Goal: Task Accomplishment & Management: Complete application form

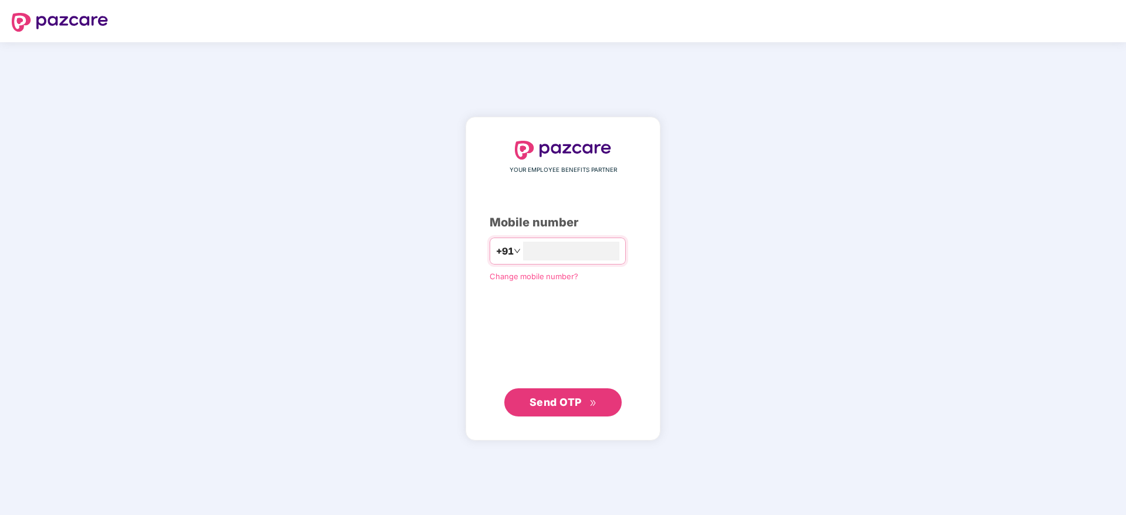
type input "**********"
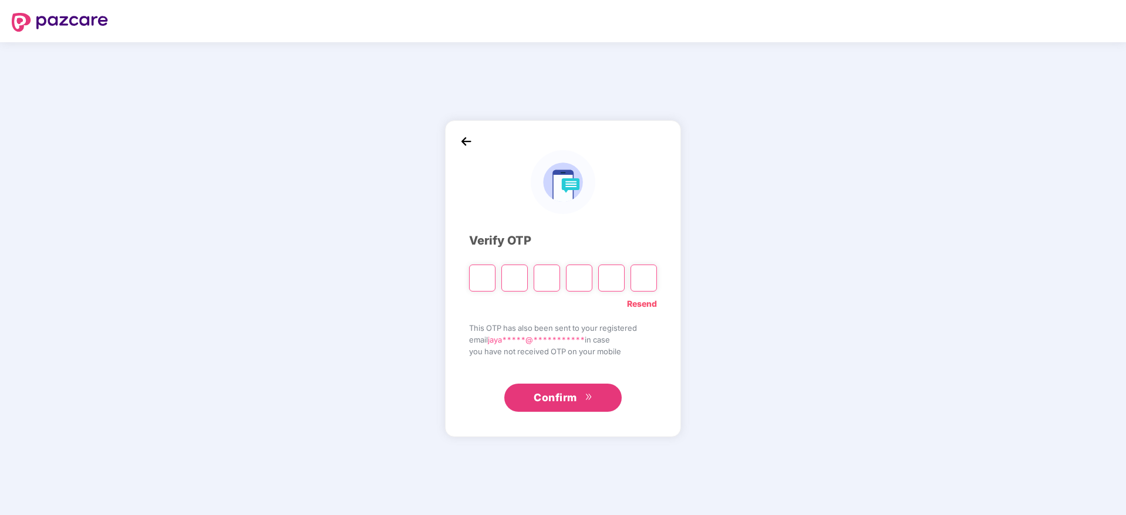
paste input "*"
type input "*"
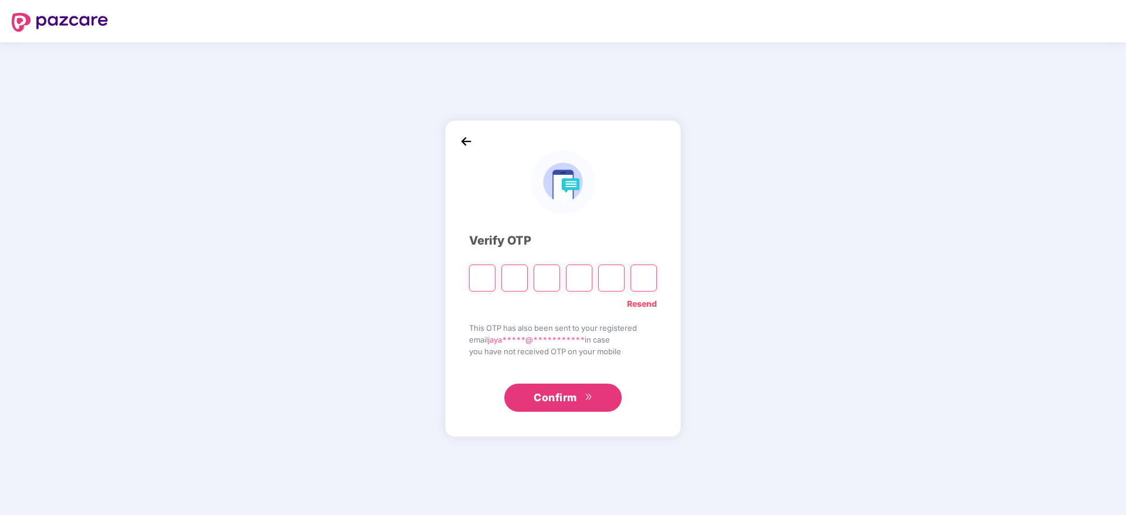
type input "*"
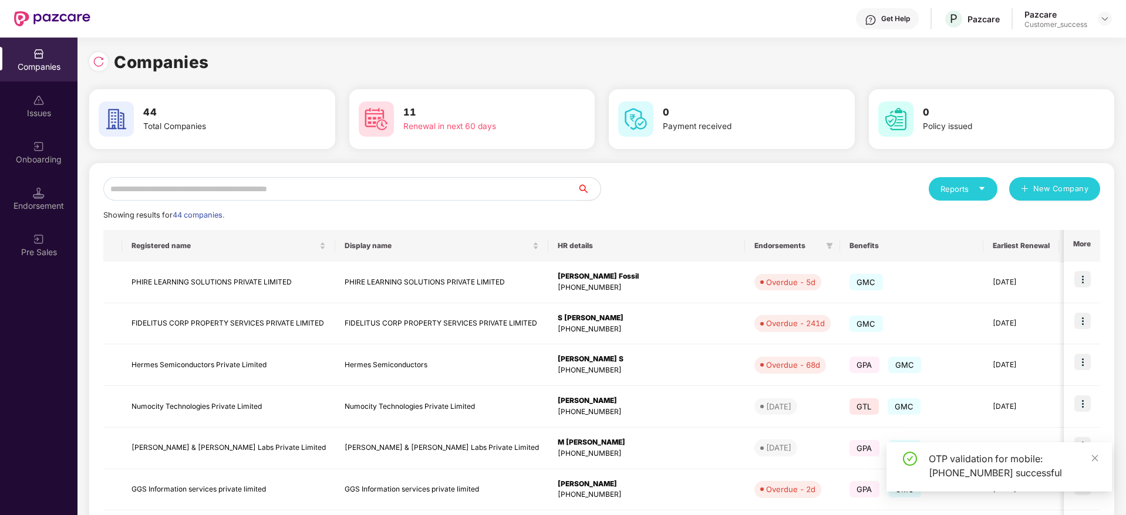
click at [409, 187] on input "text" at bounding box center [340, 188] width 474 height 23
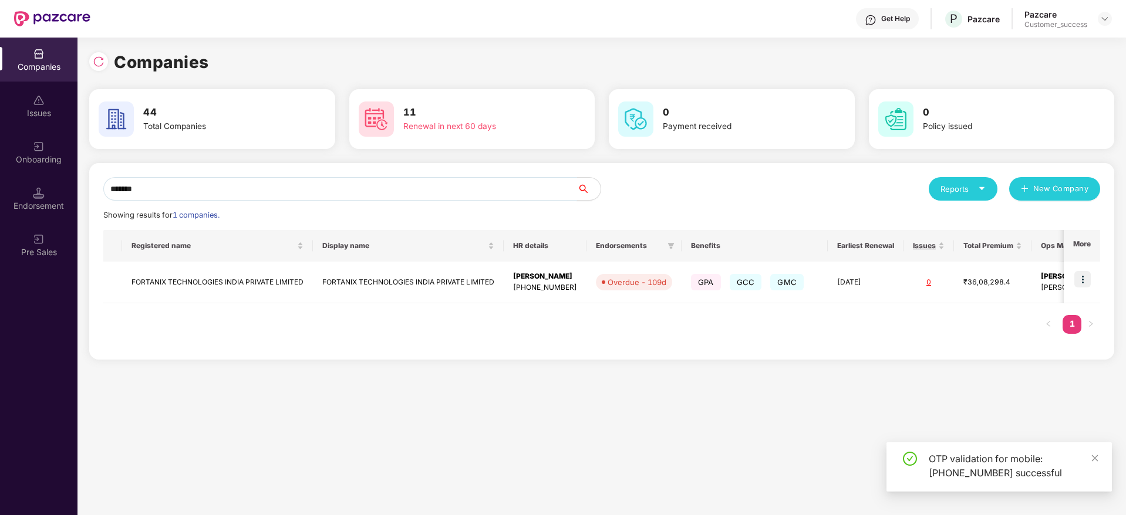
type input "*******"
click at [1098, 261] on th "More" at bounding box center [1082, 246] width 36 height 32
click at [1082, 279] on img at bounding box center [1082, 279] width 16 height 16
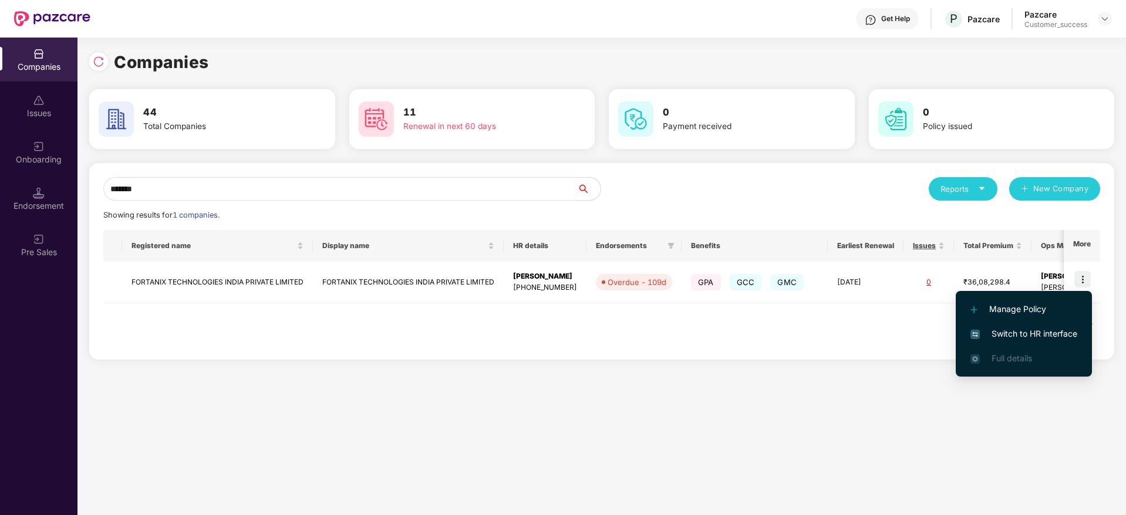
click at [1046, 333] on span "Switch to HR interface" at bounding box center [1023, 334] width 107 height 13
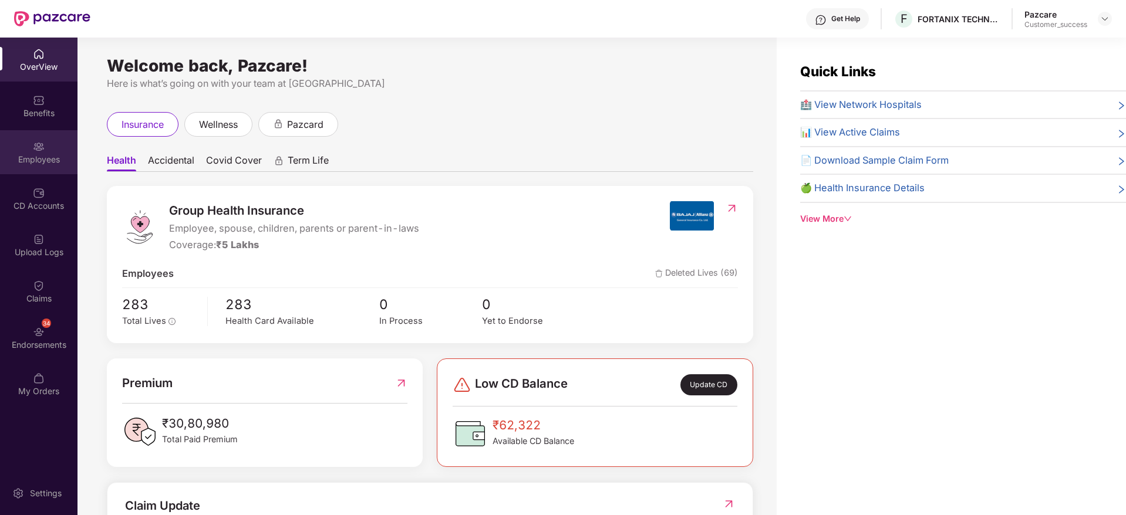
click at [30, 139] on div "Employees" at bounding box center [38, 152] width 77 height 44
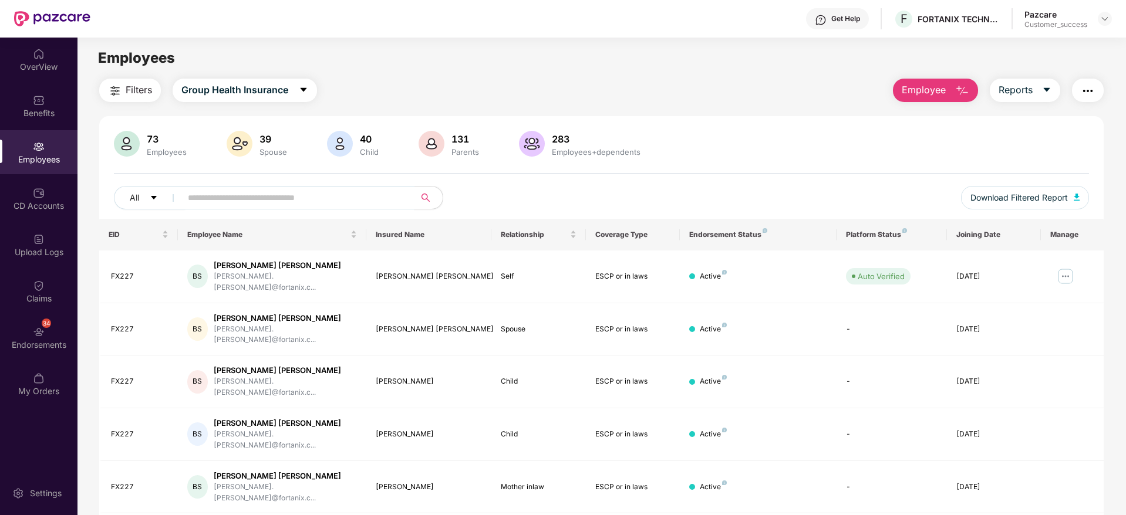
click at [334, 191] on input "text" at bounding box center [293, 198] width 211 height 18
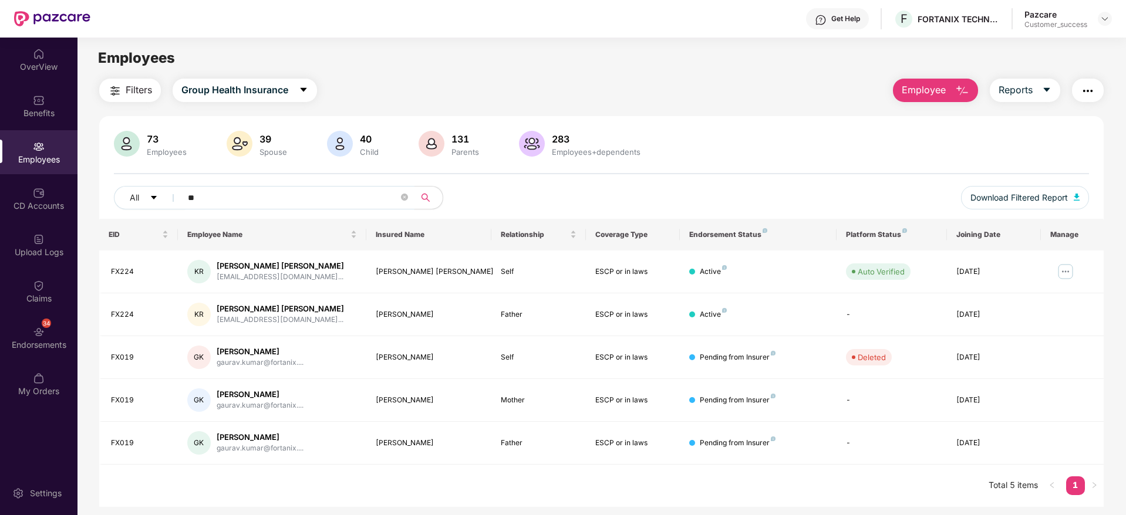
type input "*"
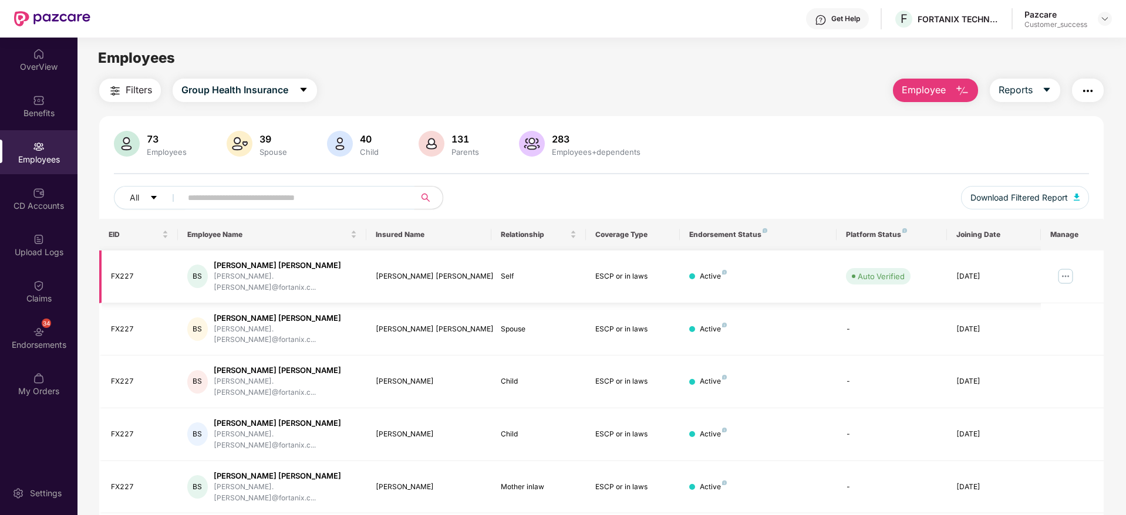
click at [1068, 269] on img at bounding box center [1065, 276] width 19 height 19
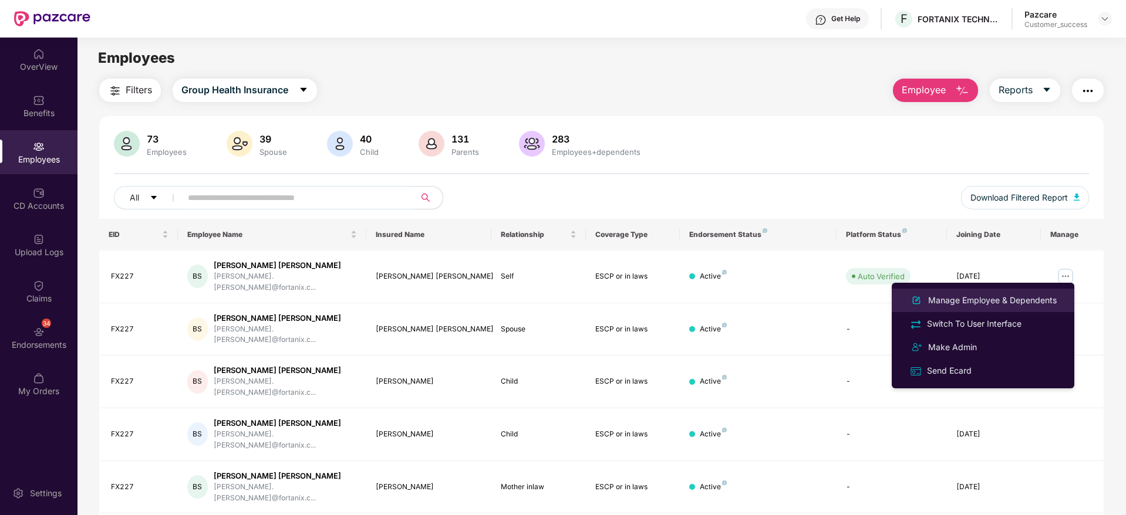
click at [1003, 302] on div "Manage Employee & Dependents" at bounding box center [992, 300] width 133 height 13
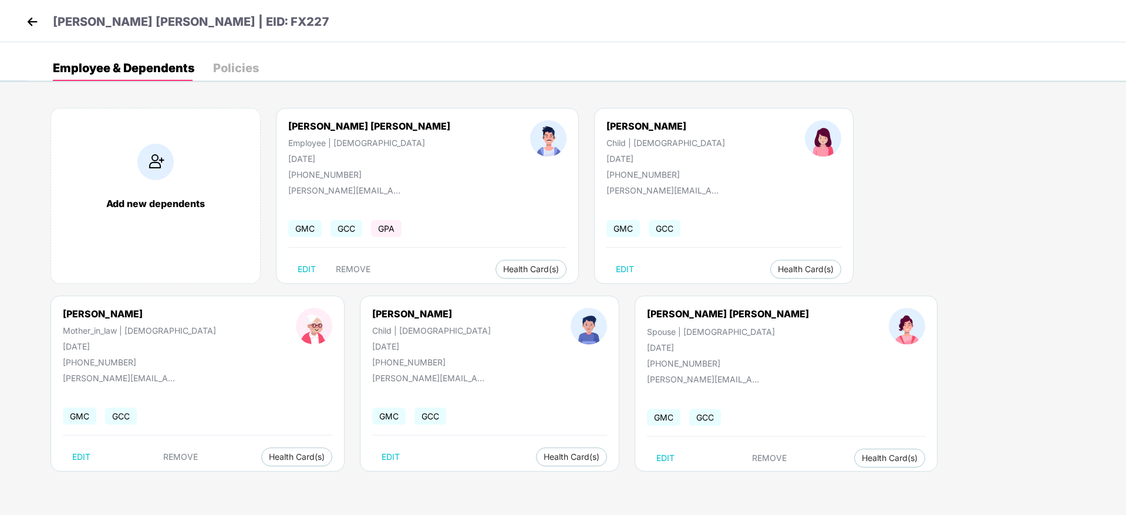
click at [317, 175] on div "[PHONE_NUMBER]" at bounding box center [369, 175] width 162 height 10
copy div "919731203220"
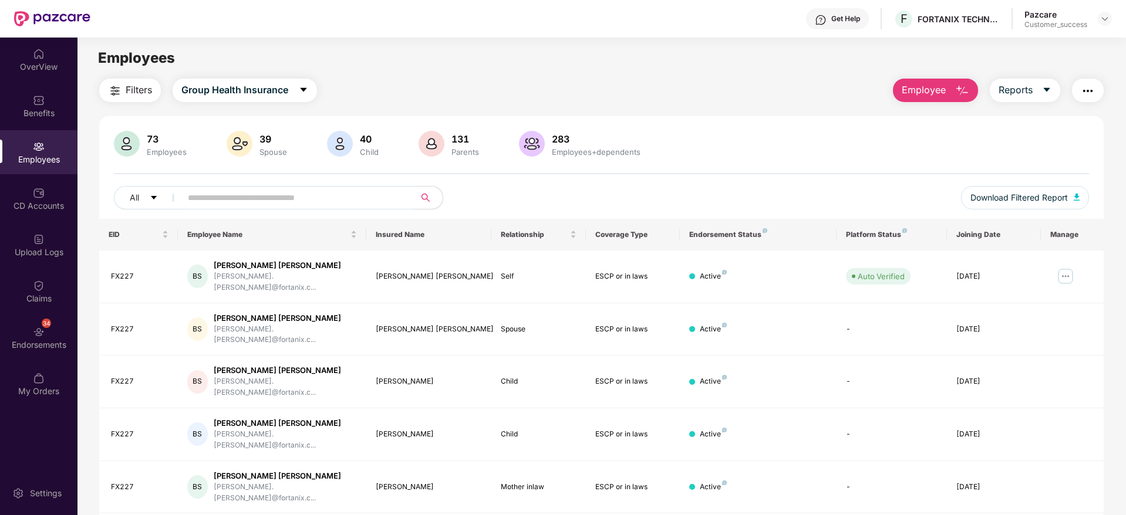
click at [310, 200] on input "text" at bounding box center [293, 198] width 211 height 18
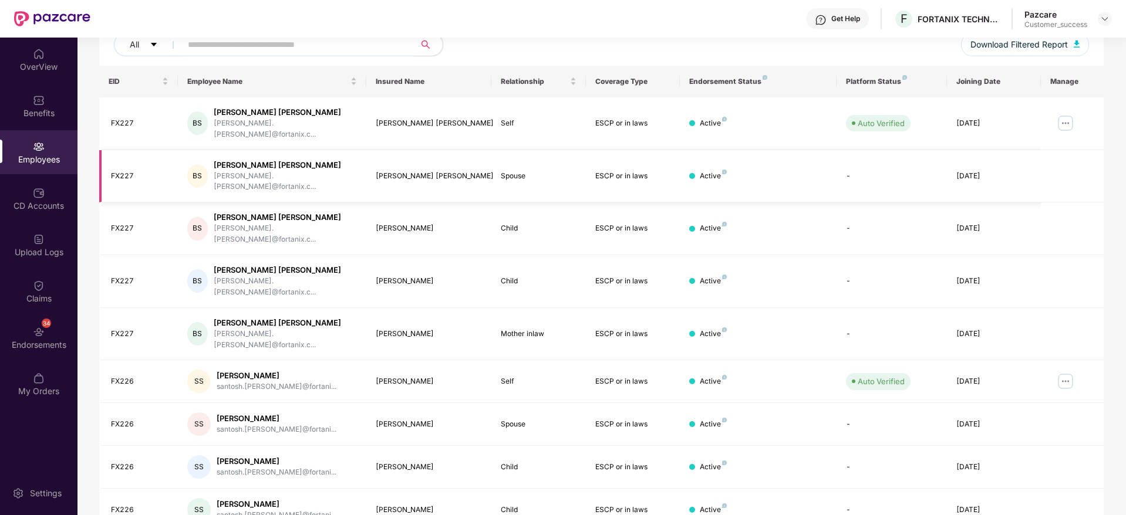
scroll to position [206, 0]
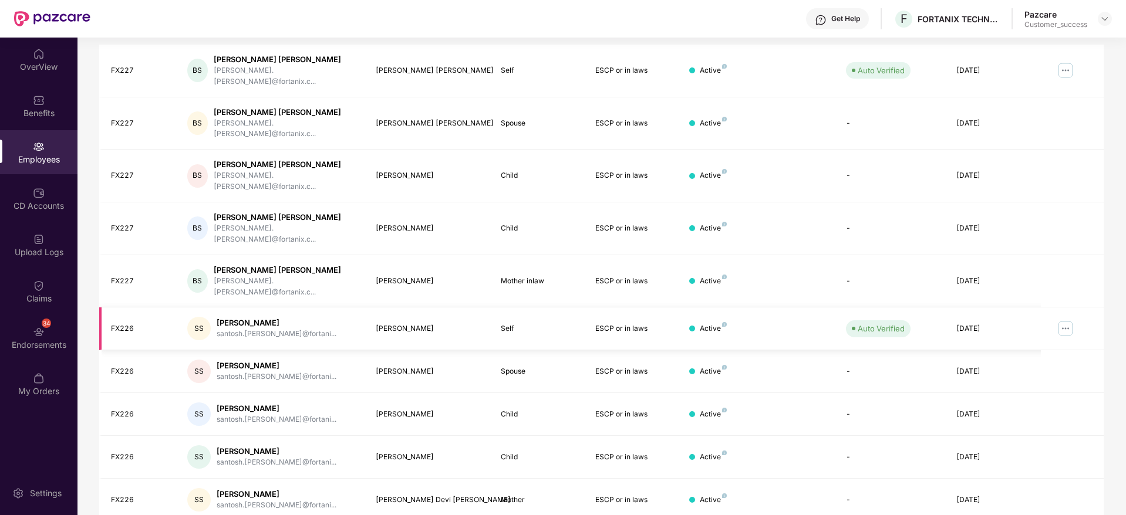
click at [1068, 319] on img at bounding box center [1065, 328] width 19 height 19
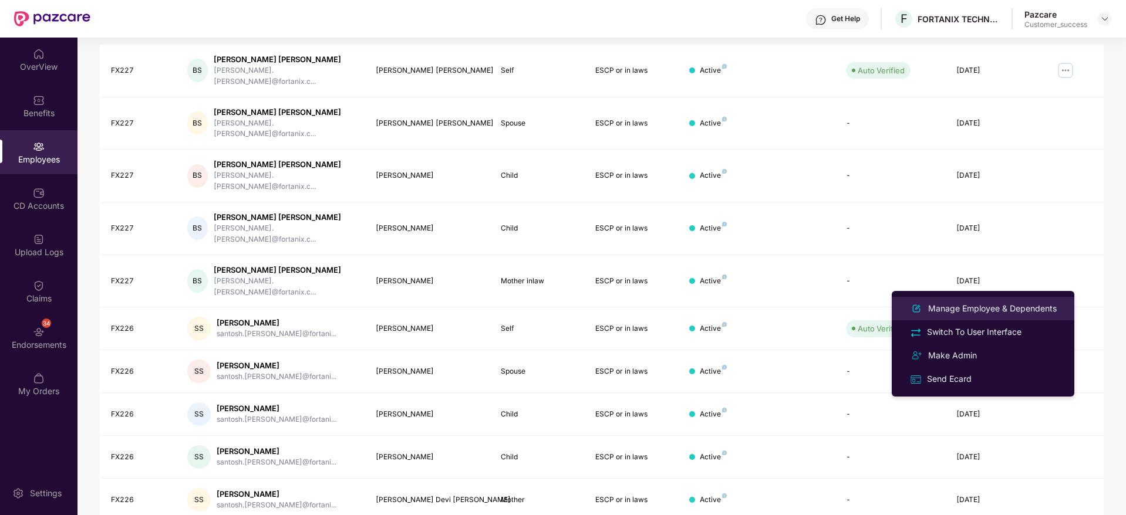
click at [1011, 308] on div "Manage Employee & Dependents" at bounding box center [992, 308] width 133 height 13
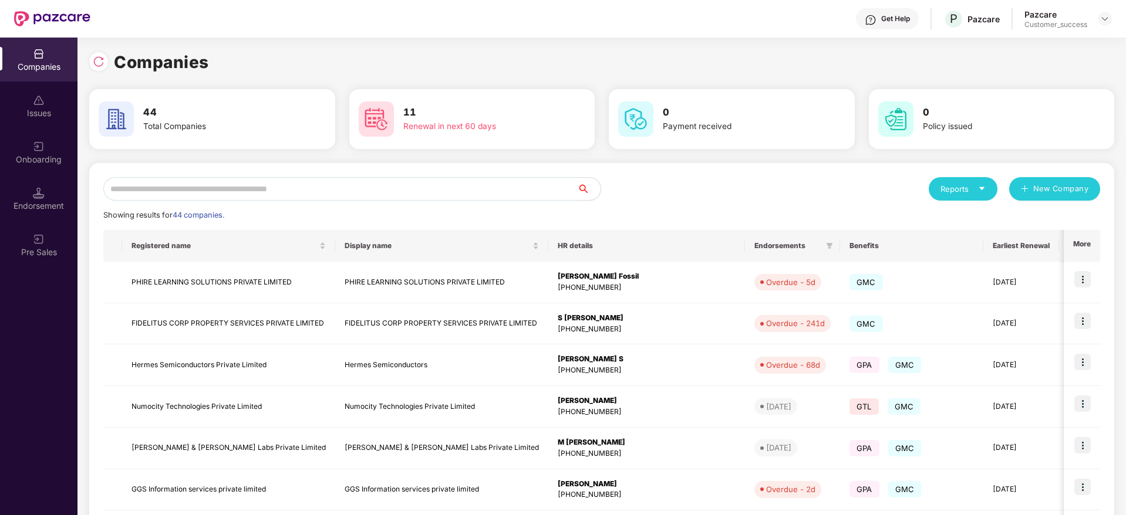
click at [96, 66] on img at bounding box center [99, 62] width 12 height 12
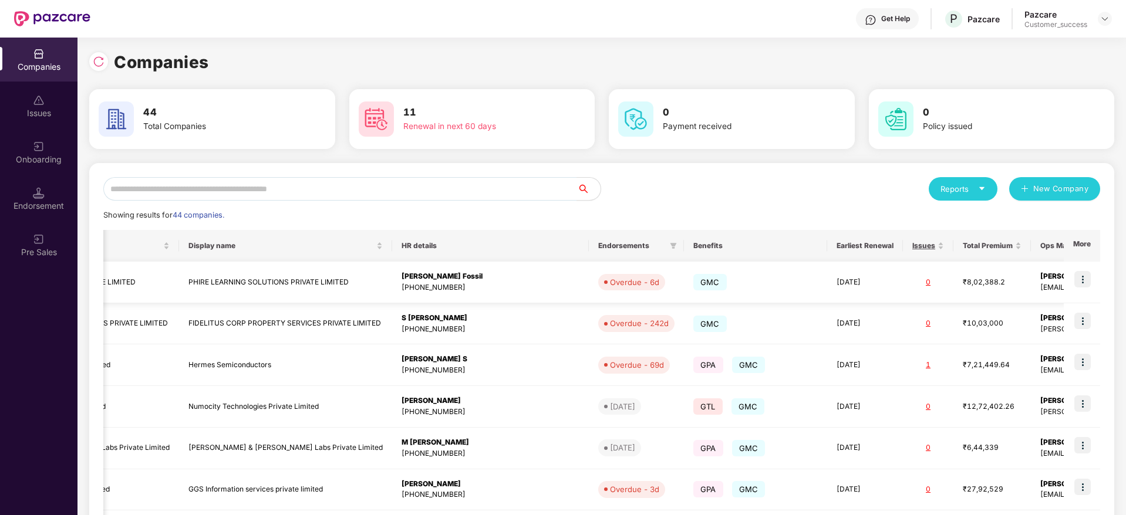
scroll to position [0, 1]
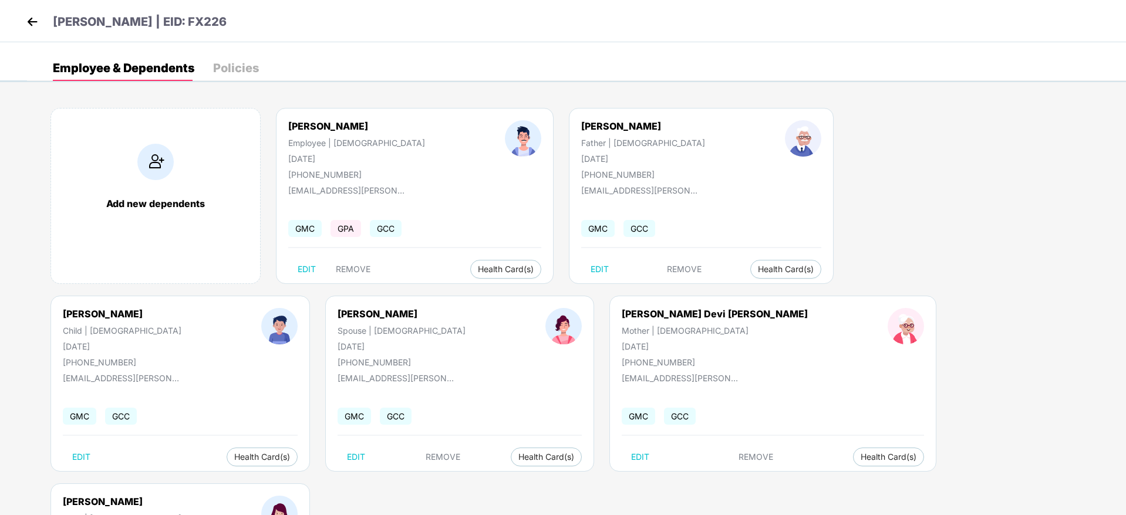
click at [318, 176] on div "+919738304367" at bounding box center [356, 175] width 137 height 10
copy div "919738304367"
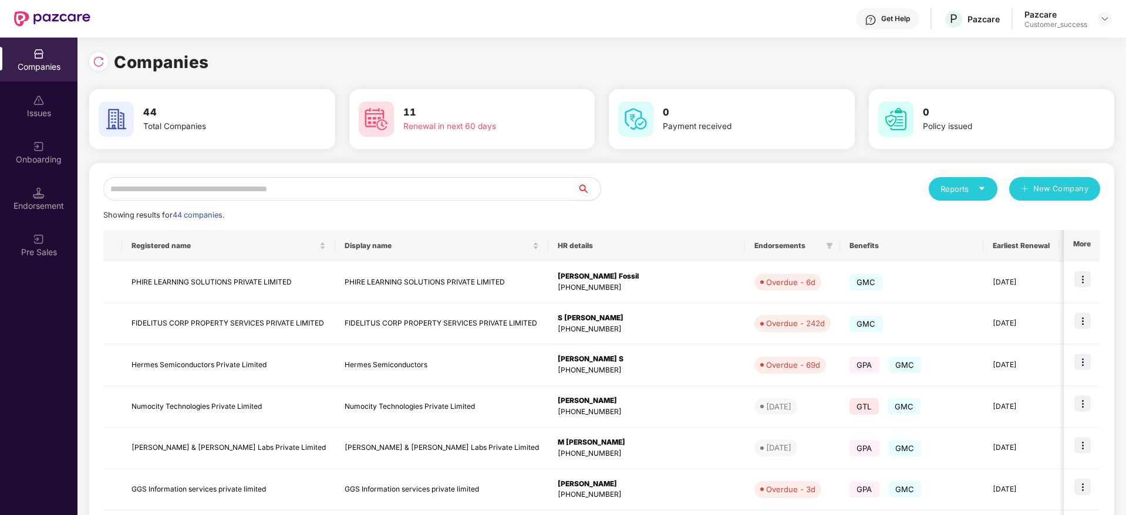
click at [444, 181] on input "text" at bounding box center [340, 188] width 474 height 23
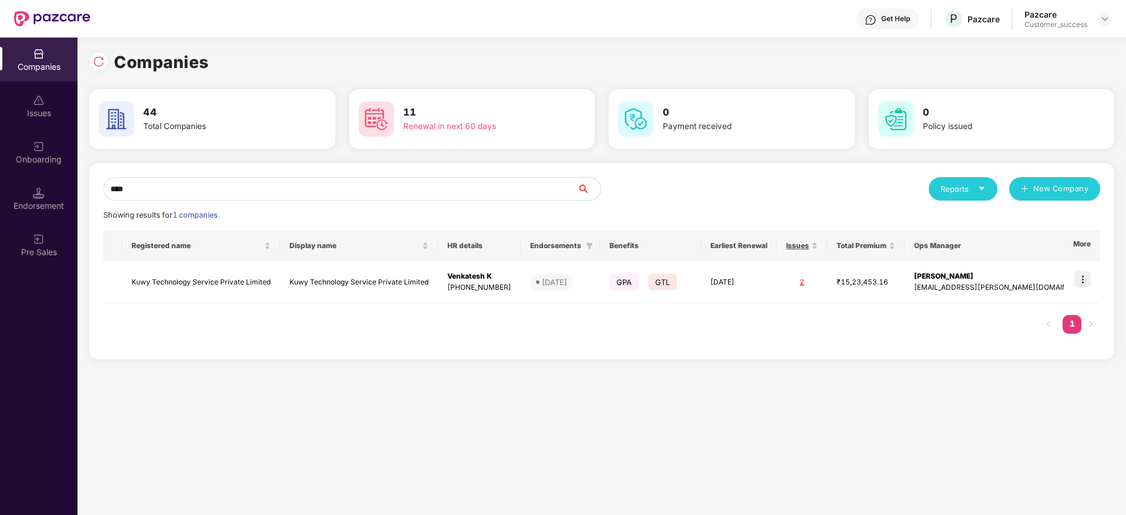
type input "****"
click at [1086, 279] on img at bounding box center [1082, 279] width 16 height 16
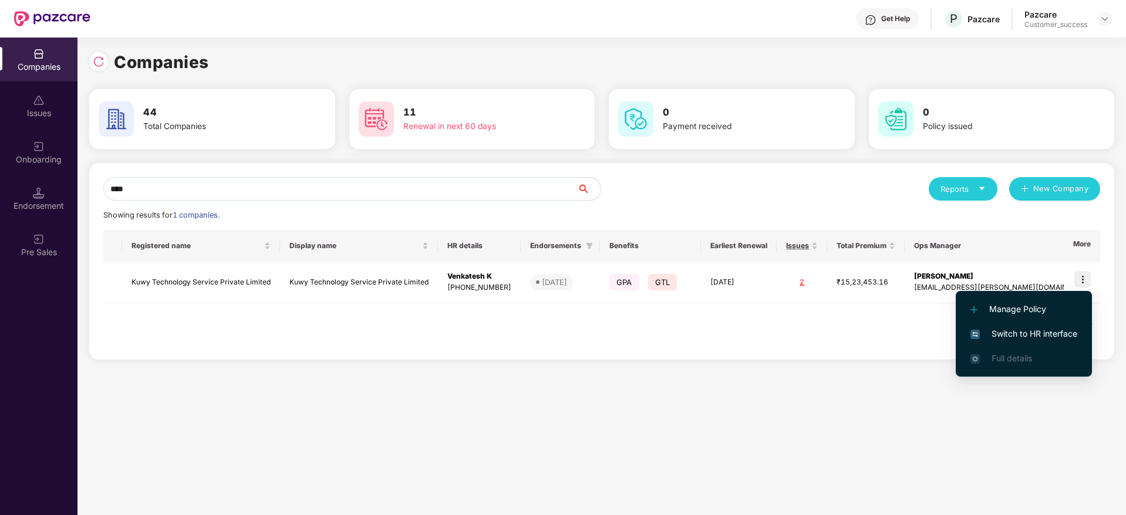
click at [1049, 336] on span "Switch to HR interface" at bounding box center [1023, 334] width 107 height 13
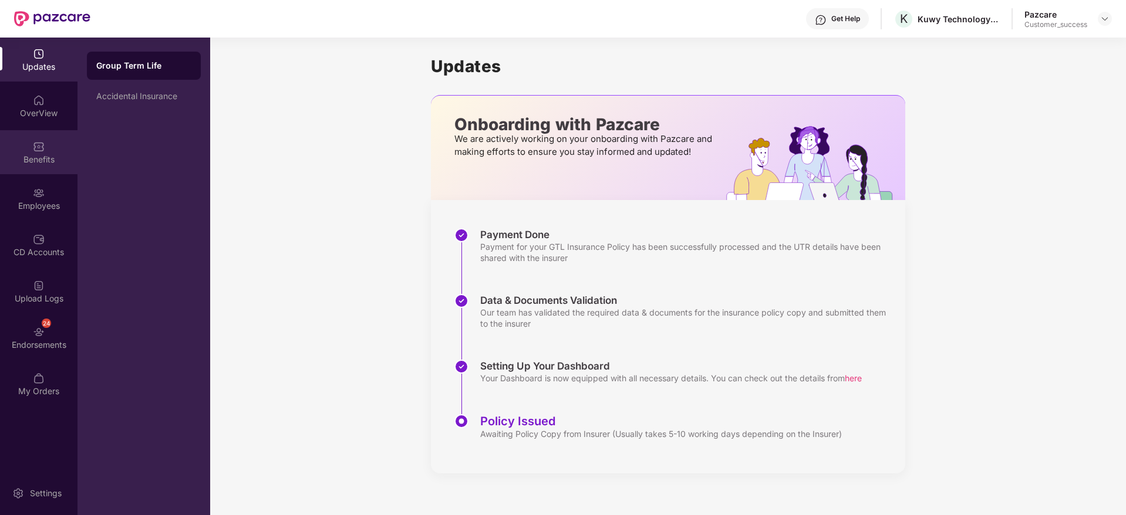
click at [56, 150] on div "Benefits" at bounding box center [38, 152] width 77 height 44
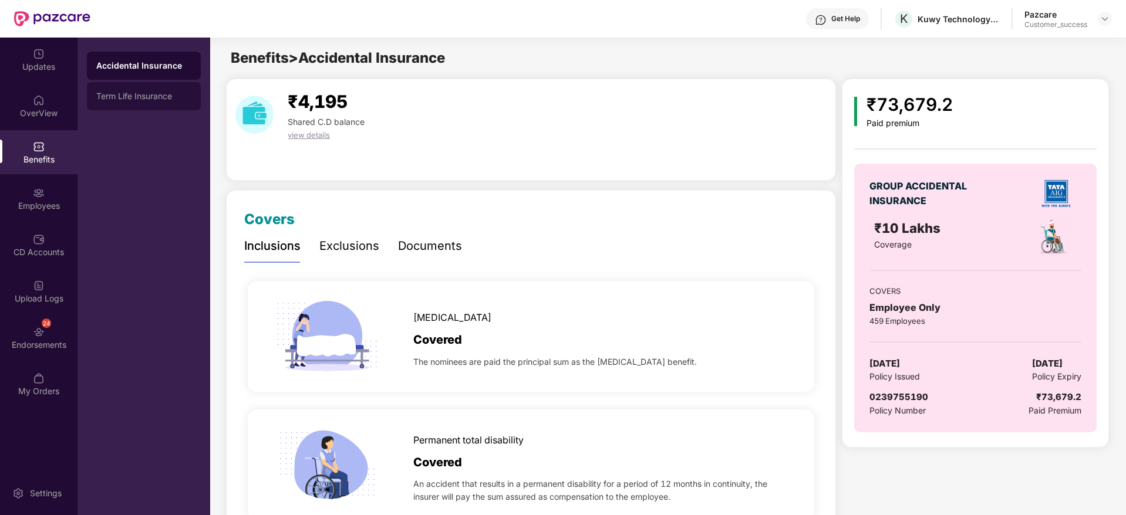
click at [167, 96] on div "Term Life Insurance" at bounding box center [143, 96] width 95 height 9
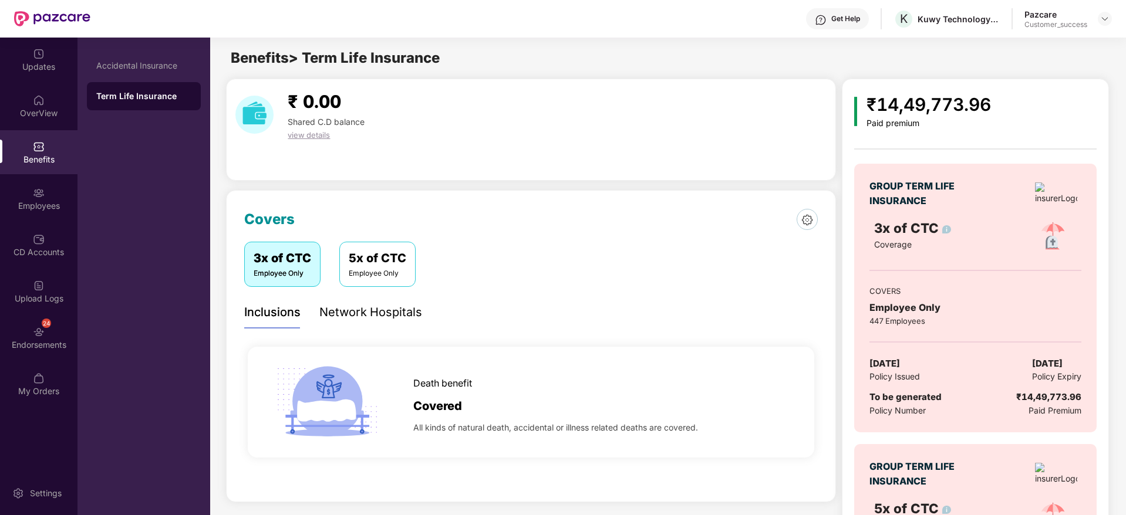
click at [465, 162] on div "₹ 0.00 Shared C.D balance view details" at bounding box center [531, 130] width 610 height 102
click at [23, 271] on div "Upload Logs" at bounding box center [38, 291] width 77 height 44
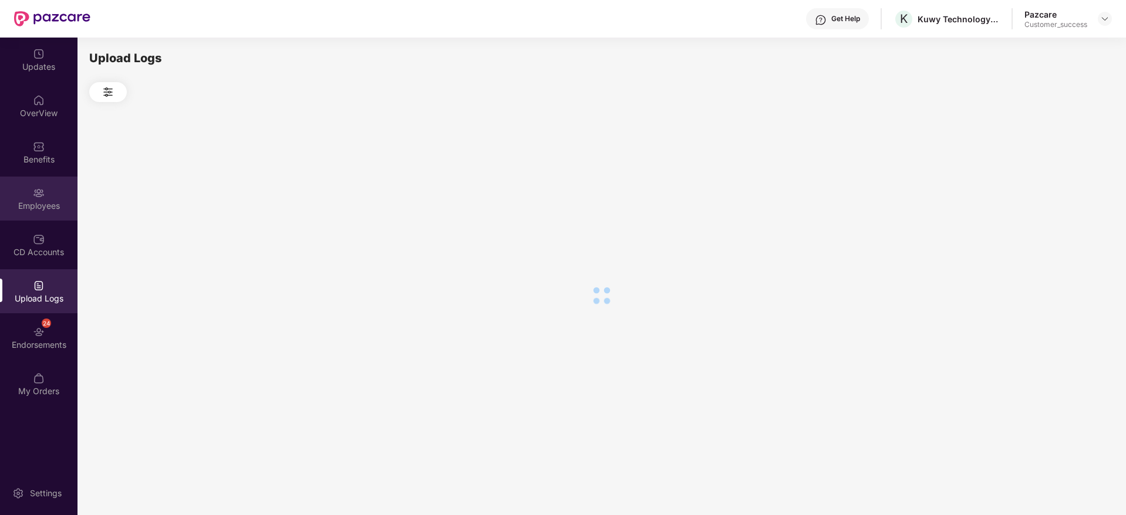
click at [37, 211] on div "Employees" at bounding box center [38, 206] width 77 height 12
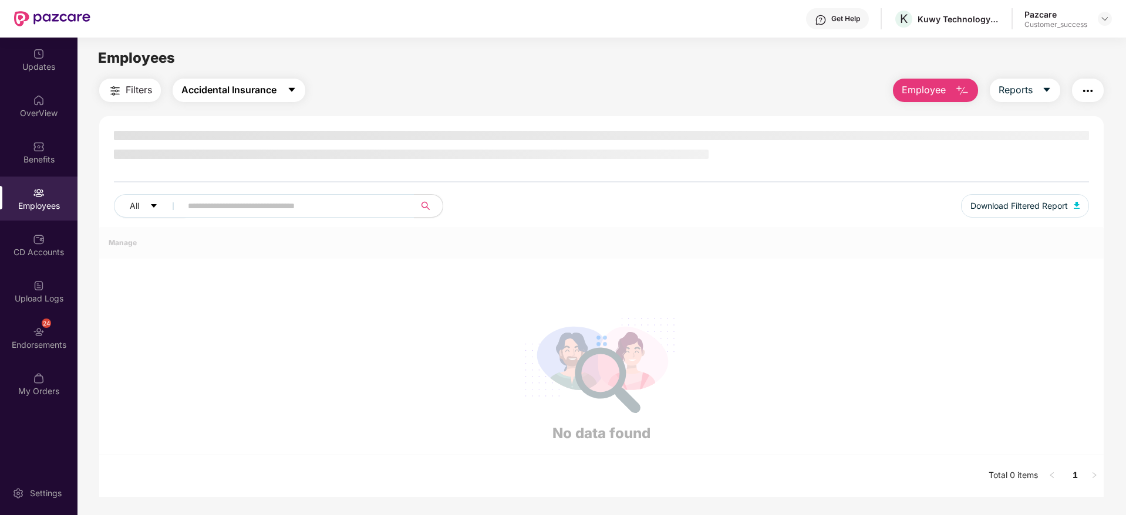
click at [268, 90] on span "Accidental Insurance" at bounding box center [228, 90] width 95 height 15
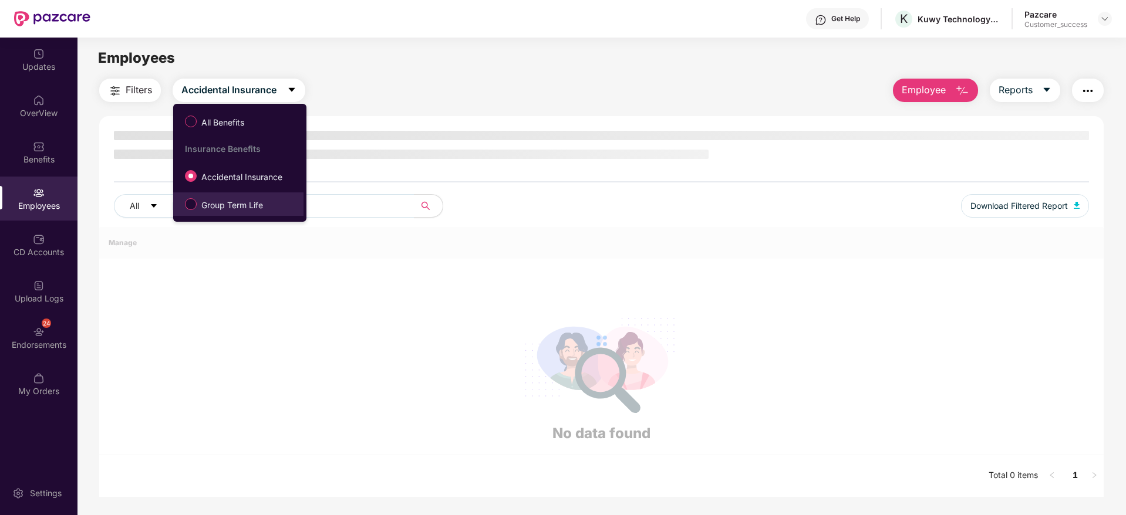
click at [255, 200] on span "Group Term Life" at bounding box center [232, 205] width 71 height 13
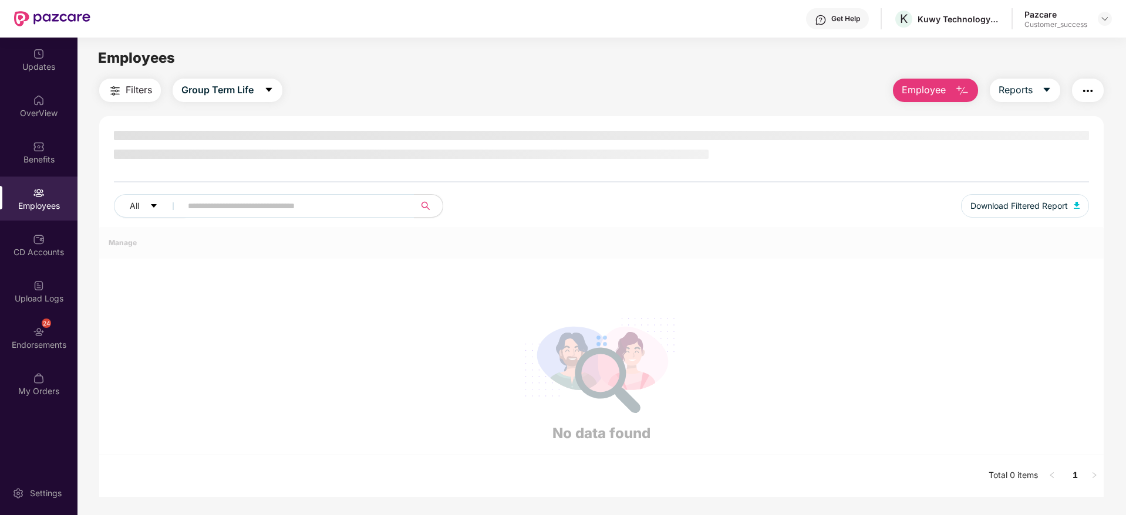
click at [522, 59] on div "Employees" at bounding box center [601, 58] width 1048 height 22
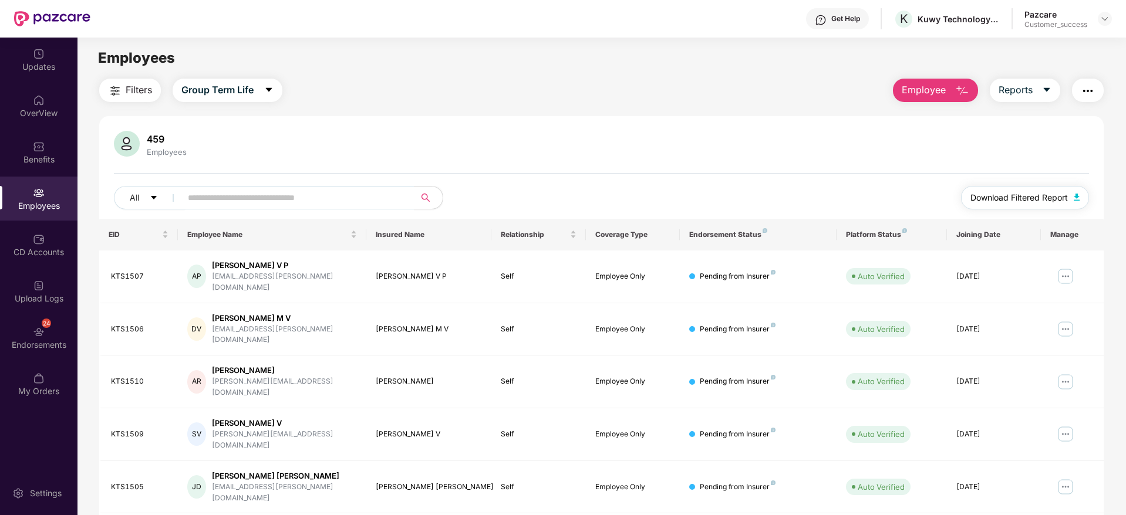
click at [1019, 200] on span "Download Filtered Report" at bounding box center [1018, 197] width 97 height 13
click at [691, 119] on div "459 Employees All Download Filtered Report EID Employee Name Insured Name Relat…" at bounding box center [601, 448] width 1004 height 664
click at [644, 124] on div "459 Employees All Download Filtered Report EID Employee Name Insured Name Relat…" at bounding box center [601, 448] width 1004 height 664
click at [1035, 206] on button "Download Filtered Report" at bounding box center [1025, 197] width 128 height 23
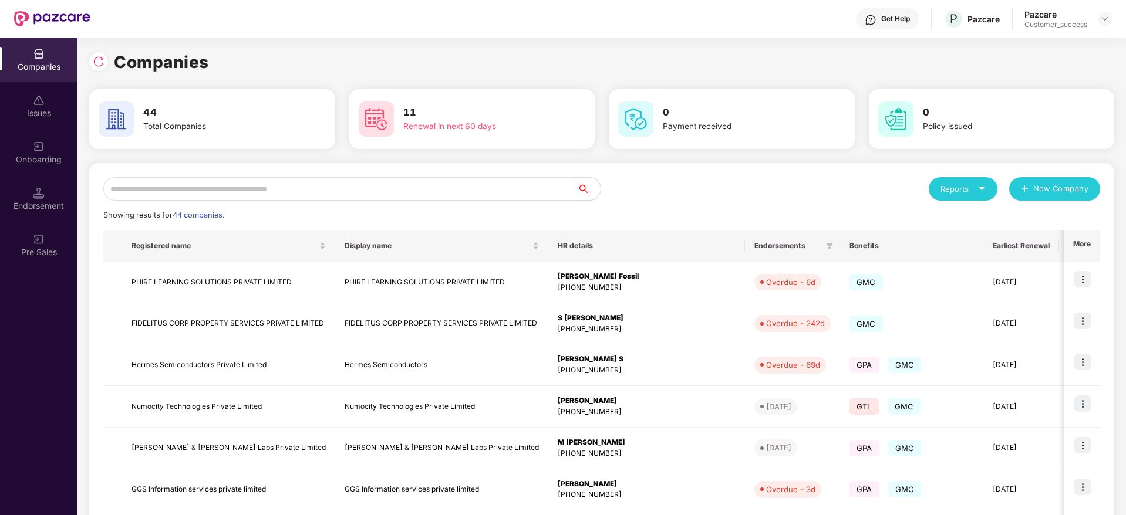
click at [328, 182] on input "text" at bounding box center [340, 188] width 474 height 23
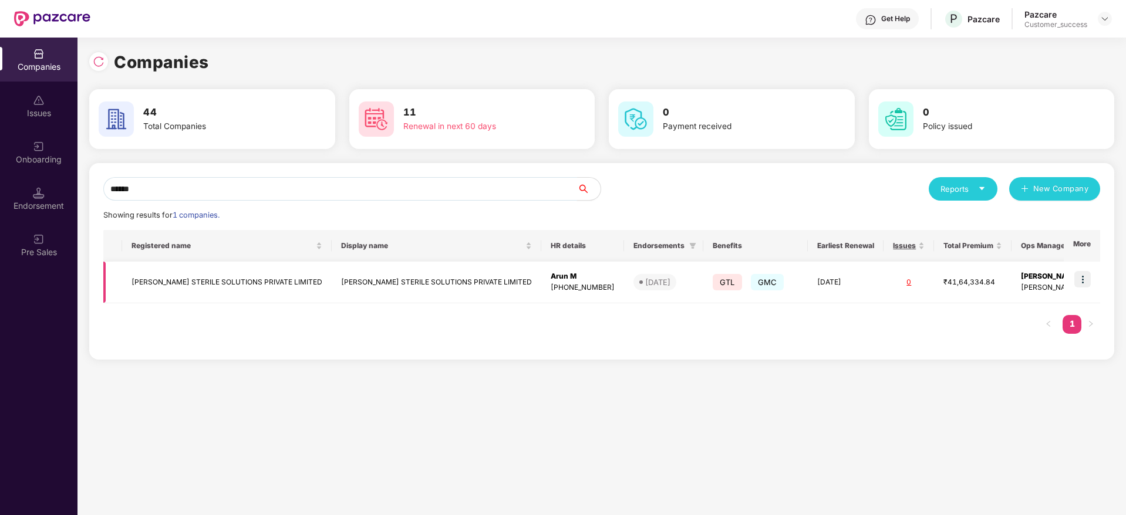
type input "******"
click at [1095, 269] on td at bounding box center [1082, 283] width 36 height 42
click at [1087, 277] on img at bounding box center [1082, 279] width 16 height 16
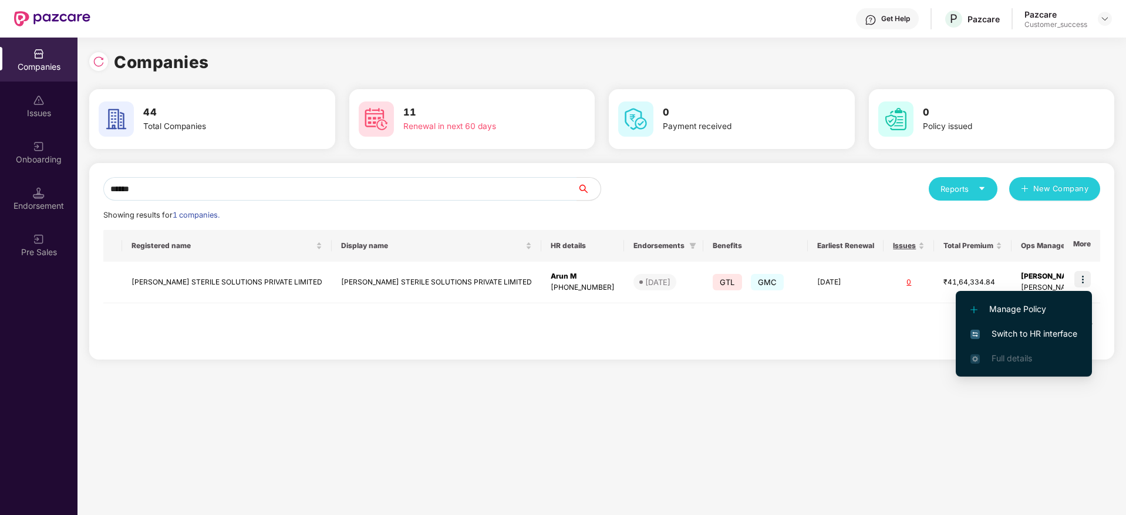
click at [1051, 325] on li "Switch to HR interface" at bounding box center [1024, 334] width 136 height 25
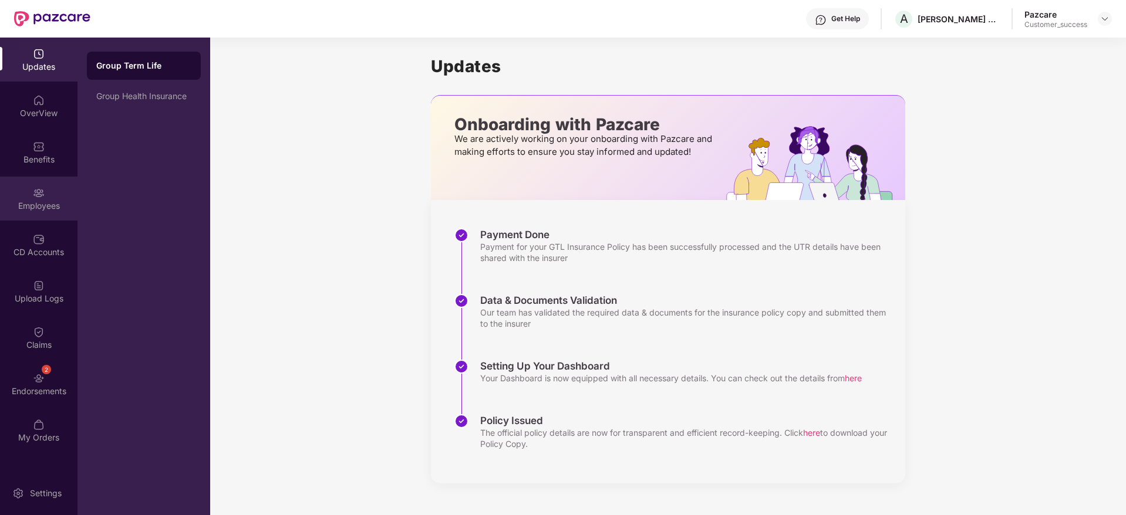
click at [32, 193] on div "Employees" at bounding box center [38, 199] width 77 height 44
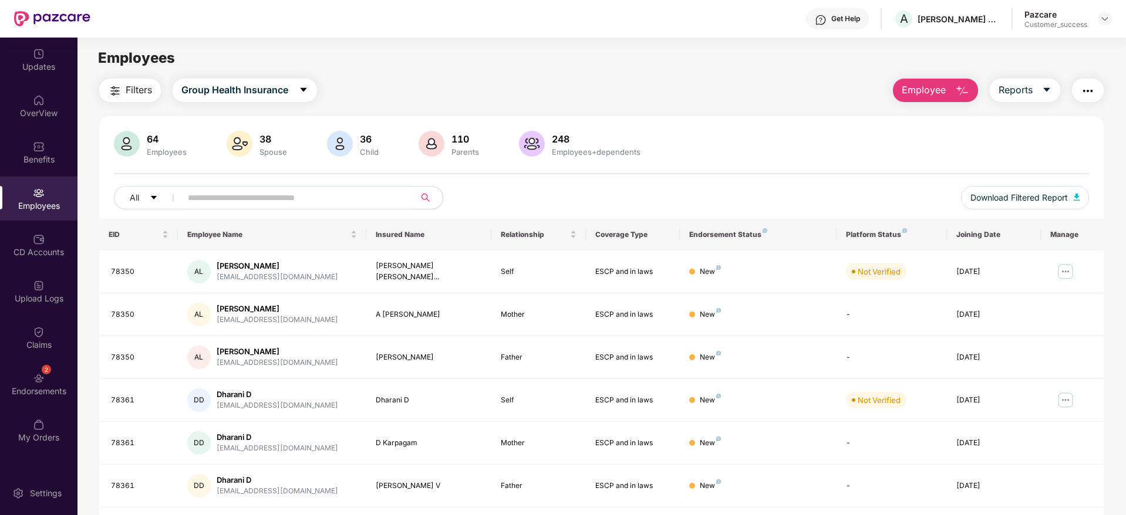
click at [278, 198] on input "text" at bounding box center [293, 198] width 211 height 18
paste input "**********"
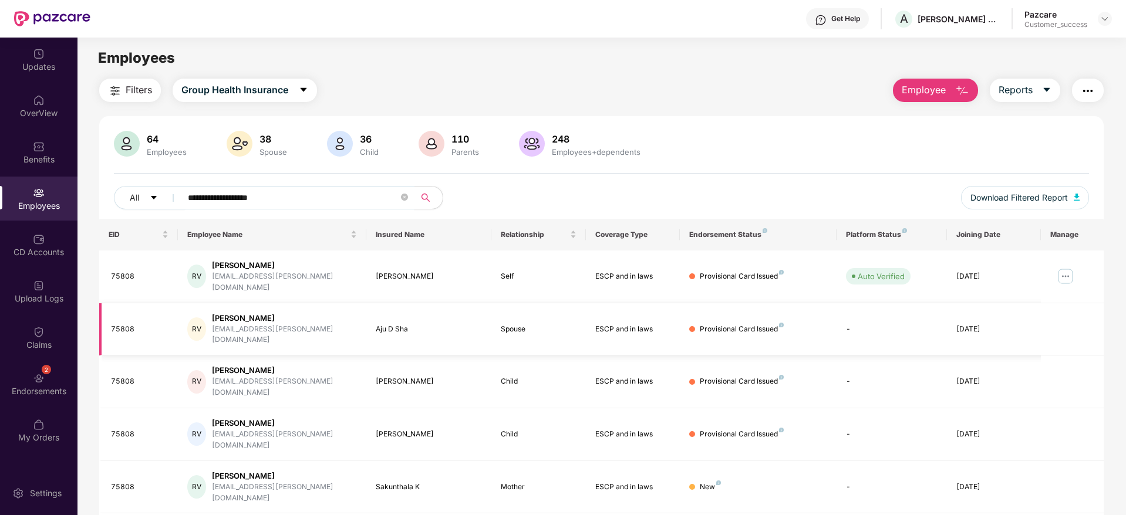
scroll to position [38, 0]
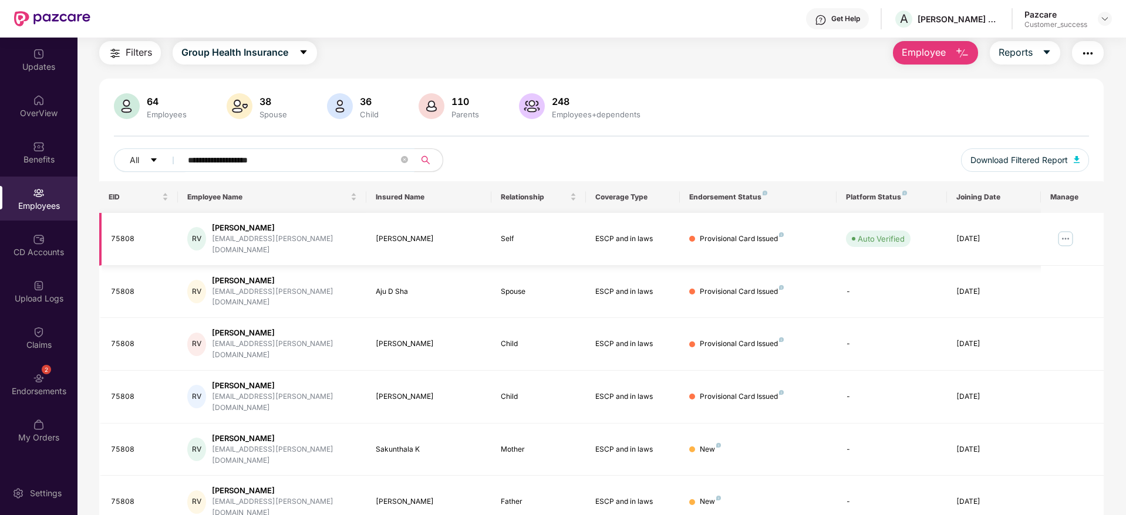
type input "**********"
click at [1072, 230] on img at bounding box center [1065, 239] width 19 height 19
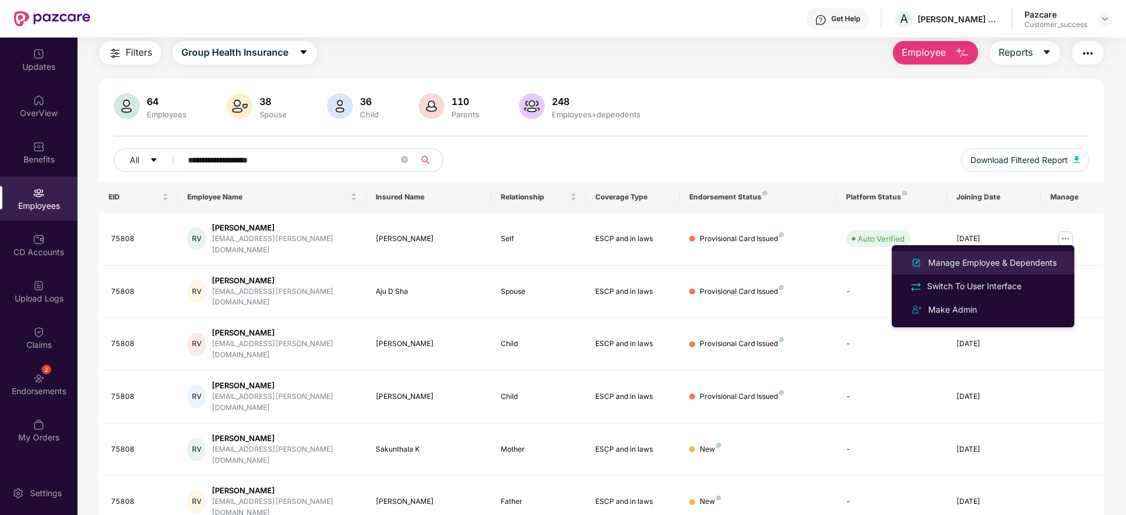
click at [997, 265] on div "Manage Employee & Dependents" at bounding box center [992, 263] width 133 height 13
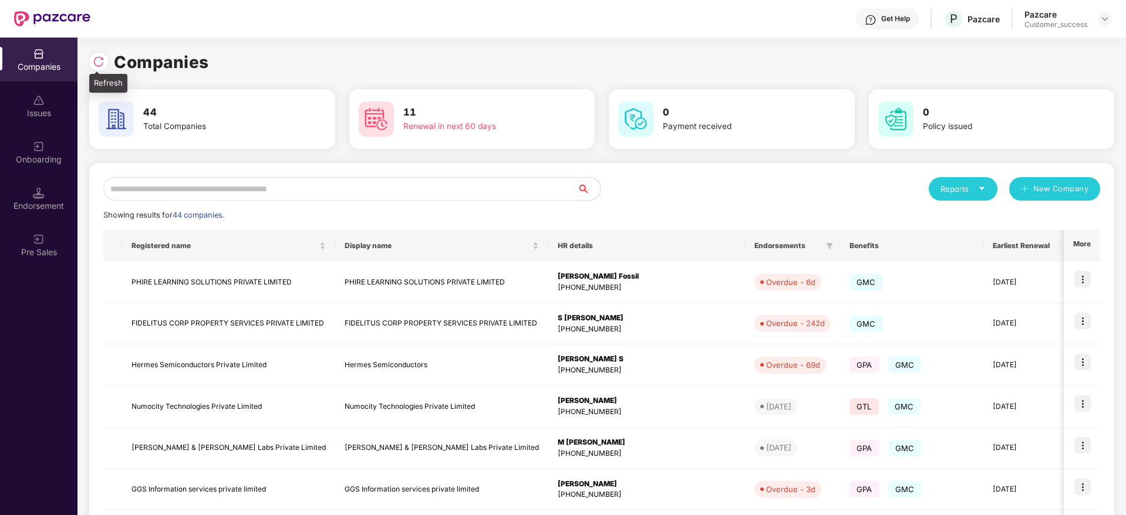
click at [100, 54] on div at bounding box center [98, 61] width 19 height 19
click at [102, 62] on img at bounding box center [99, 62] width 12 height 12
click at [99, 63] on img at bounding box center [99, 62] width 12 height 12
click at [98, 60] on img at bounding box center [99, 62] width 12 height 12
click at [99, 61] on img at bounding box center [99, 62] width 12 height 12
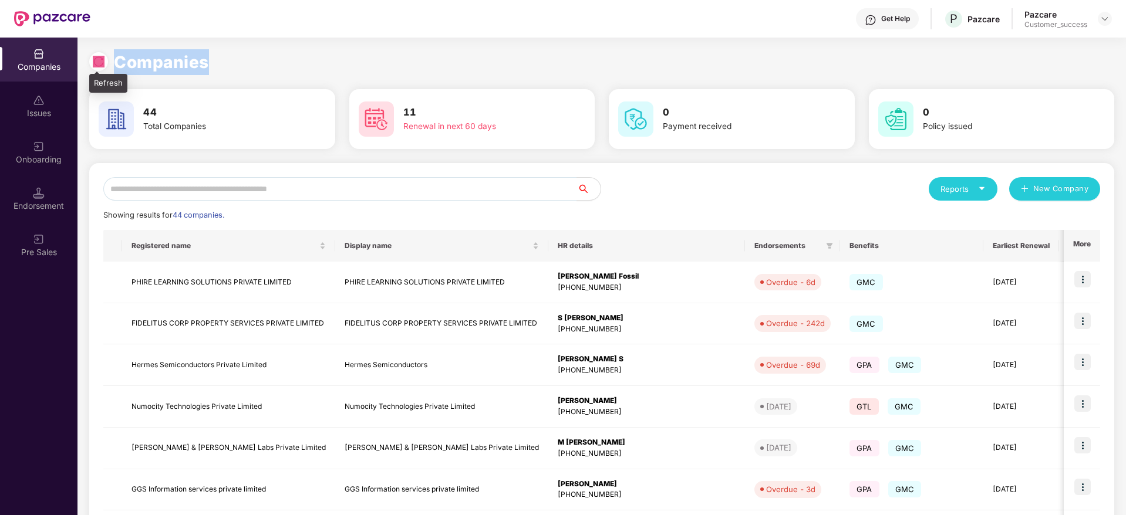
drag, startPoint x: 219, startPoint y: 60, endPoint x: 97, endPoint y: 61, distance: 121.5
click at [97, 61] on div "Companies" at bounding box center [601, 62] width 1025 height 26
click at [97, 61] on img at bounding box center [99, 62] width 12 height 12
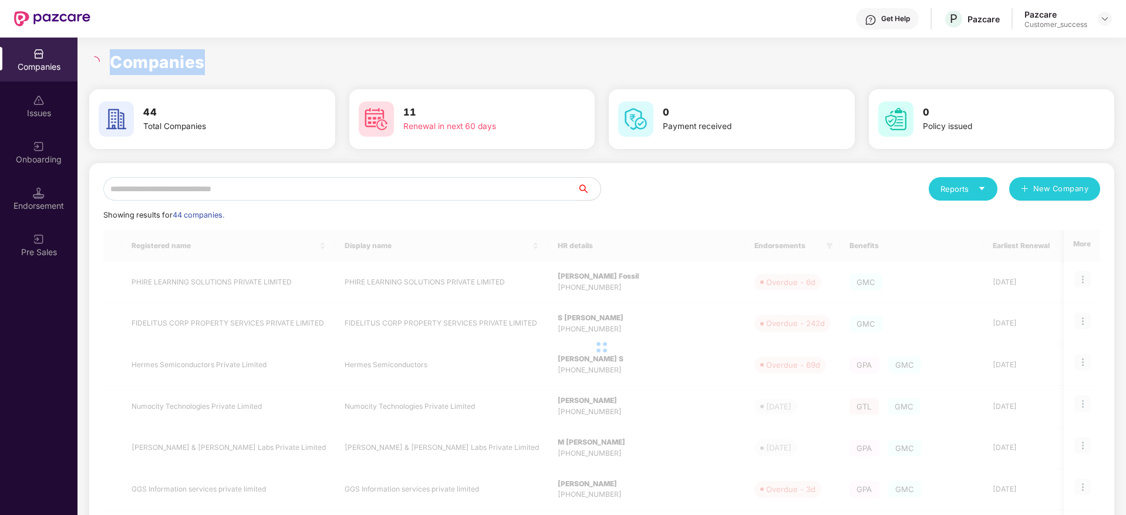
click at [151, 59] on h1 "Companies" at bounding box center [157, 62] width 95 height 26
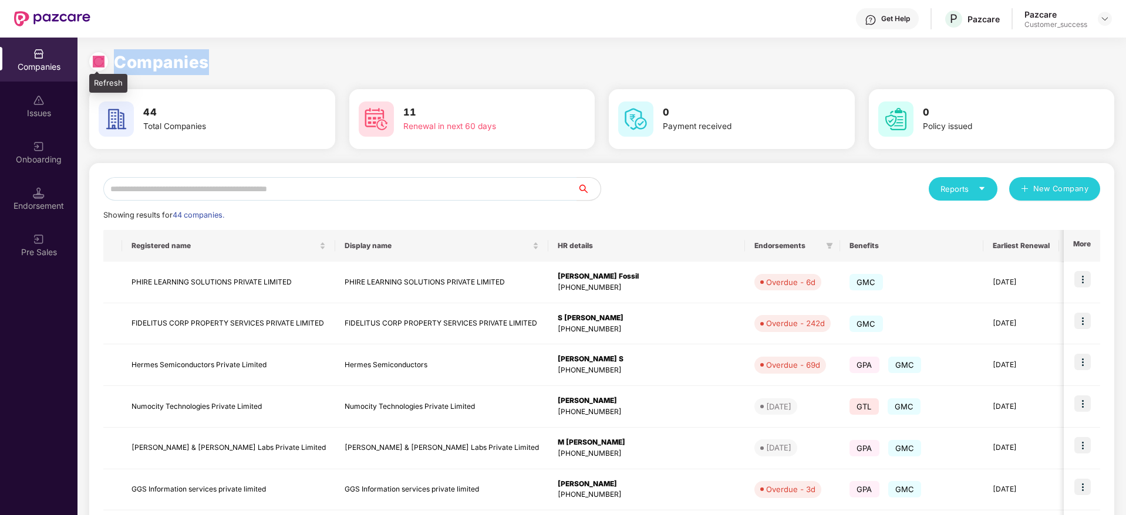
drag, startPoint x: 218, startPoint y: 58, endPoint x: 96, endPoint y: 60, distance: 122.1
click at [96, 60] on div "Companies" at bounding box center [601, 62] width 1025 height 26
click at [96, 60] on img at bounding box center [99, 62] width 12 height 12
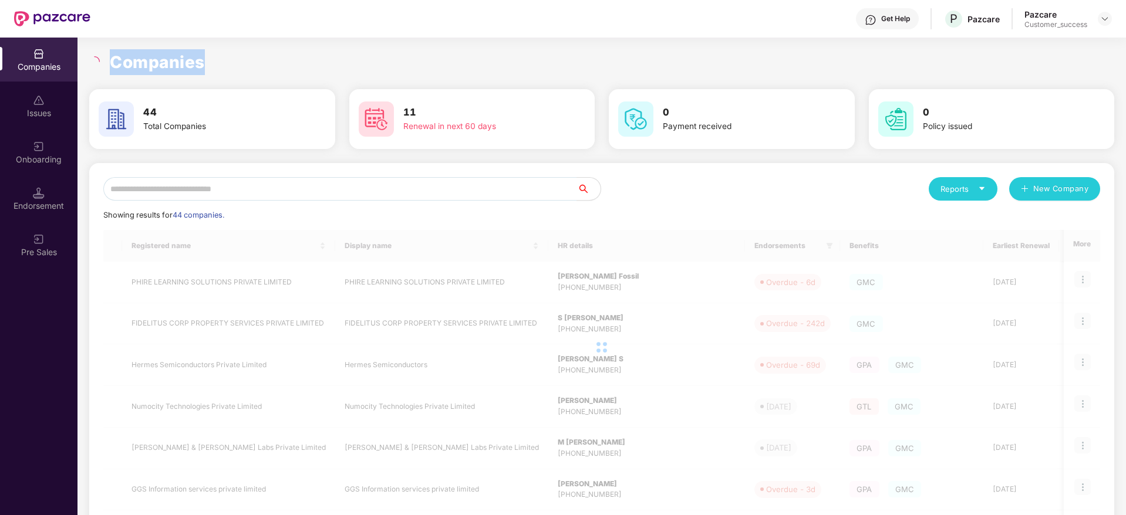
click at [164, 59] on h1 "Companies" at bounding box center [157, 62] width 95 height 26
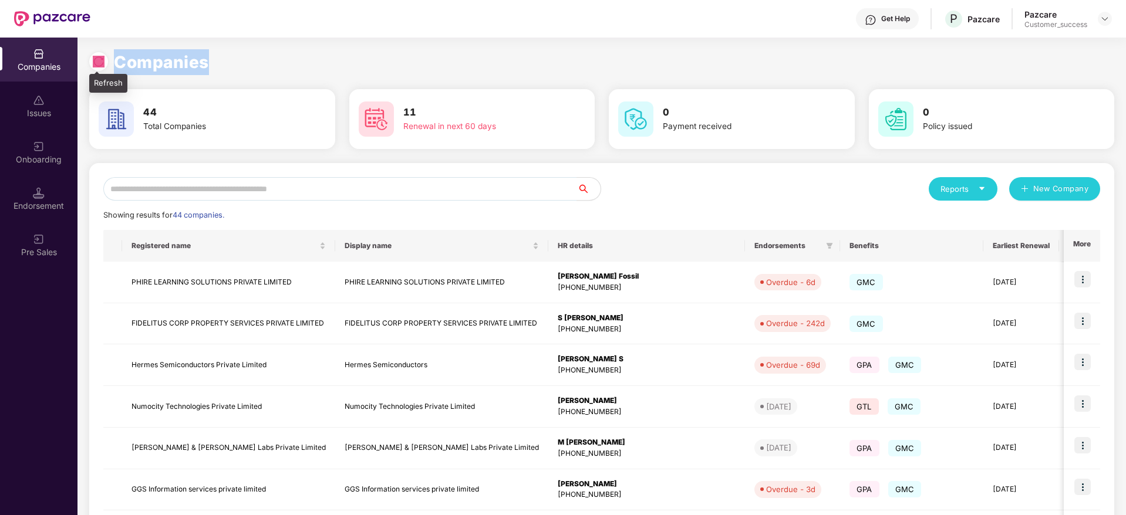
drag, startPoint x: 231, startPoint y: 60, endPoint x: 96, endPoint y: 61, distance: 135.0
click at [96, 61] on div "Companies" at bounding box center [601, 62] width 1025 height 26
click at [96, 61] on img at bounding box center [99, 62] width 12 height 12
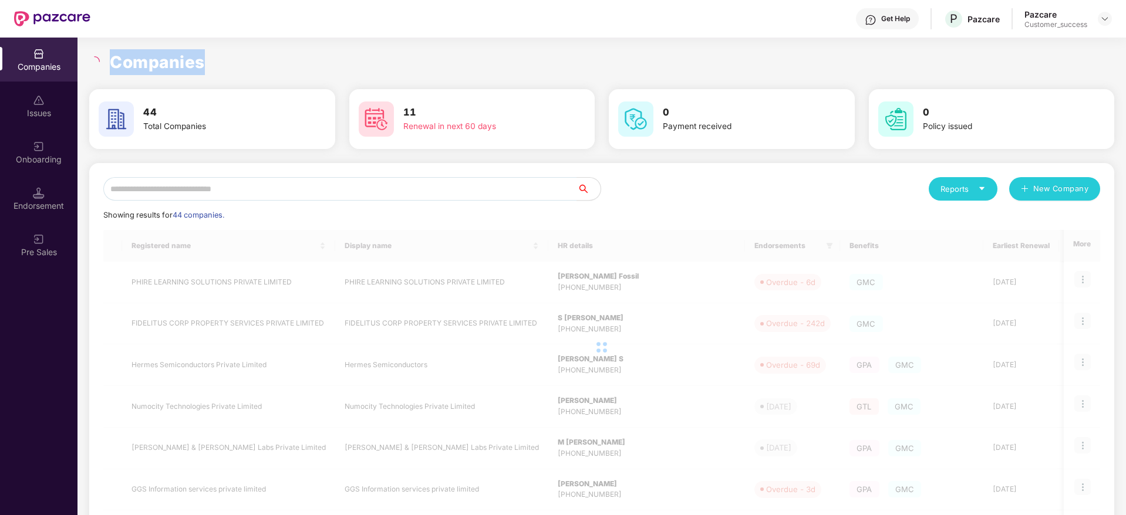
click at [164, 58] on h1 "Companies" at bounding box center [157, 62] width 95 height 26
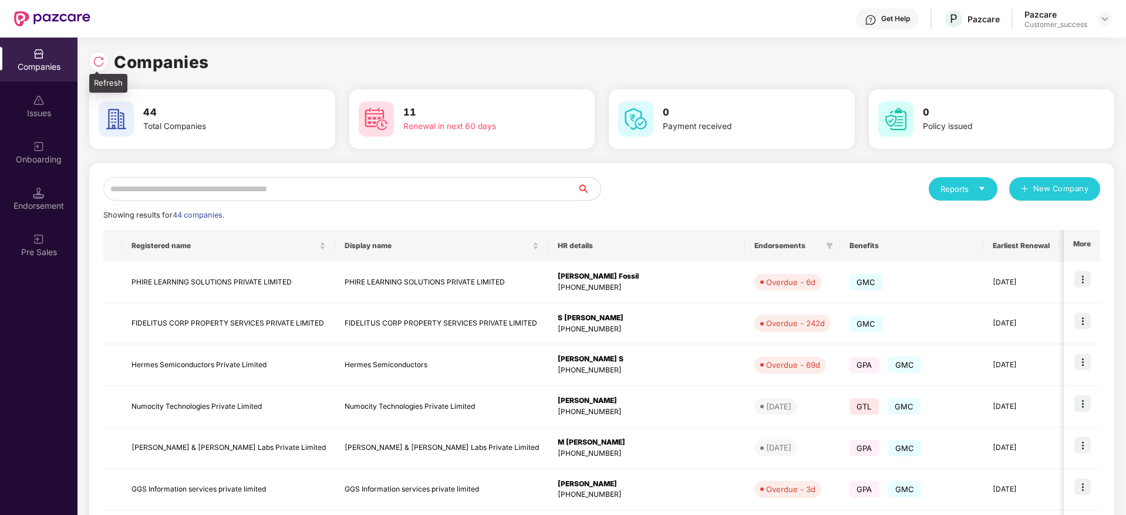
click at [95, 58] on img at bounding box center [99, 62] width 12 height 12
click at [360, 192] on input "text" at bounding box center [340, 188] width 474 height 23
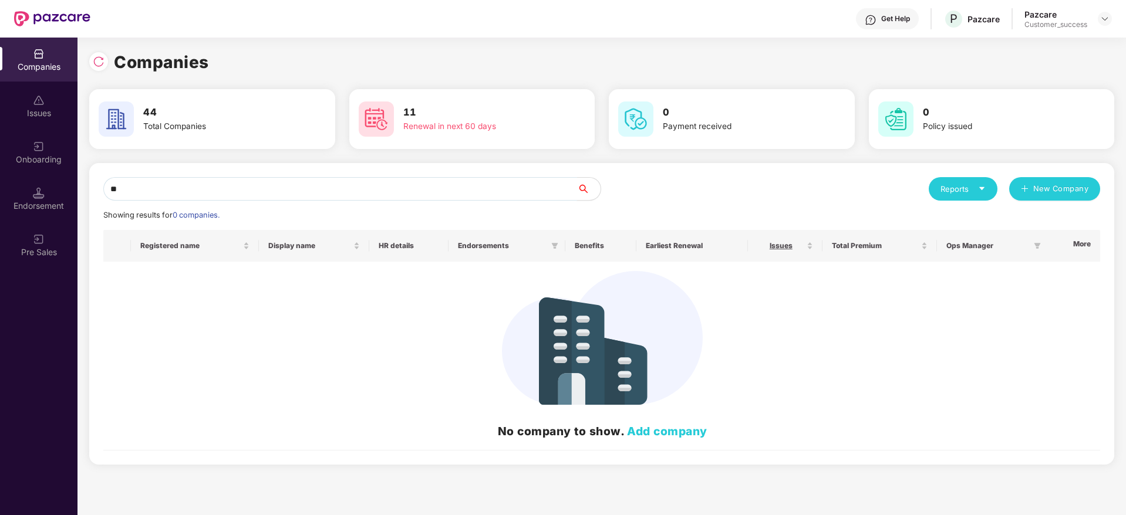
type input "*"
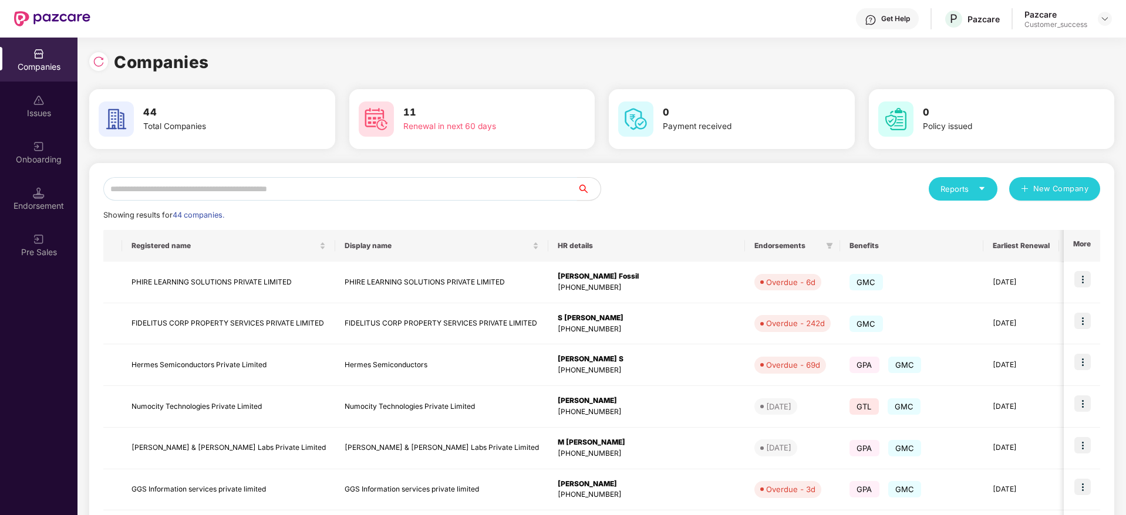
click at [424, 196] on input "text" at bounding box center [340, 188] width 474 height 23
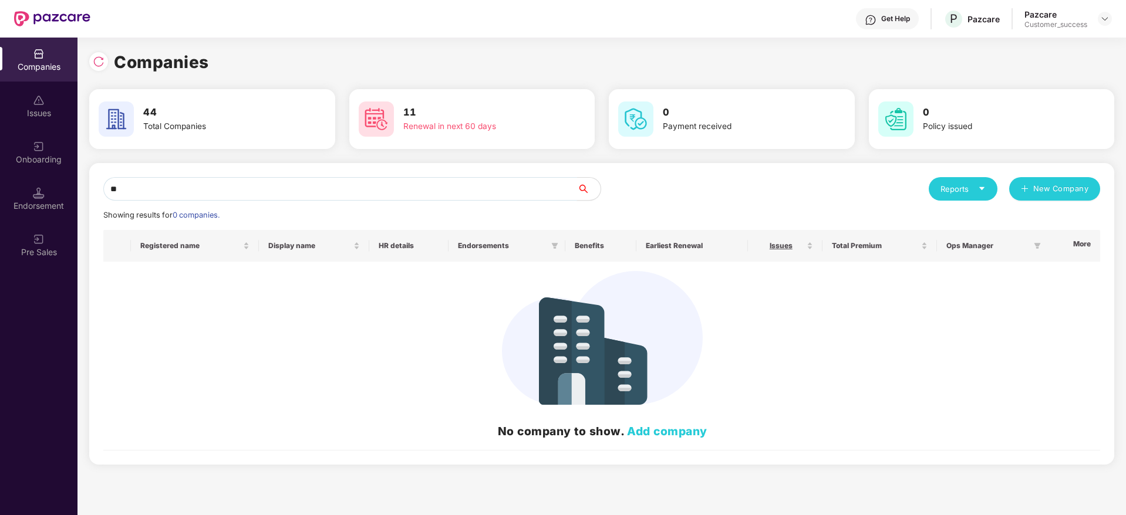
type input "*"
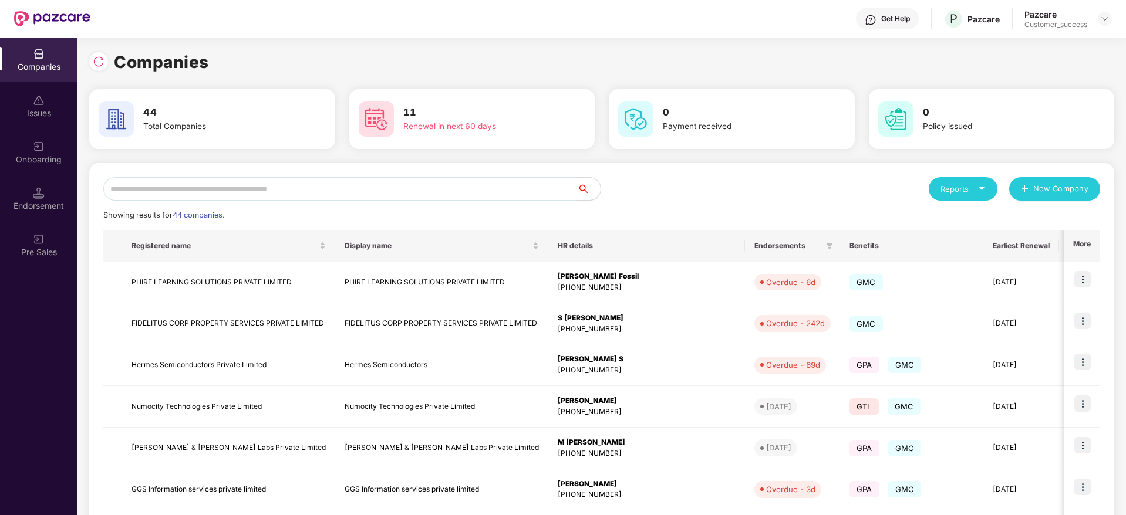
click at [407, 73] on div "Companies" at bounding box center [601, 62] width 1025 height 26
click at [100, 60] on img at bounding box center [99, 62] width 12 height 12
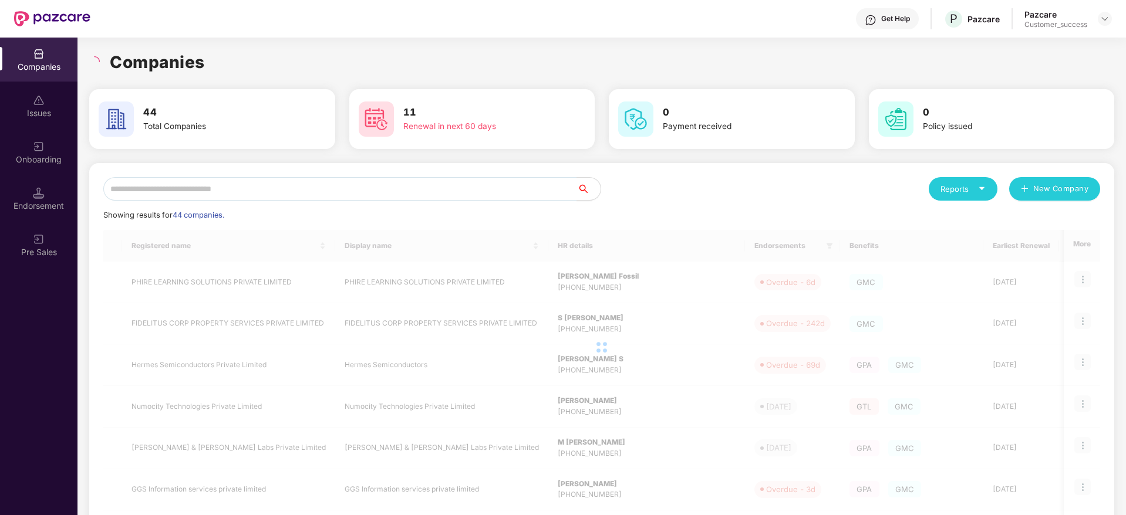
click at [222, 54] on div "Companies" at bounding box center [601, 62] width 1025 height 26
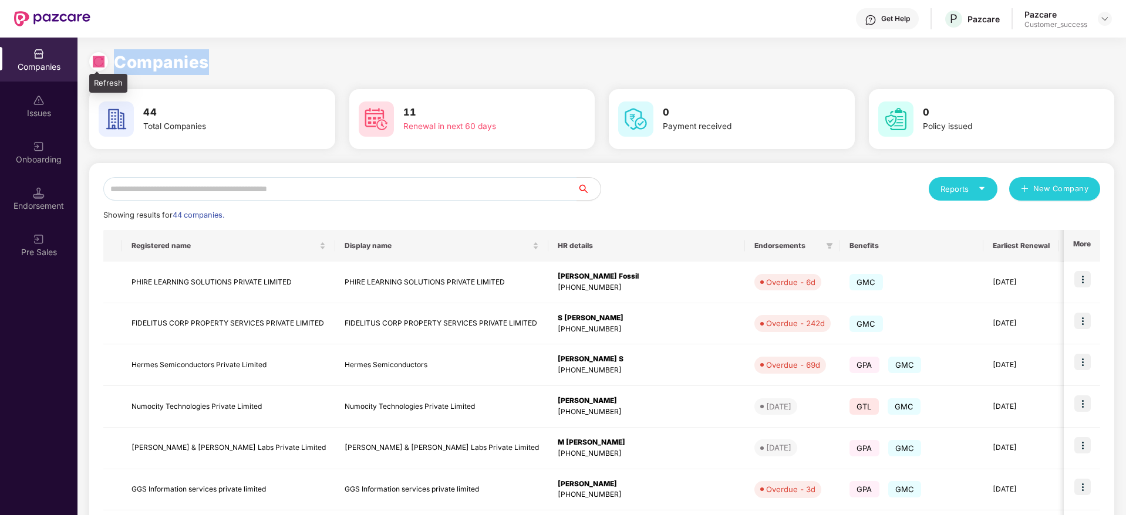
drag, startPoint x: 221, startPoint y: 60, endPoint x: 92, endPoint y: 66, distance: 128.7
click at [92, 66] on div "Companies" at bounding box center [601, 62] width 1025 height 26
click at [92, 66] on div at bounding box center [98, 61] width 19 height 19
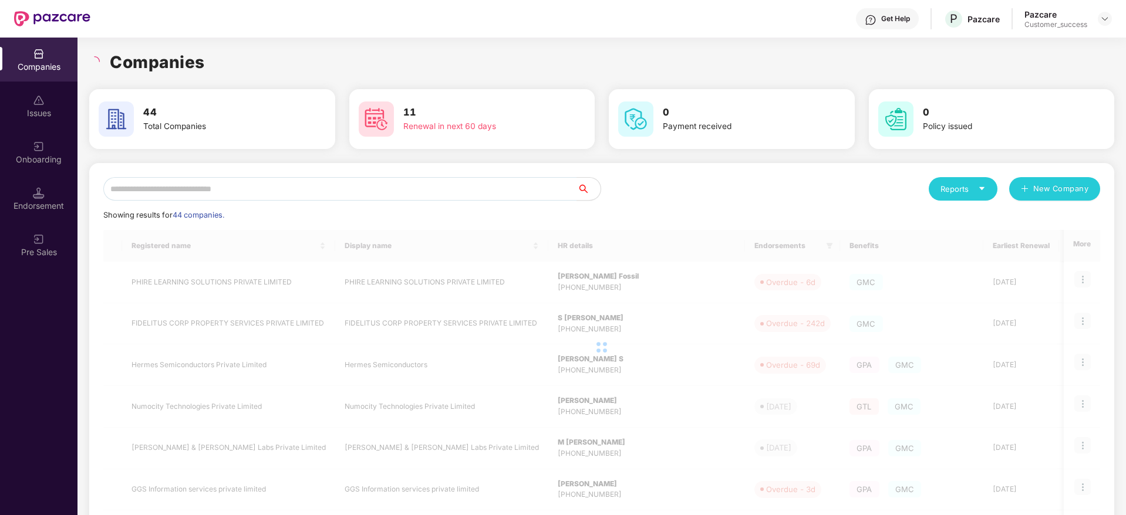
click at [156, 65] on h1 "Companies" at bounding box center [157, 62] width 95 height 26
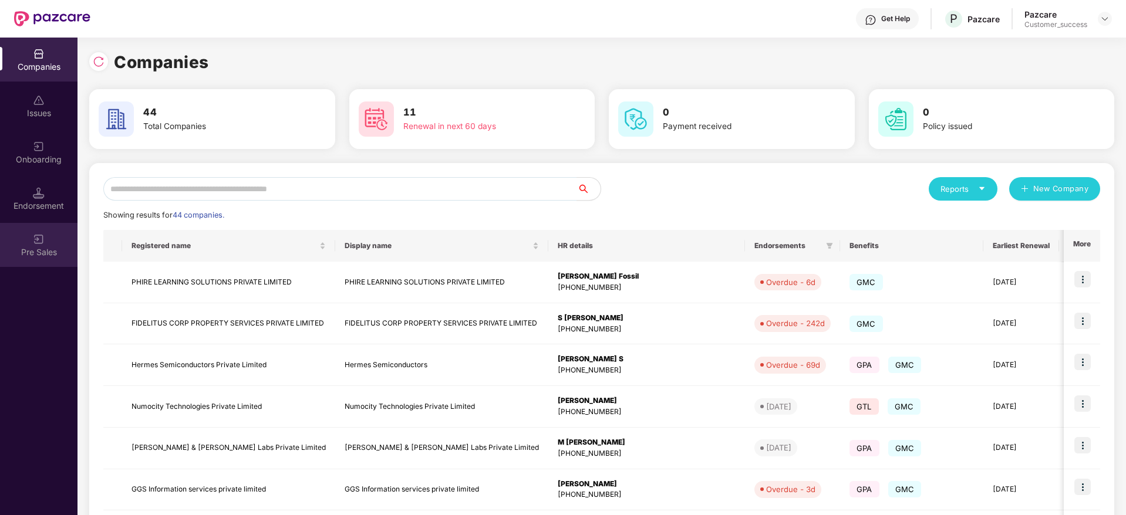
click at [45, 242] on div "Pre Sales" at bounding box center [38, 245] width 77 height 44
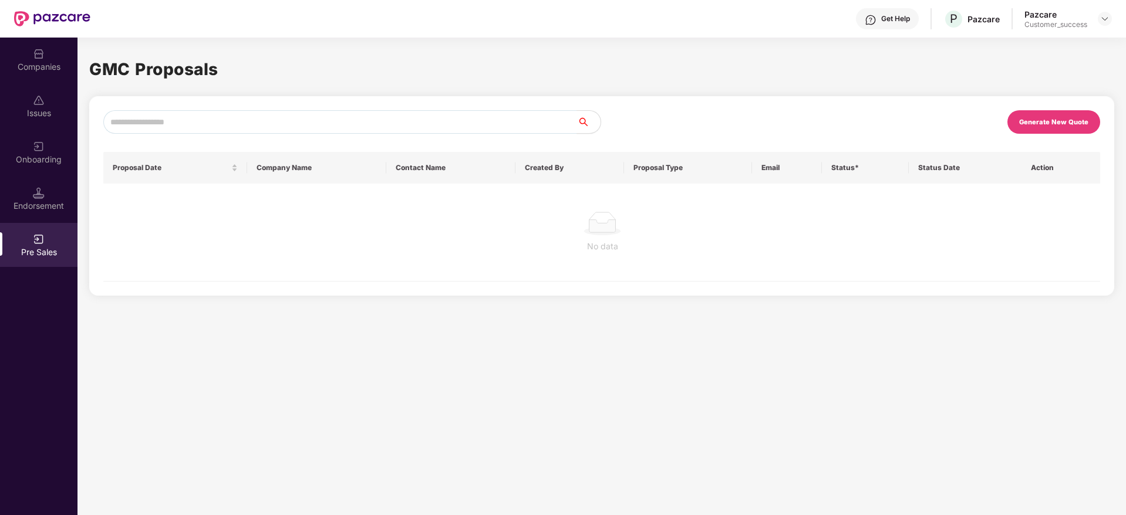
drag, startPoint x: 44, startPoint y: 203, endPoint x: 46, endPoint y: 256, distance: 53.4
click at [47, 316] on div "Companies Issues Onboarding Endorsement Pre Sales" at bounding box center [38, 277] width 77 height 478
click at [45, 253] on div "Pre Sales" at bounding box center [38, 253] width 77 height 12
click at [46, 200] on div "Endorsement" at bounding box center [38, 206] width 77 height 12
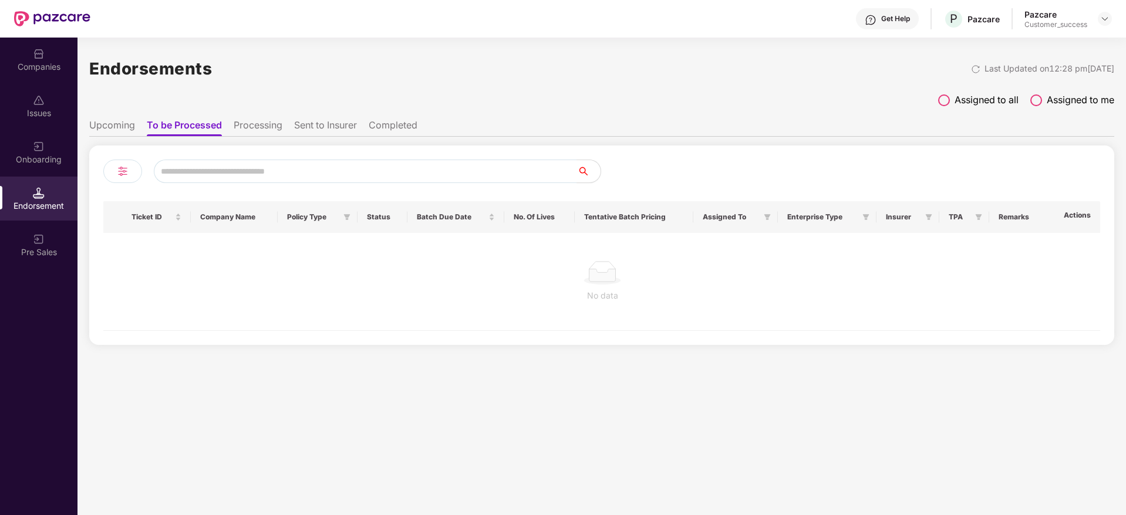
click at [126, 123] on li "Upcoming" at bounding box center [112, 127] width 46 height 17
click at [178, 123] on li "To be Processed" at bounding box center [183, 127] width 73 height 17
click at [230, 123] on ul "Upcoming To be Processed Processing Sent to Insurer Completed" at bounding box center [601, 124] width 1025 height 23
click at [261, 129] on li "Processing" at bounding box center [258, 127] width 49 height 17
click at [317, 129] on li "Sent to Insurer" at bounding box center [325, 127] width 63 height 17
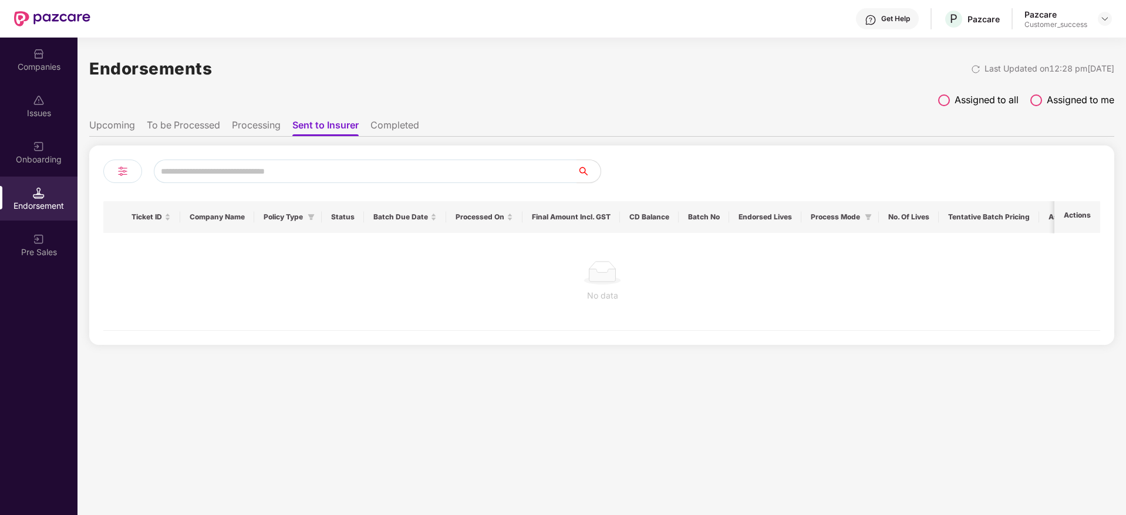
click at [404, 120] on li "Completed" at bounding box center [394, 127] width 49 height 17
click at [177, 126] on li "To be Processed" at bounding box center [183, 127] width 73 height 17
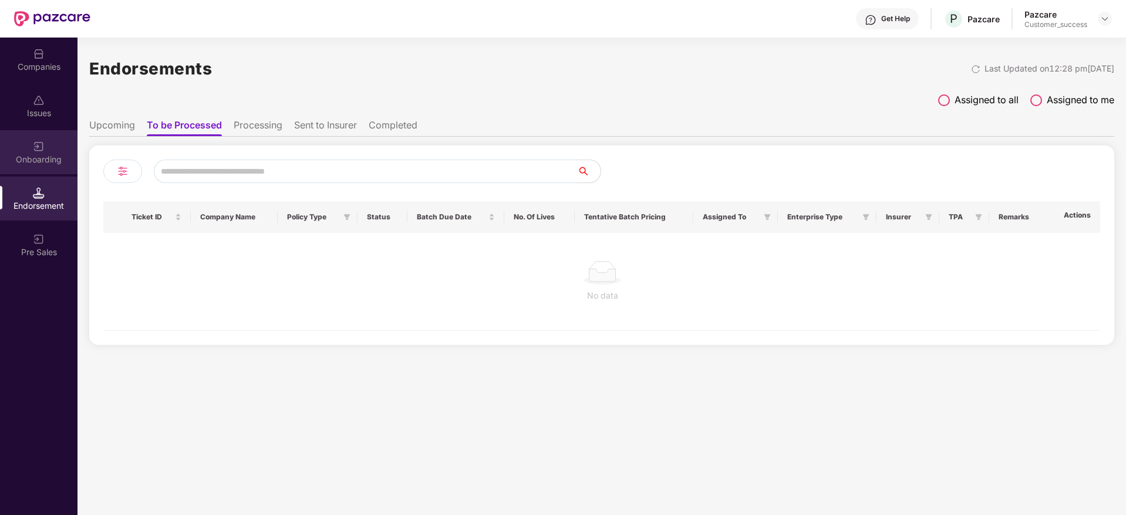
click at [44, 146] on img at bounding box center [39, 147] width 12 height 12
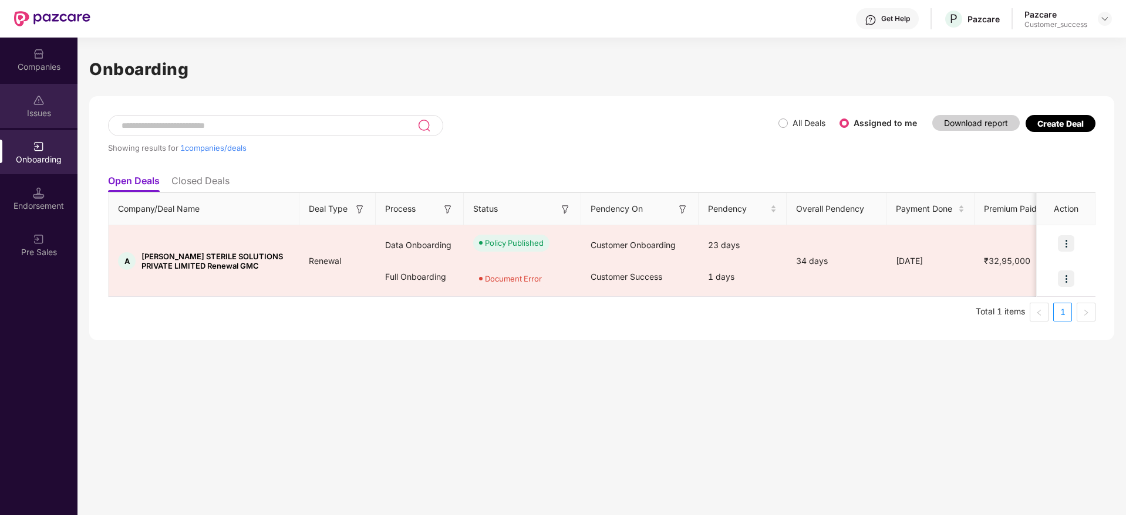
click at [50, 108] on div "Issues" at bounding box center [38, 113] width 77 height 12
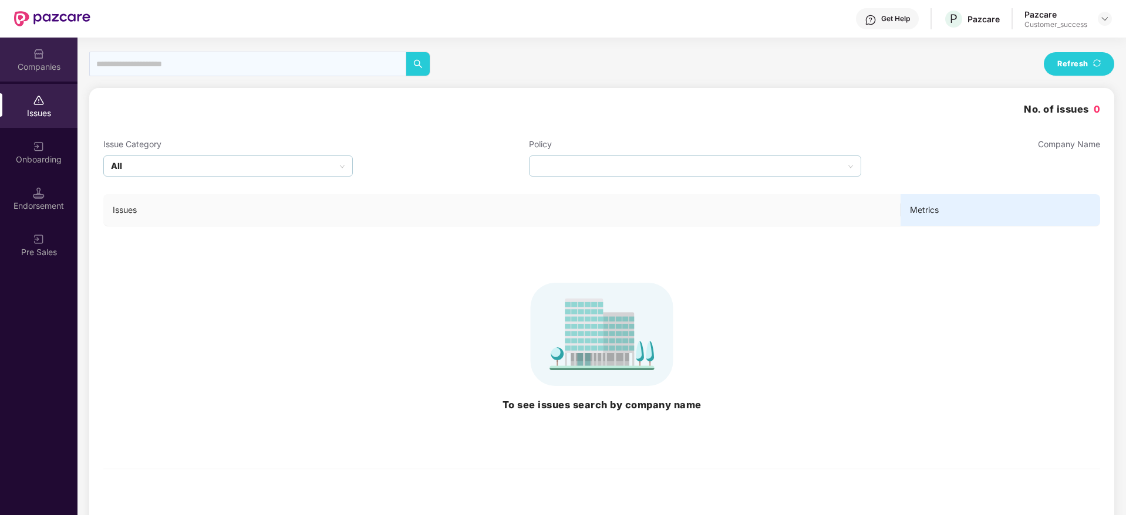
click at [43, 54] on img at bounding box center [39, 54] width 12 height 12
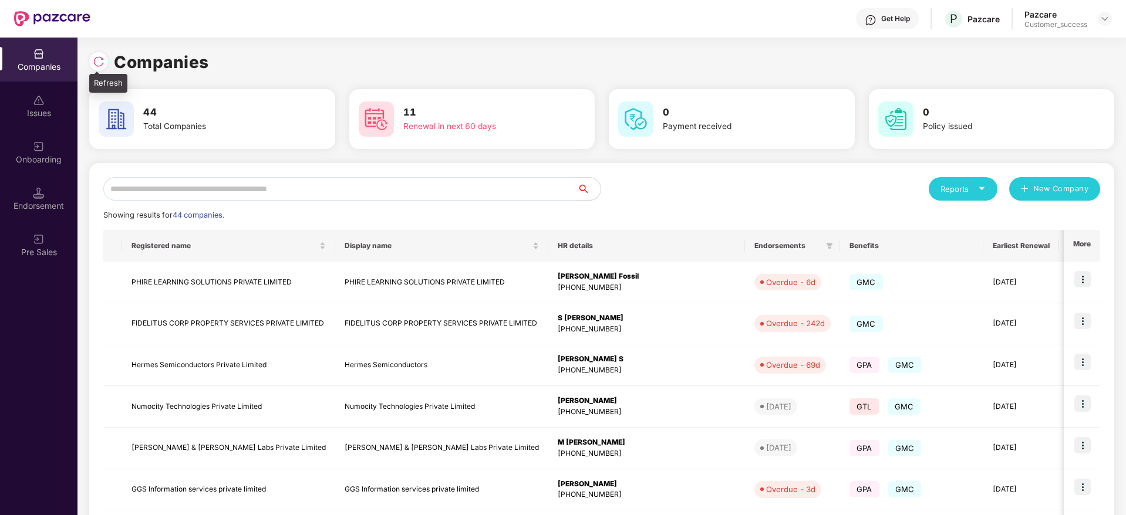
click at [99, 63] on img at bounding box center [99, 62] width 12 height 12
drag, startPoint x: 209, startPoint y: 64, endPoint x: 97, endPoint y: 62, distance: 112.1
click at [97, 62] on div "Companies" at bounding box center [601, 62] width 1025 height 26
click at [97, 62] on img at bounding box center [99, 62] width 12 height 12
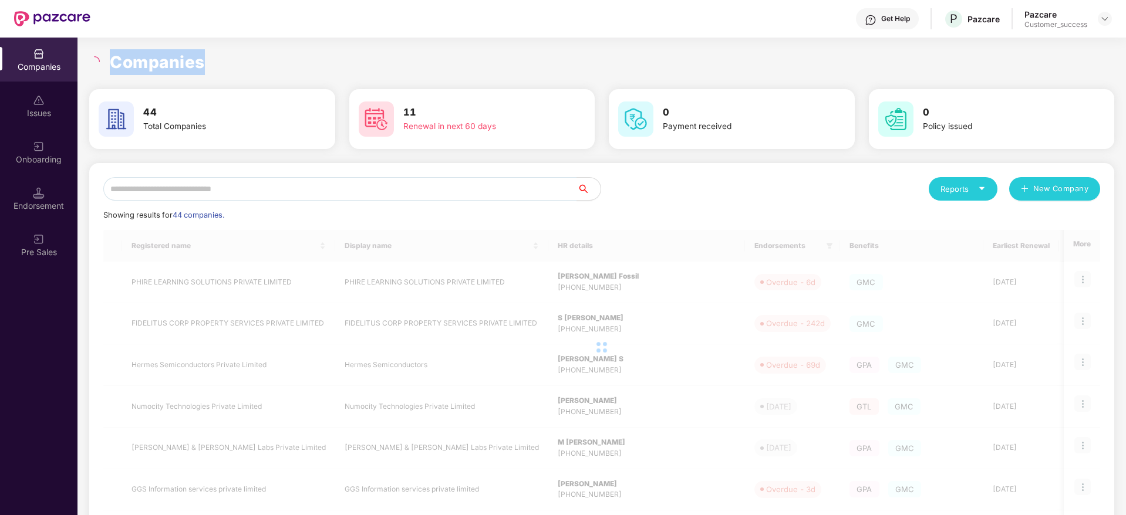
click at [164, 62] on h1 "Companies" at bounding box center [157, 62] width 95 height 26
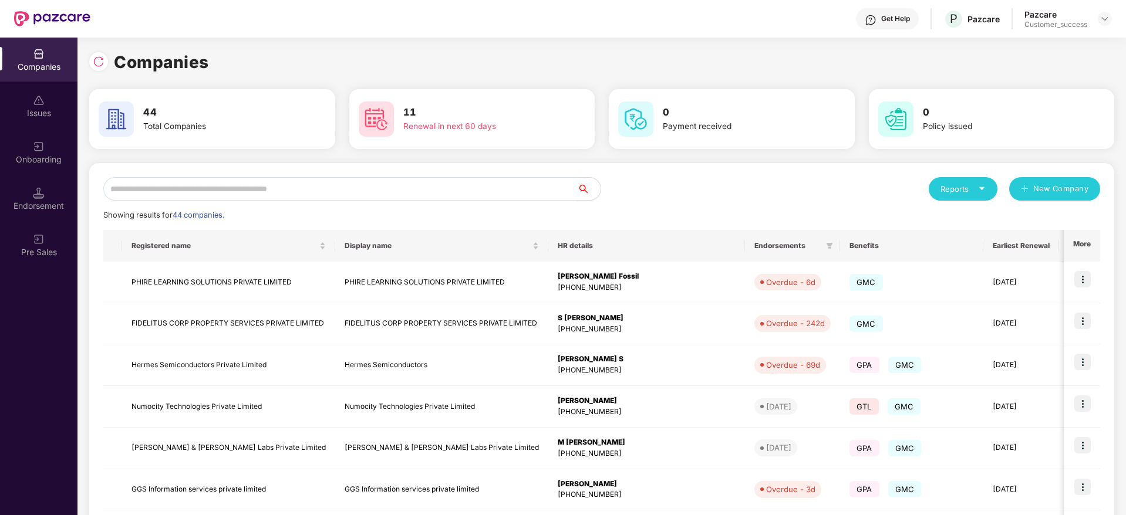
click at [385, 198] on input "text" at bounding box center [340, 188] width 474 height 23
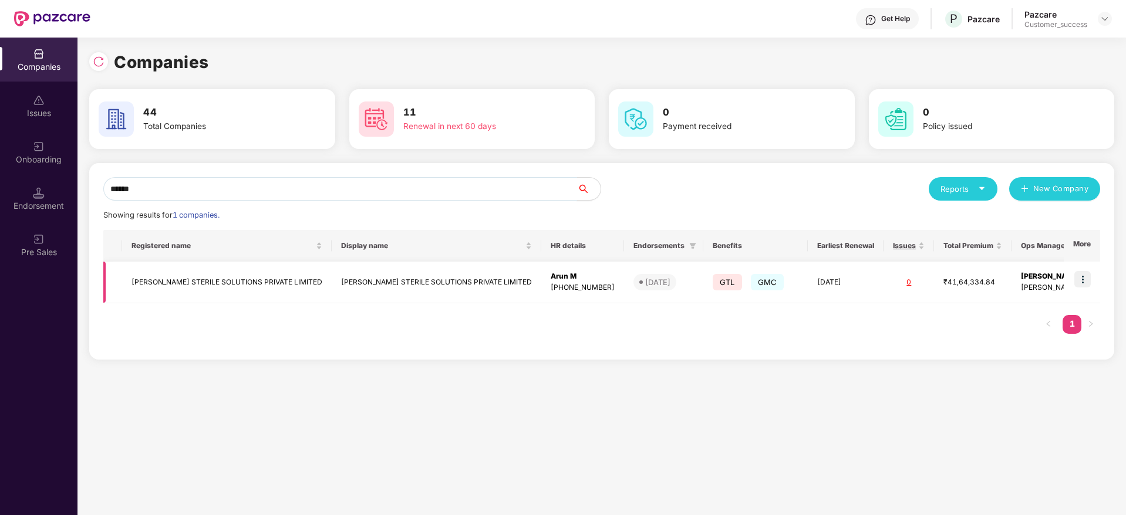
type input "******"
click at [1083, 279] on img at bounding box center [1082, 279] width 16 height 16
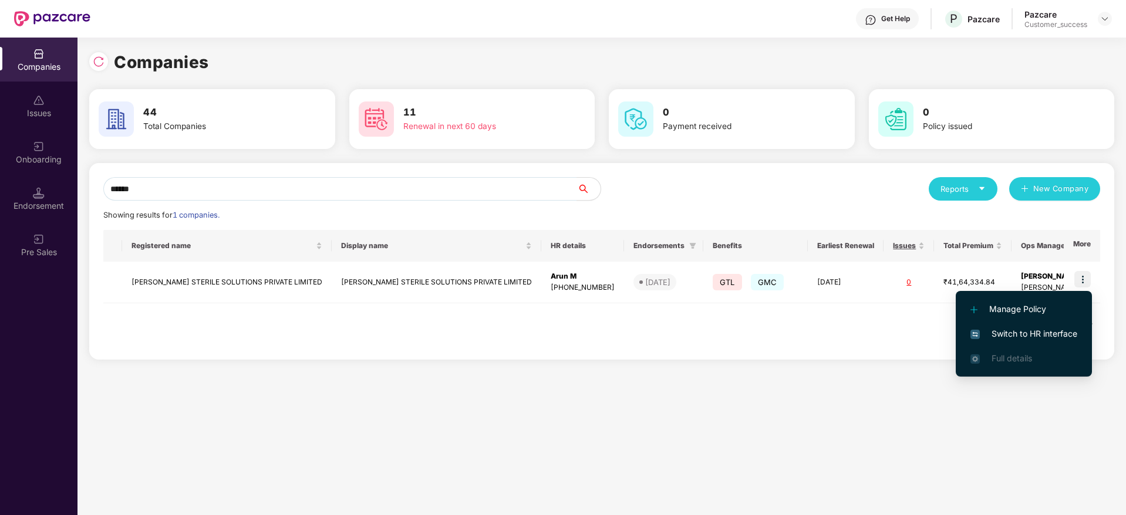
click at [1036, 325] on li "Switch to HR interface" at bounding box center [1024, 334] width 136 height 25
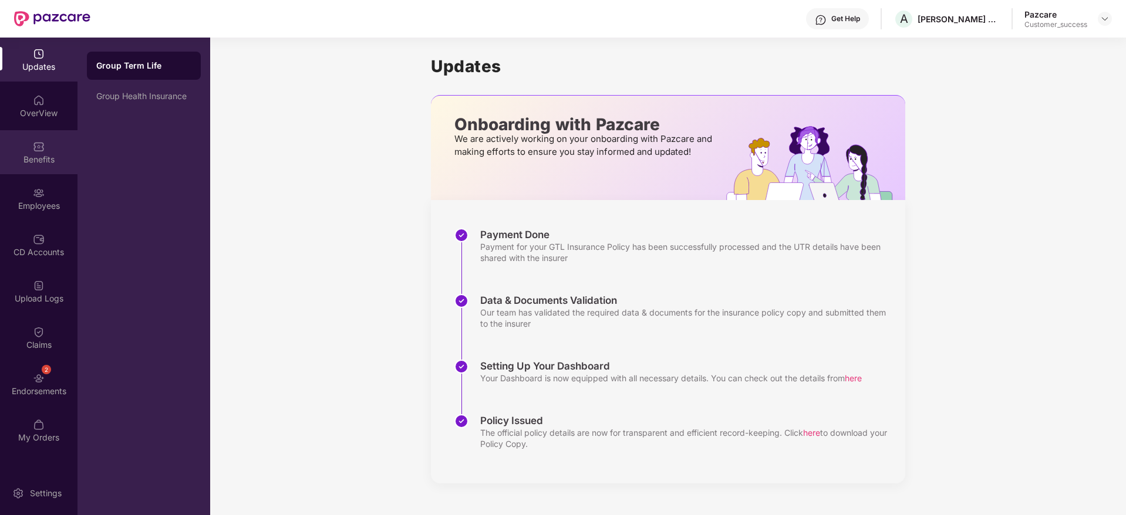
click at [38, 144] on img at bounding box center [39, 147] width 12 height 12
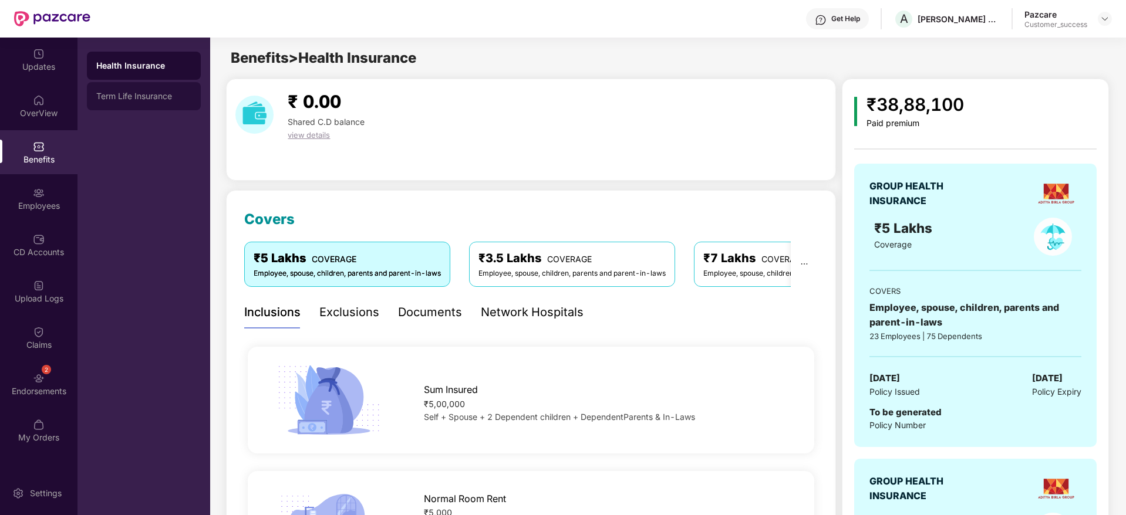
click at [166, 90] on div "Term Life Insurance" at bounding box center [144, 96] width 114 height 28
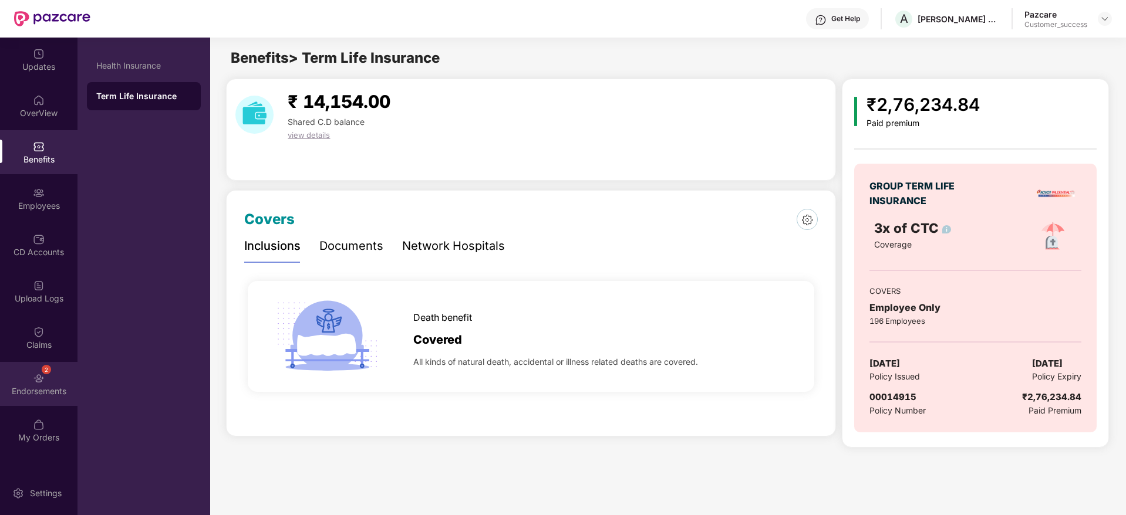
click at [49, 387] on div "Endorsements" at bounding box center [38, 392] width 77 height 12
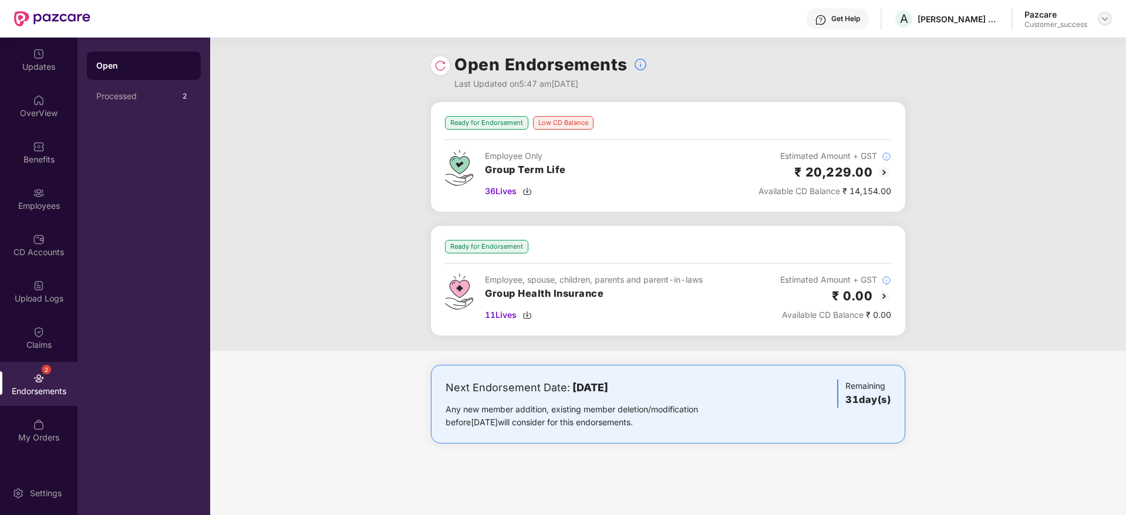
click at [1106, 19] on img at bounding box center [1104, 18] width 9 height 9
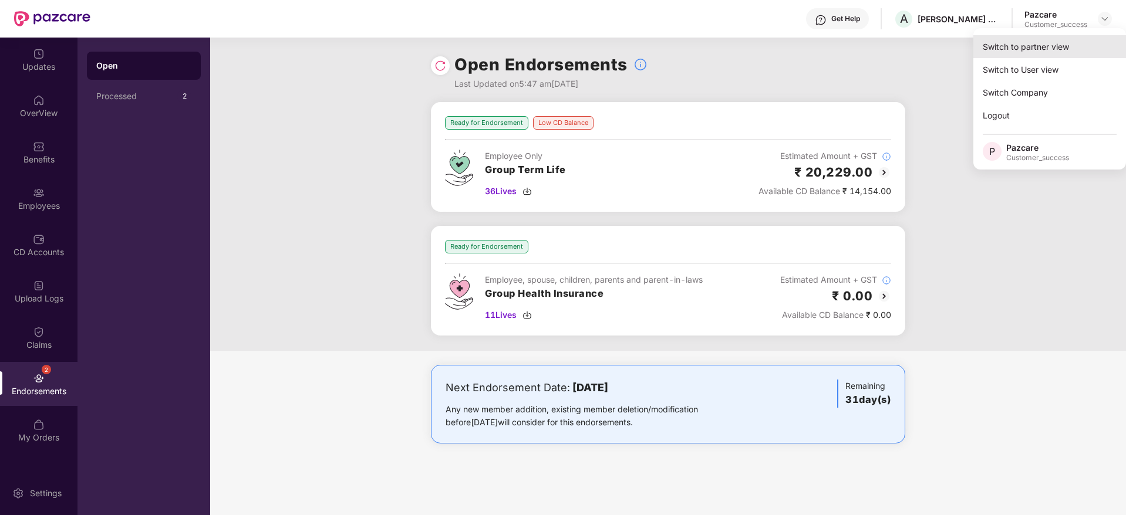
click at [1054, 48] on div "Switch to partner view" at bounding box center [1049, 46] width 153 height 23
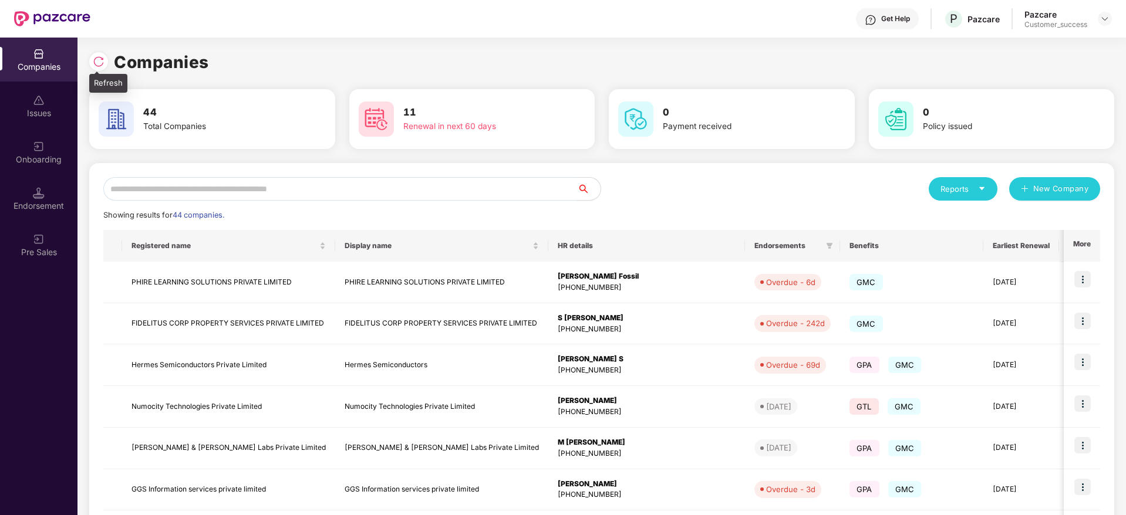
click at [100, 63] on img at bounding box center [99, 62] width 12 height 12
click at [342, 180] on input "text" at bounding box center [340, 188] width 474 height 23
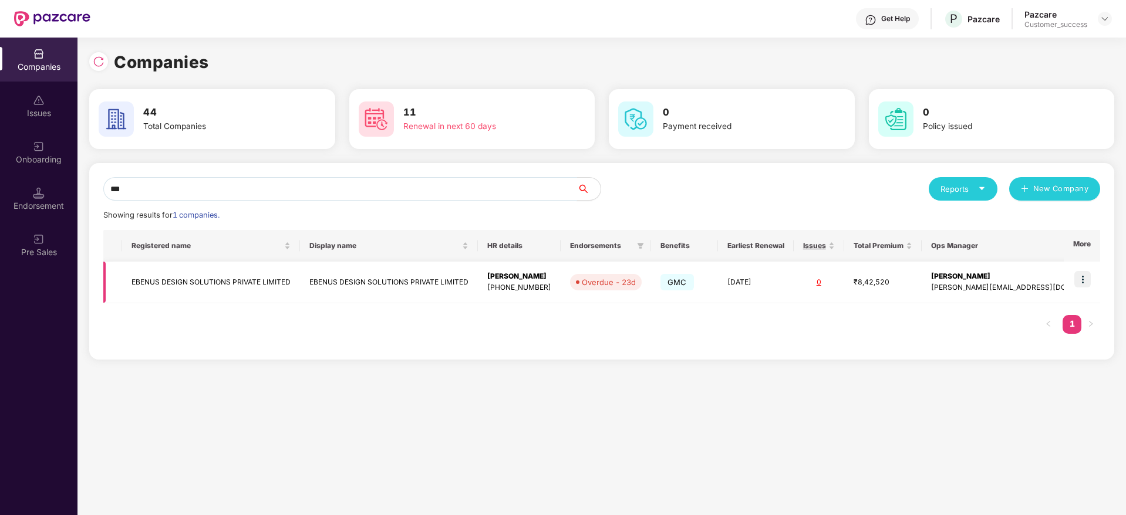
type input "***"
click at [241, 284] on td "EBENUS DESIGN SOLUTIONS PRIVATE LIMITED" at bounding box center [211, 283] width 178 height 42
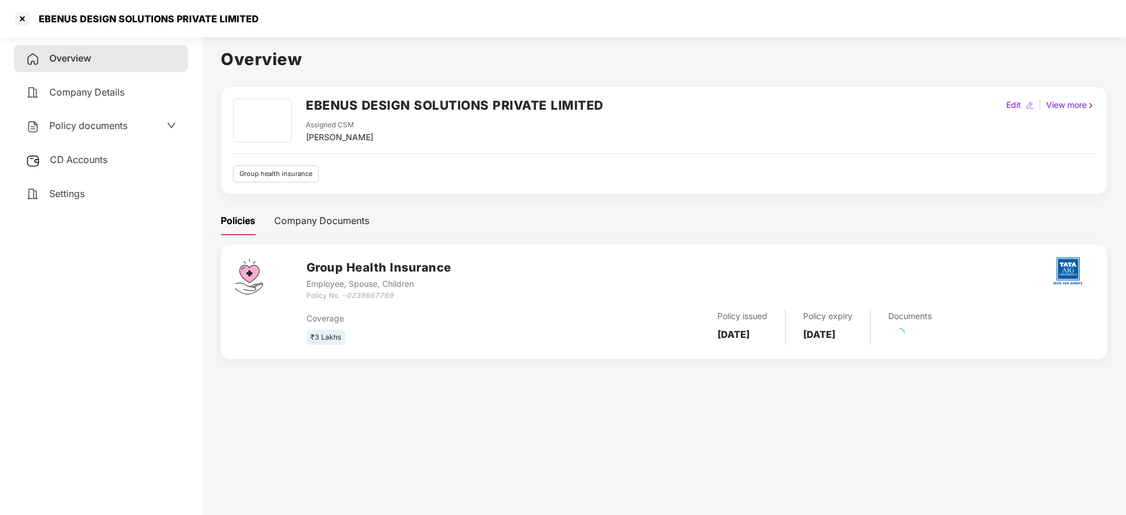
click at [114, 131] on span "Policy documents" at bounding box center [88, 126] width 78 height 12
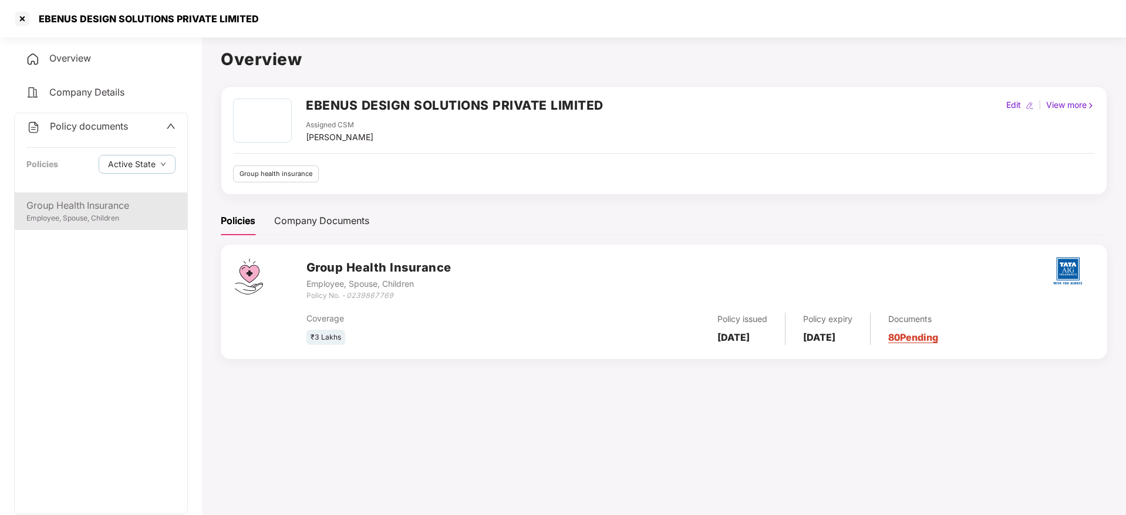
click at [110, 202] on div "Group Health Insurance" at bounding box center [100, 205] width 149 height 15
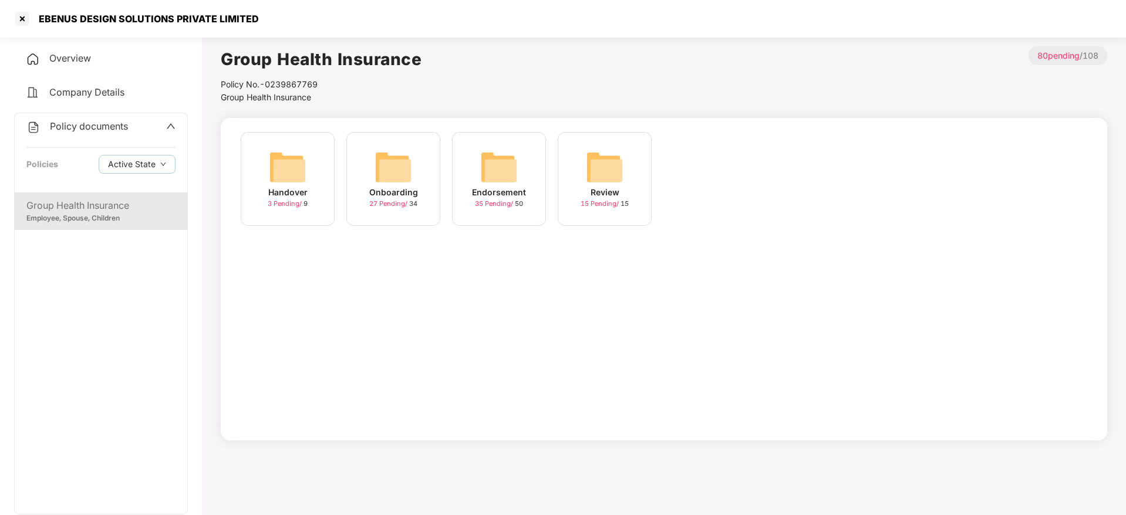
click at [504, 164] on img at bounding box center [499, 168] width 38 height 38
click at [496, 158] on img at bounding box center [499, 168] width 38 height 38
click at [299, 161] on img at bounding box center [288, 168] width 38 height 38
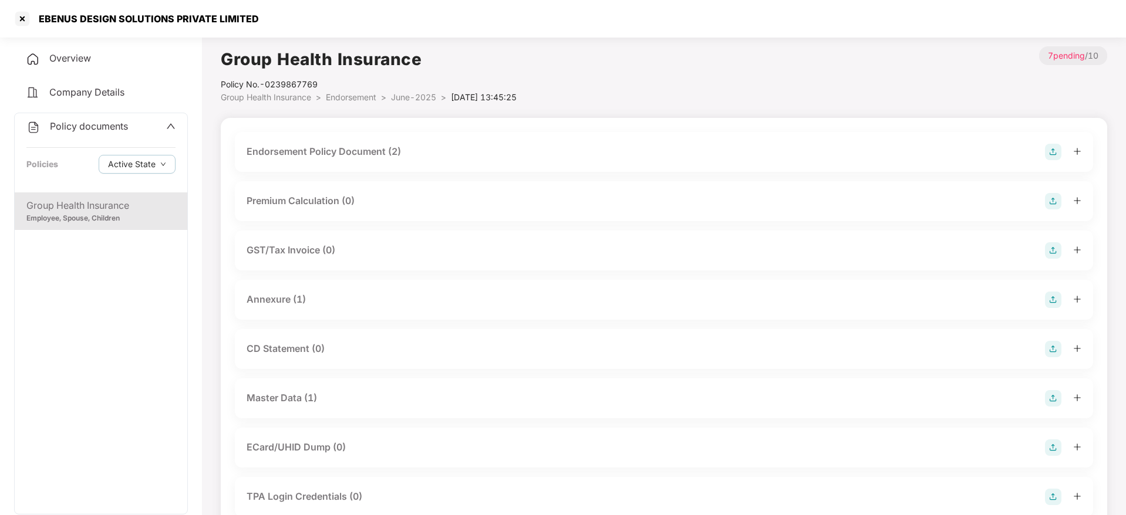
click at [381, 150] on div "Endorsement Policy Document (2)" at bounding box center [324, 151] width 154 height 15
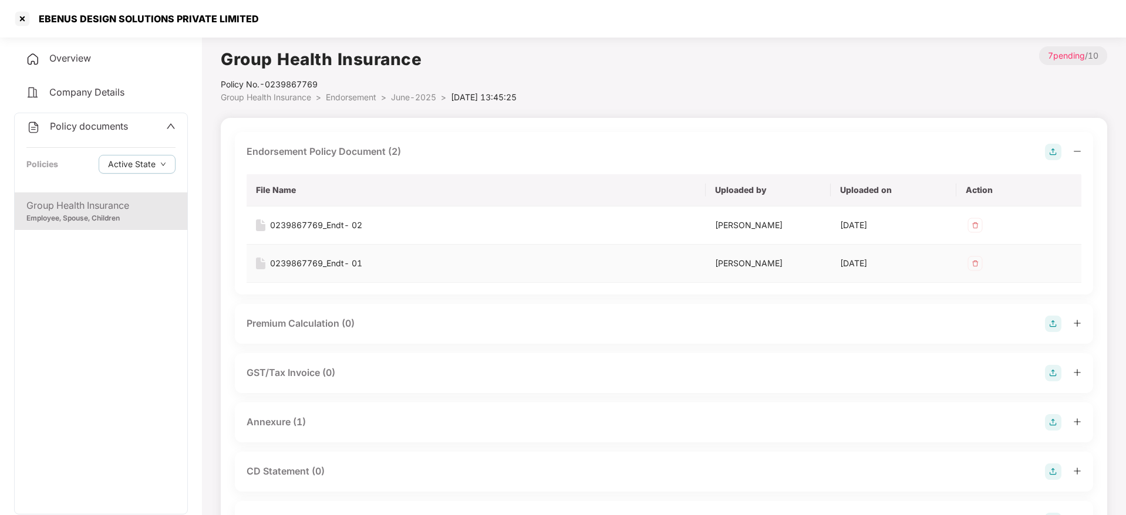
click at [336, 263] on div "0239867769_Endt- 01" at bounding box center [316, 263] width 92 height 13
click at [323, 221] on div "0239867769_Endt- 02" at bounding box center [316, 225] width 92 height 13
click at [421, 97] on span "June-2025" at bounding box center [413, 97] width 45 height 10
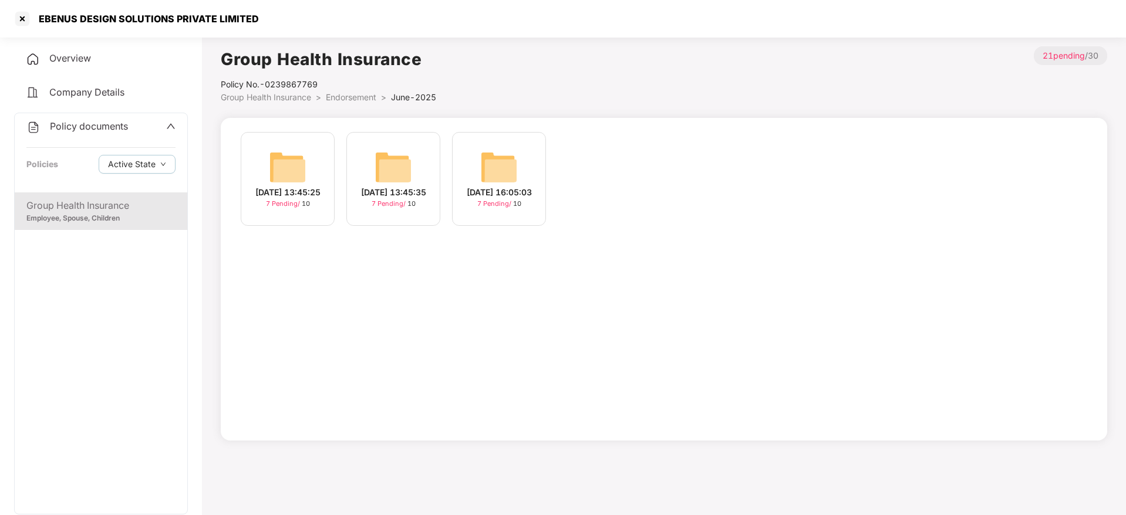
click at [399, 186] on div "[DATE] 13:45:35" at bounding box center [393, 192] width 65 height 13
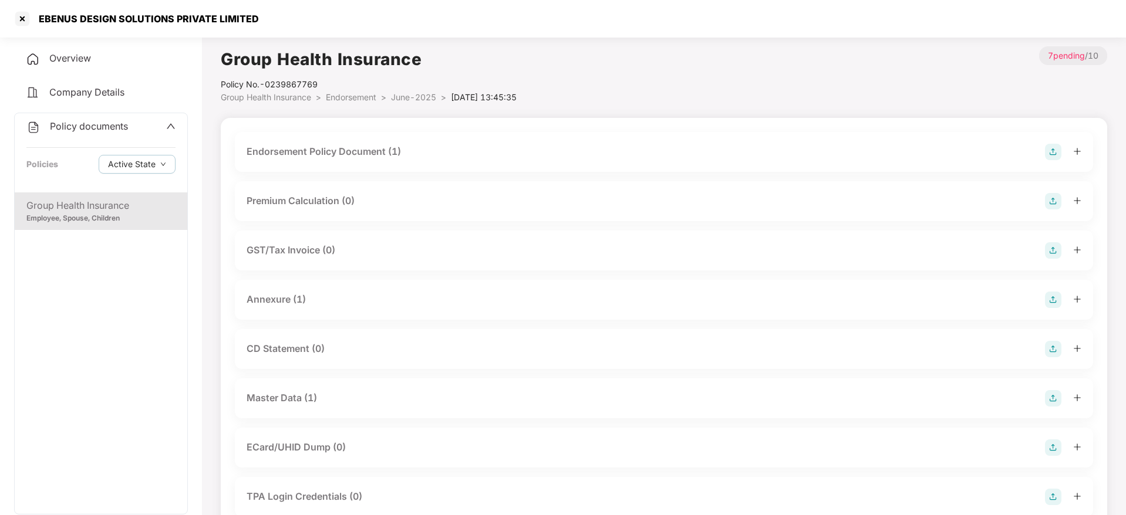
click at [382, 153] on div "Endorsement Policy Document (1)" at bounding box center [324, 151] width 154 height 15
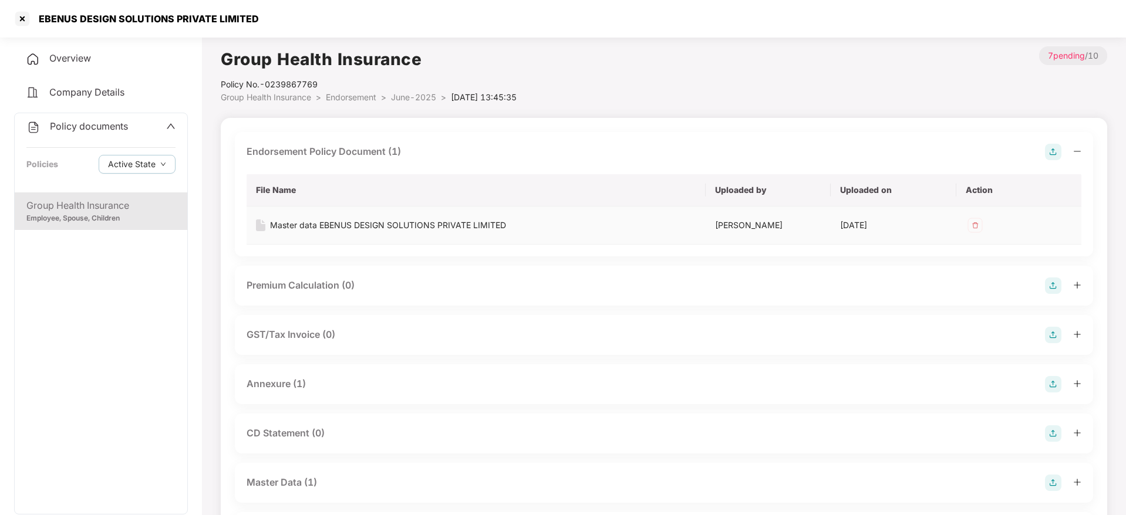
click at [371, 228] on div "Master data EBENUS DESIGN SOLUTIONS PRIVATE LIMITED" at bounding box center [388, 225] width 236 height 13
click at [691, 102] on div "Group Health Insurance Policy No.- 0239867769 Group Health Insurance > Endorsem…" at bounding box center [664, 75] width 886 height 58
click at [360, 99] on span "Endorsement" at bounding box center [351, 97] width 50 height 10
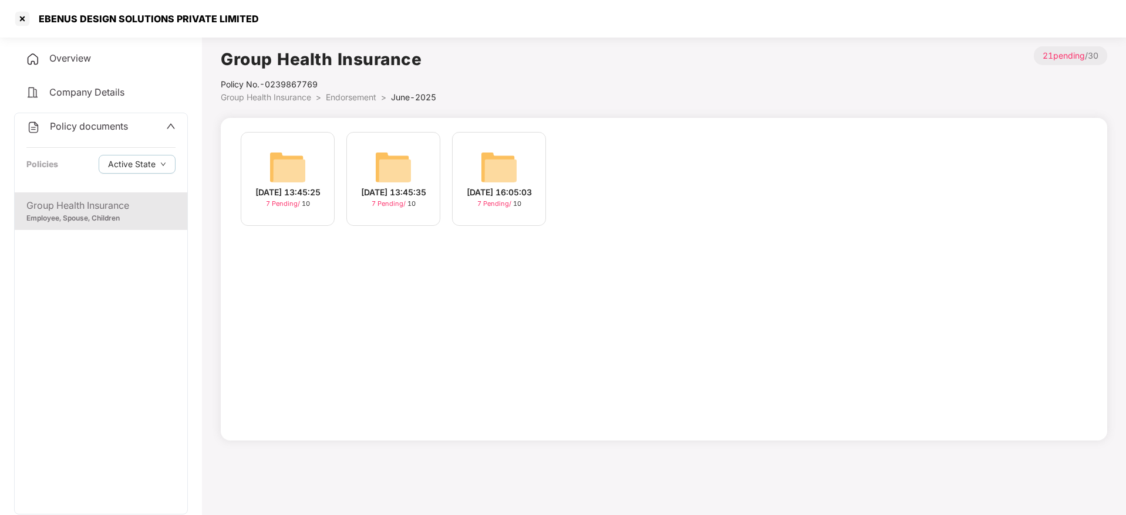
click at [532, 176] on div "[DATE] 16:05:03 7 Pending / 10" at bounding box center [499, 179] width 94 height 94
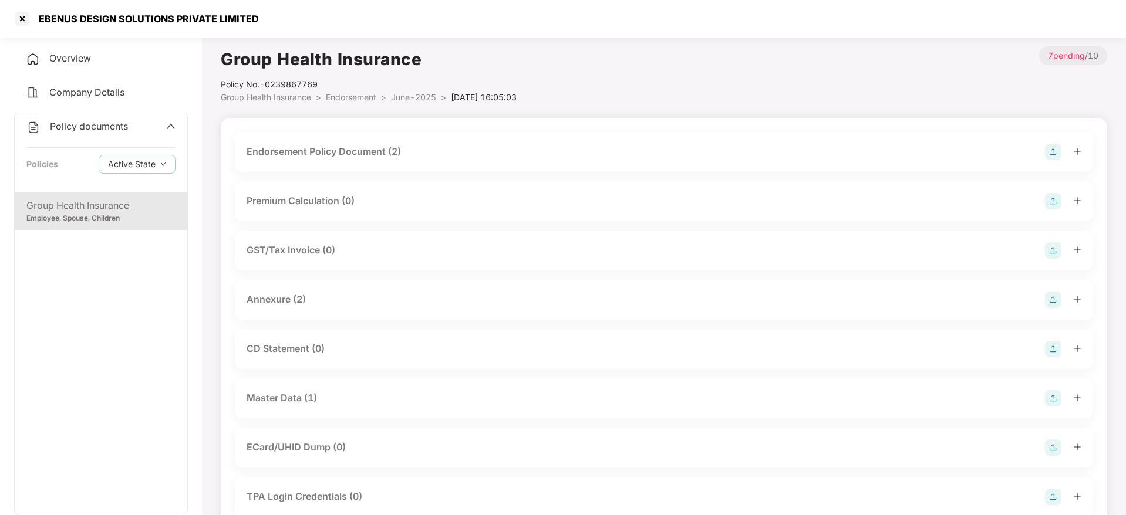
click at [387, 156] on div "Endorsement Policy Document (2)" at bounding box center [324, 151] width 154 height 15
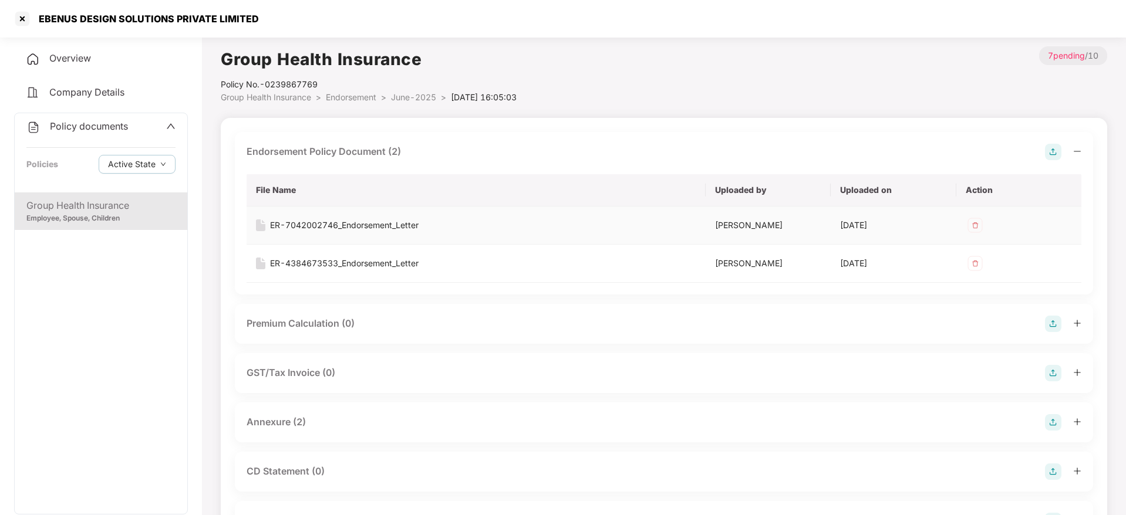
click at [382, 228] on div "ER-7042002746_Endorsement_Letter" at bounding box center [344, 225] width 149 height 13
click at [400, 262] on div "ER-4384673533_Endorsement_Letter" at bounding box center [344, 263] width 149 height 13
click at [930, 75] on div "Group Health Insurance Policy No.- 0239867769 Group Health Insurance > Endorsem…" at bounding box center [664, 75] width 886 height 58
click at [423, 98] on span "June-2025" at bounding box center [413, 97] width 45 height 10
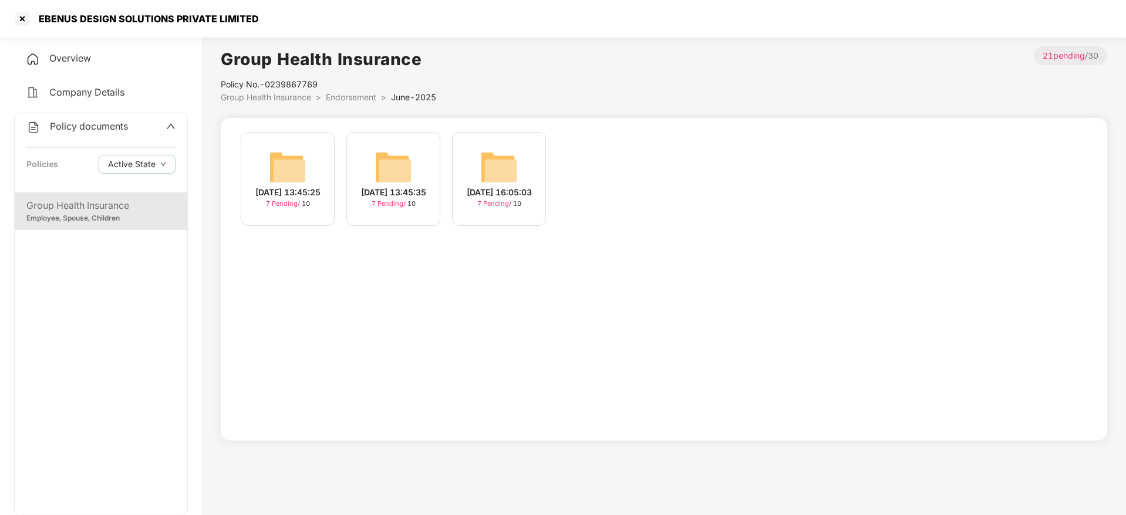
click at [357, 100] on span "Endorsement" at bounding box center [351, 97] width 50 height 10
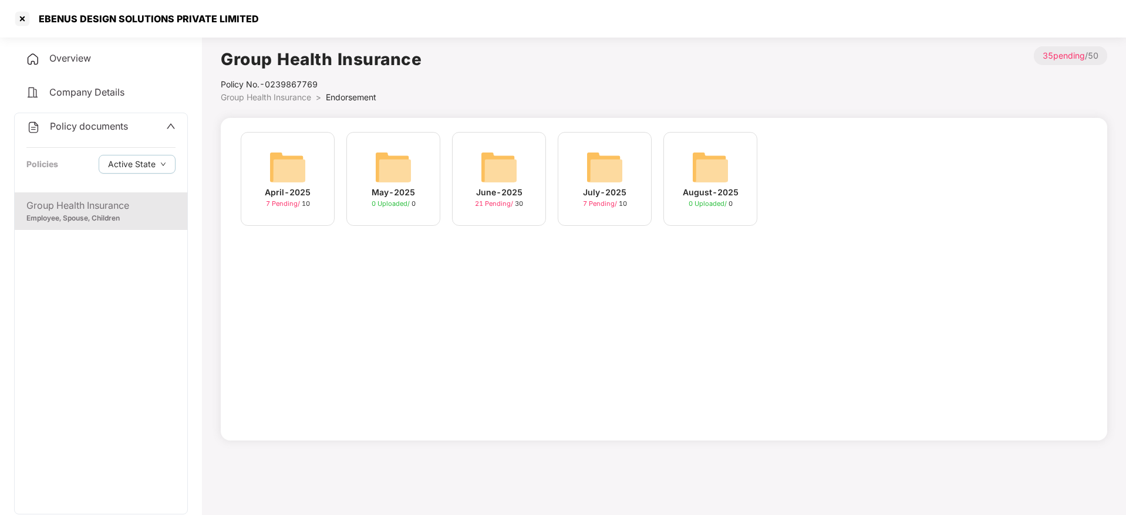
click at [613, 168] on img at bounding box center [605, 168] width 38 height 38
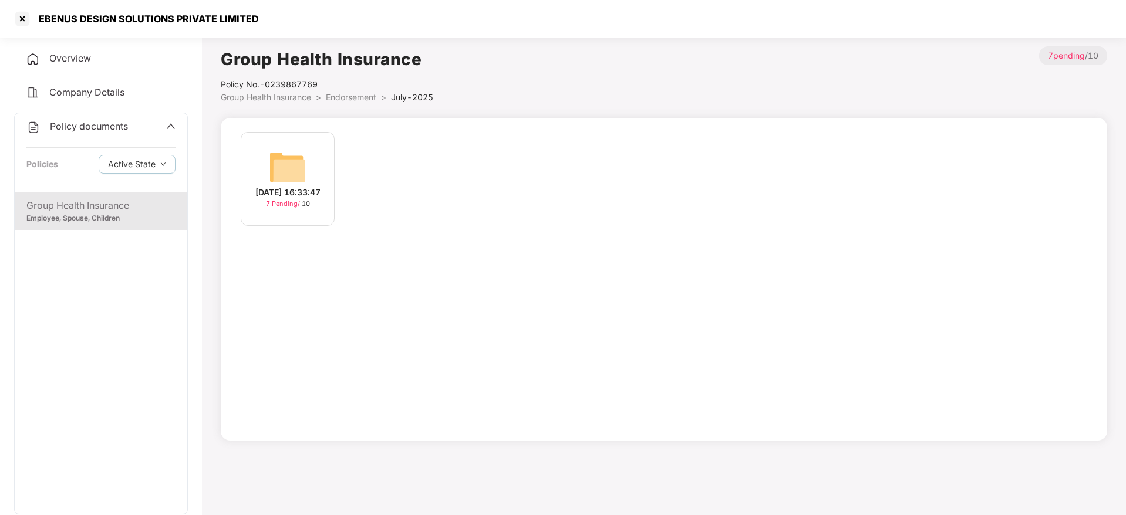
click at [291, 176] on img at bounding box center [288, 168] width 38 height 38
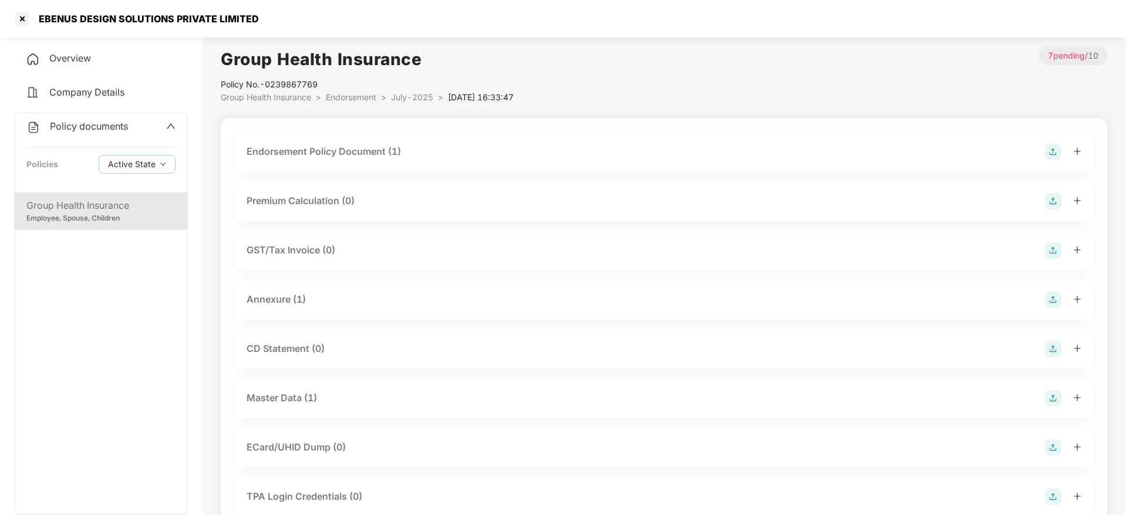
click at [474, 139] on div "Endorsement Policy Document (1)" at bounding box center [664, 152] width 858 height 40
click at [429, 149] on div "Endorsement Policy Document (1)" at bounding box center [664, 152] width 835 height 16
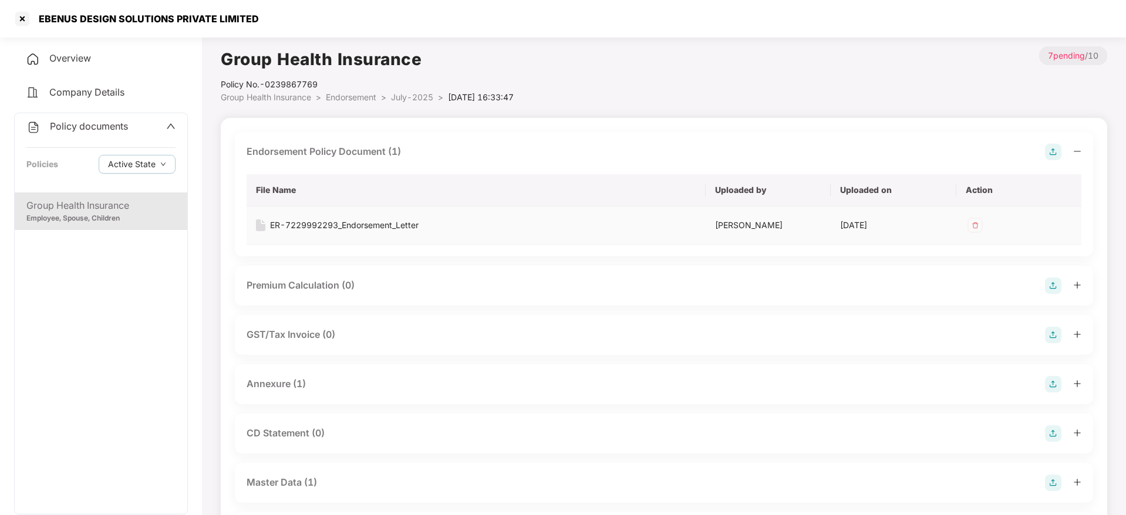
click at [374, 230] on div "ER-7229992293_Endorsement_Letter" at bounding box center [344, 225] width 149 height 13
click at [675, 63] on div "Group Health Insurance Policy No.- 0239867769 Group Health Insurance > Endorsem…" at bounding box center [664, 75] width 886 height 58
click at [20, 18] on div at bounding box center [22, 18] width 19 height 19
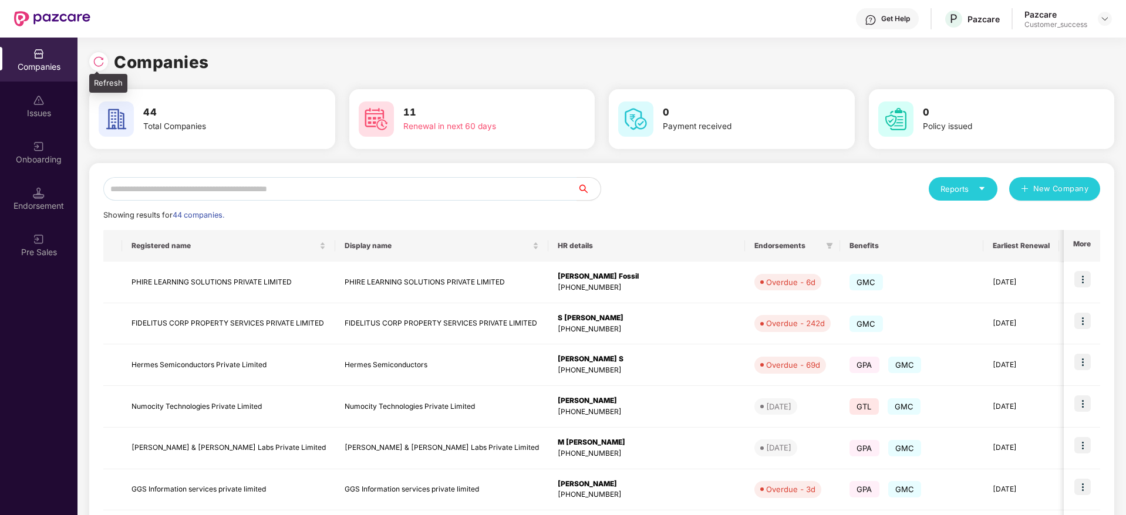
click at [96, 53] on div at bounding box center [98, 61] width 19 height 19
click at [108, 66] on div at bounding box center [101, 60] width 25 height 22
click at [102, 60] on img at bounding box center [99, 62] width 12 height 12
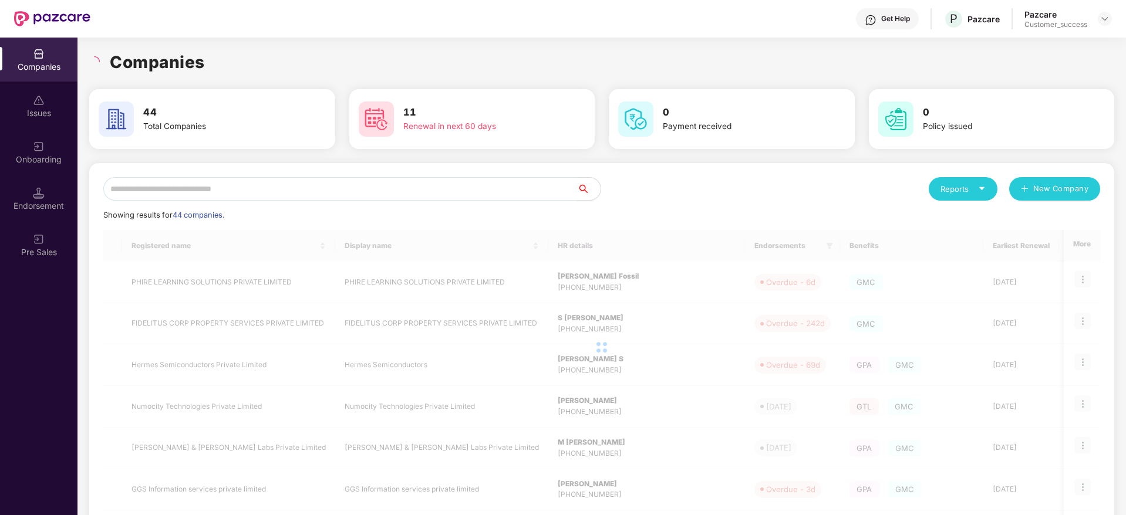
click at [339, 191] on input "text" at bounding box center [340, 188] width 474 height 23
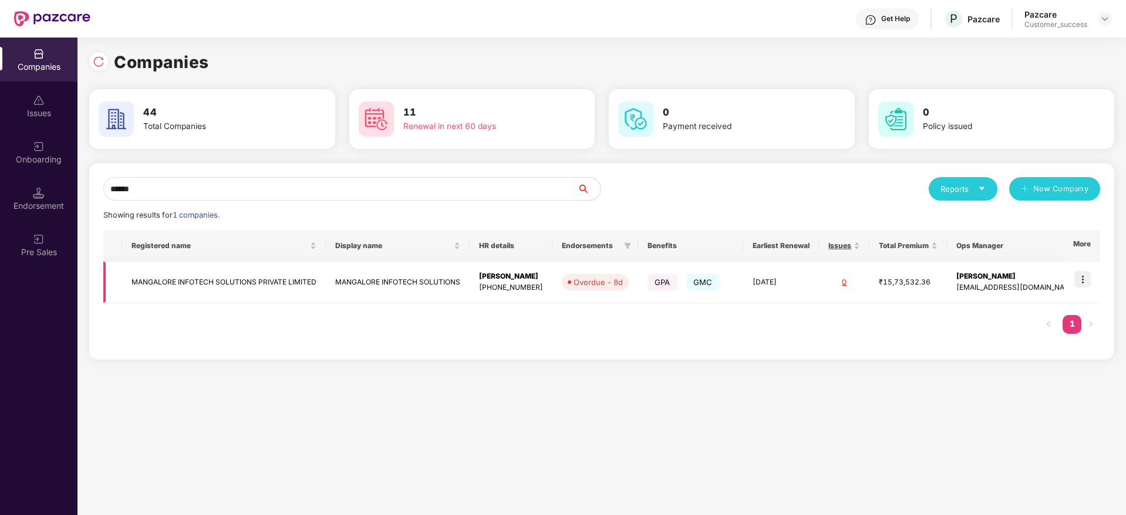
type input "******"
click at [1085, 274] on img at bounding box center [1082, 279] width 16 height 16
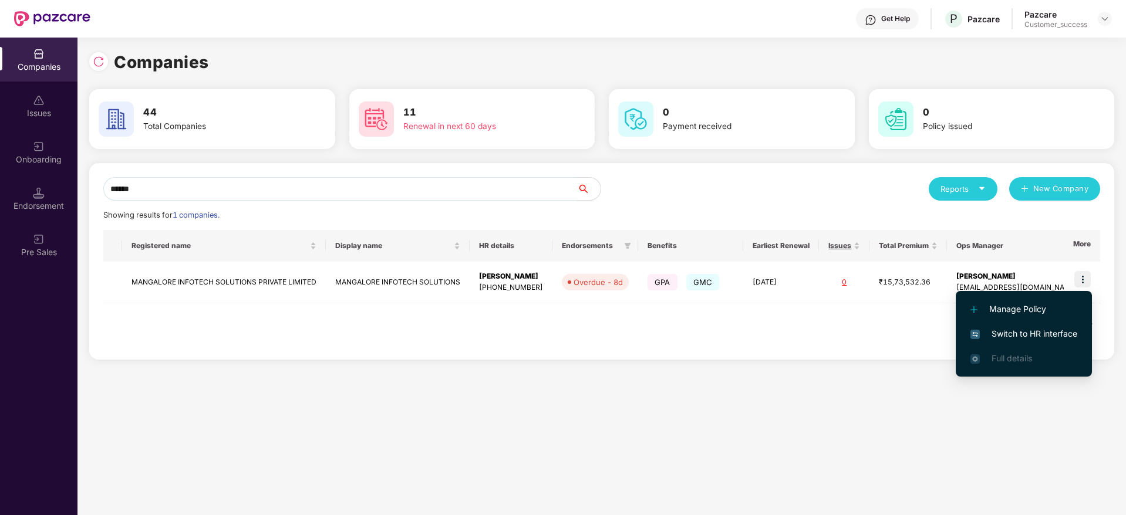
click at [1033, 333] on span "Switch to HR interface" at bounding box center [1023, 334] width 107 height 13
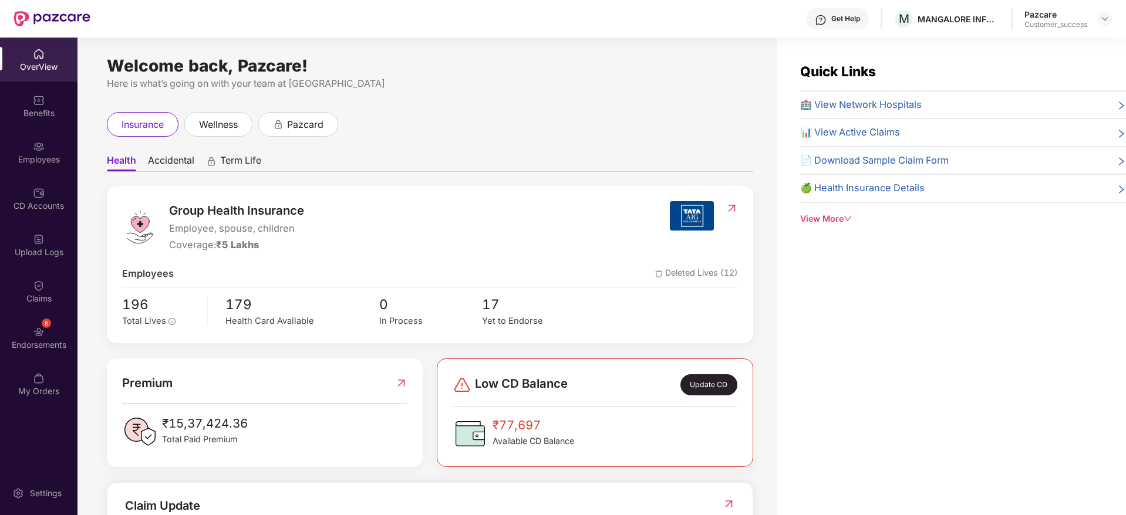
click at [36, 151] on img at bounding box center [39, 147] width 12 height 12
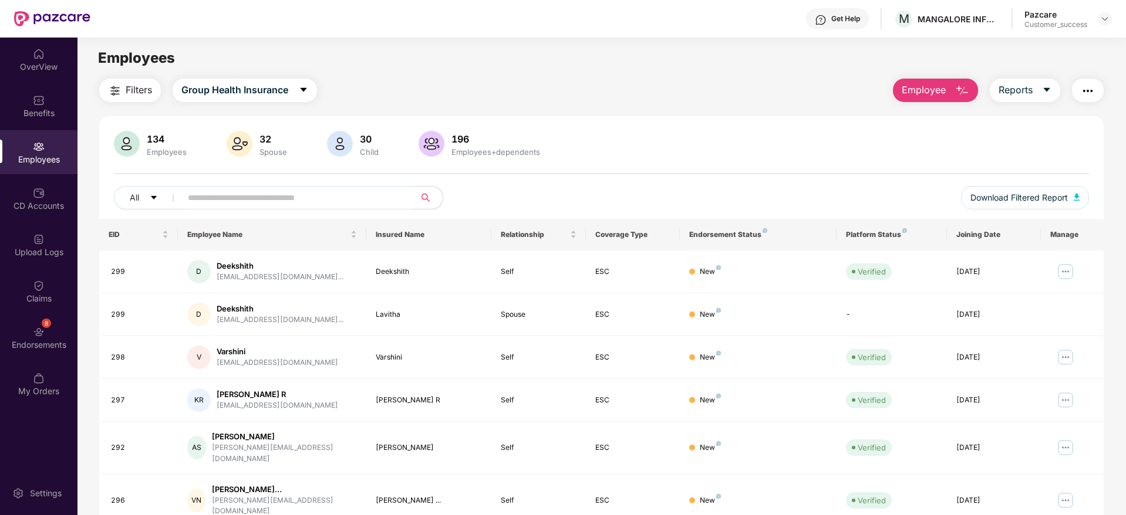
click at [952, 99] on button "Employee" at bounding box center [935, 90] width 85 height 23
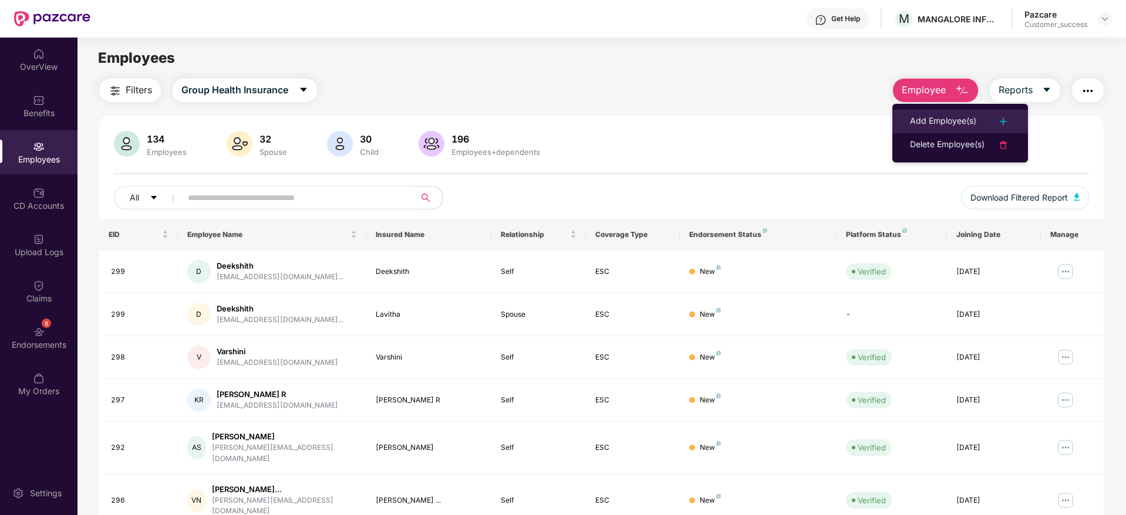
click at [930, 128] on div "Add Employee(s)" at bounding box center [943, 121] width 66 height 14
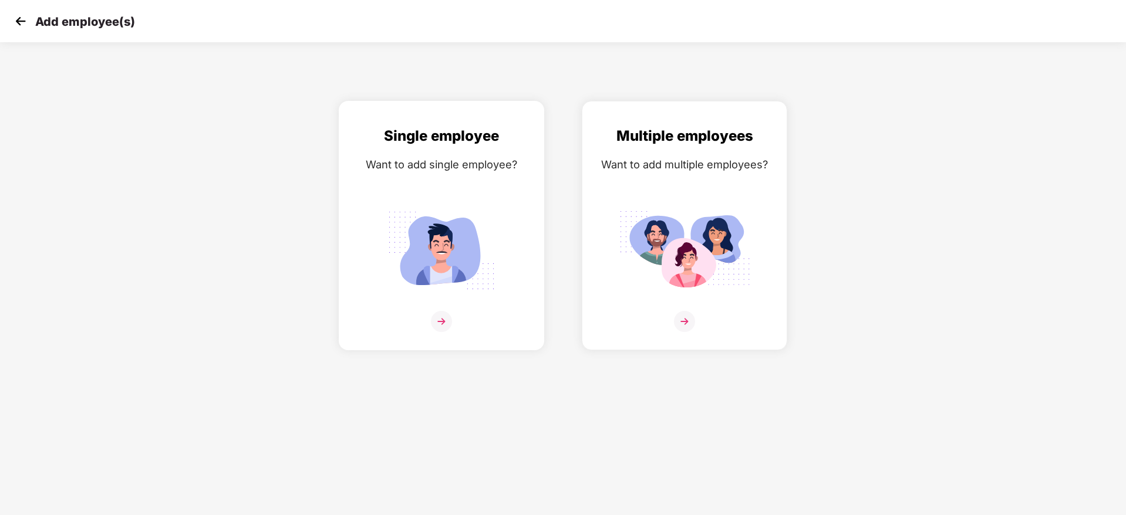
click at [465, 278] on img at bounding box center [441, 251] width 131 height 92
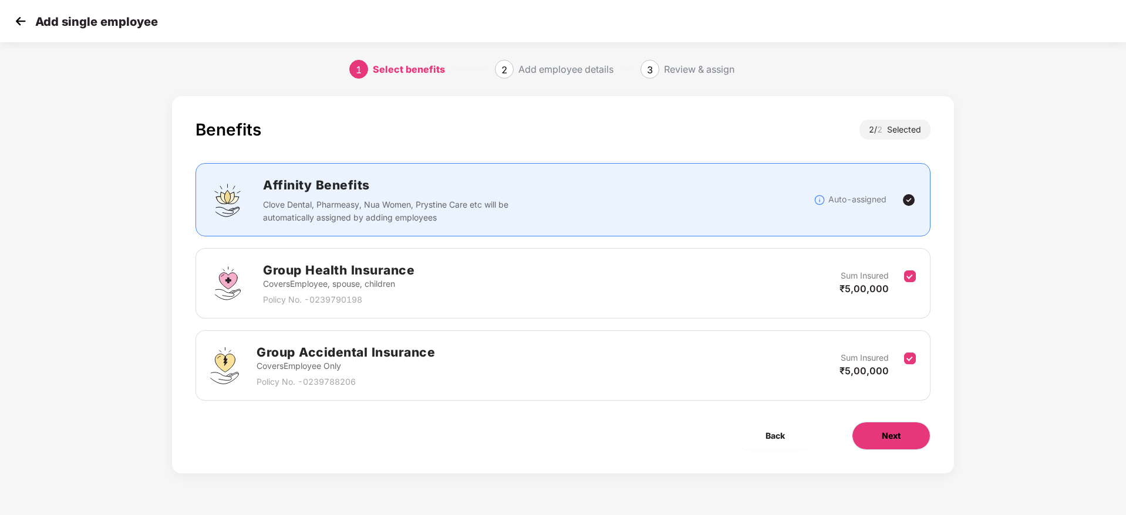
click at [911, 437] on button "Next" at bounding box center [891, 436] width 79 height 28
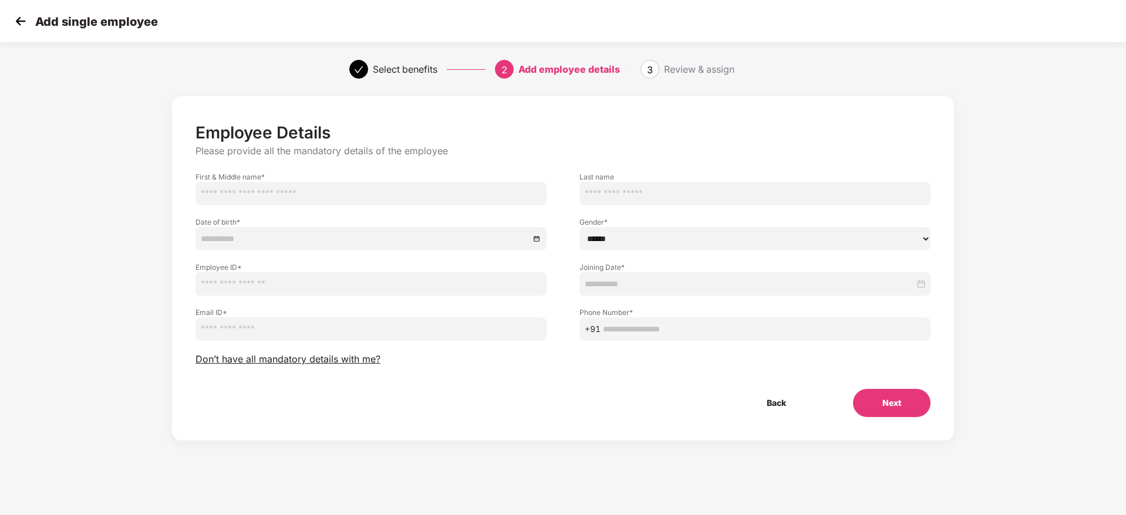
click at [297, 278] on input "text" at bounding box center [370, 283] width 351 height 23
paste input "***"
type input "***"
click at [283, 194] on input "text" at bounding box center [370, 193] width 351 height 23
paste input "**********"
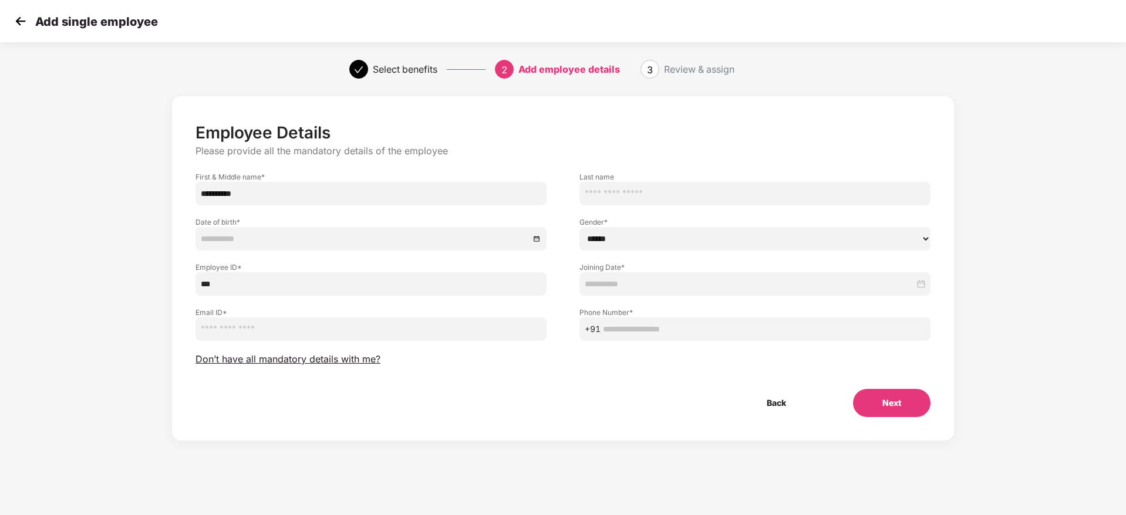
type input "**********"
click at [326, 239] on input at bounding box center [365, 238] width 329 height 13
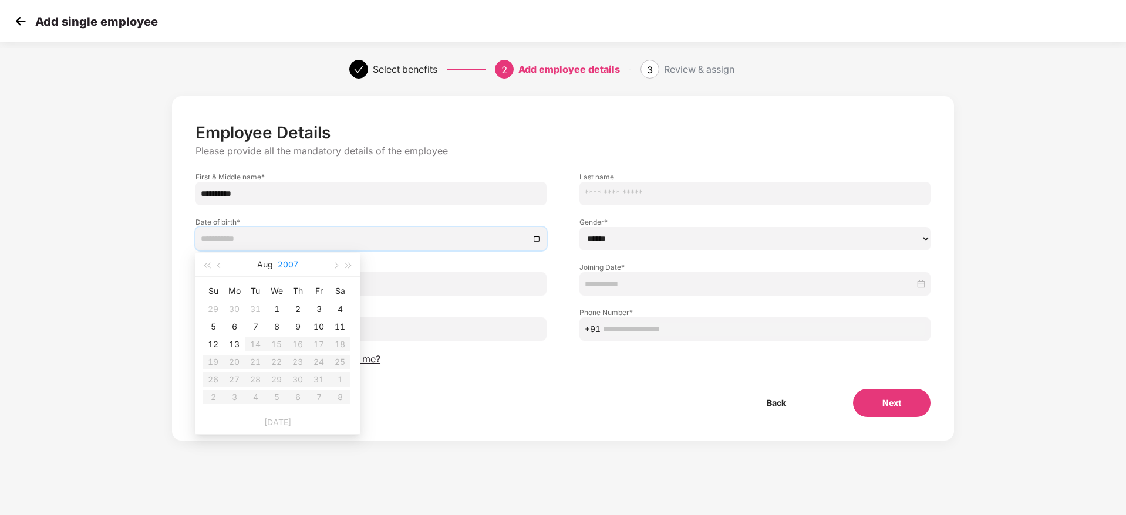
click at [288, 262] on button "2007" at bounding box center [288, 264] width 21 height 23
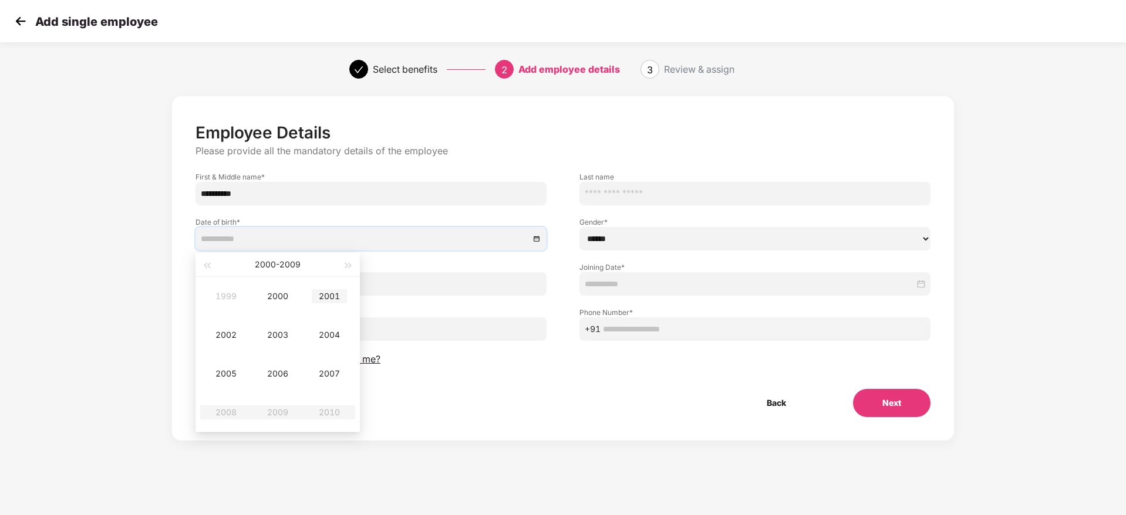
type input "**********"
click at [332, 296] on div "2001" at bounding box center [329, 296] width 35 height 14
type input "**********"
click at [218, 262] on button "button" at bounding box center [219, 264] width 13 height 23
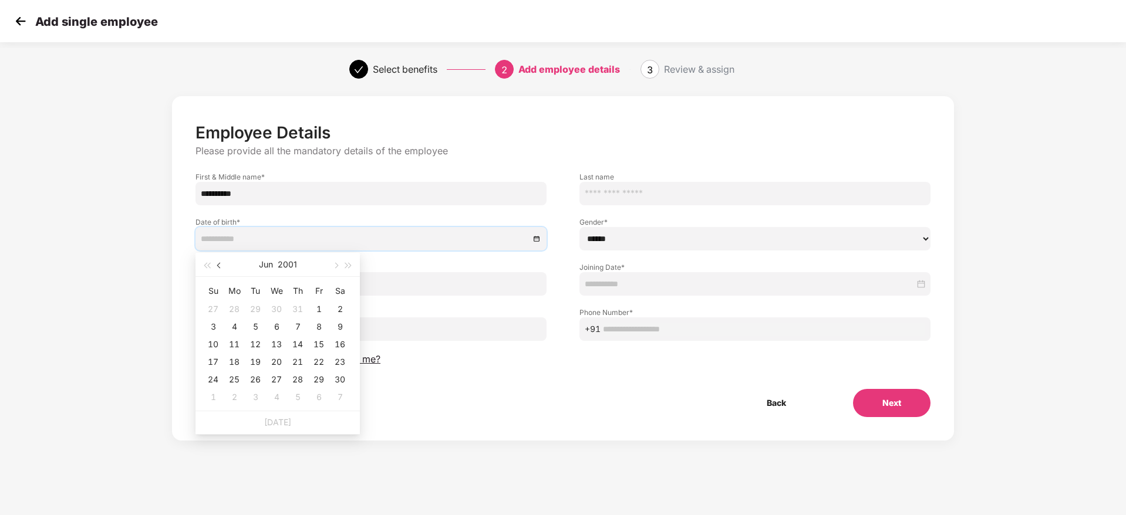
click at [218, 262] on button "button" at bounding box center [219, 264] width 13 height 23
type input "**********"
click at [272, 376] on div "30" at bounding box center [276, 380] width 14 height 14
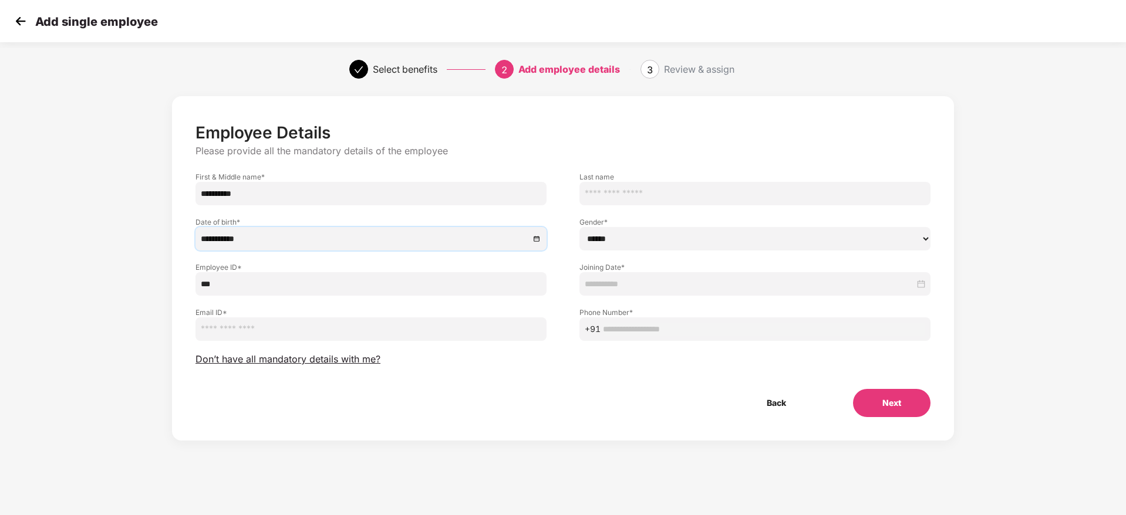
click at [645, 228] on select "****** **** ******" at bounding box center [754, 238] width 351 height 23
select select "****"
click at [579, 227] on select "****** **** ******" at bounding box center [754, 238] width 351 height 23
click at [643, 328] on input "text" at bounding box center [764, 329] width 322 height 13
paste input "**********"
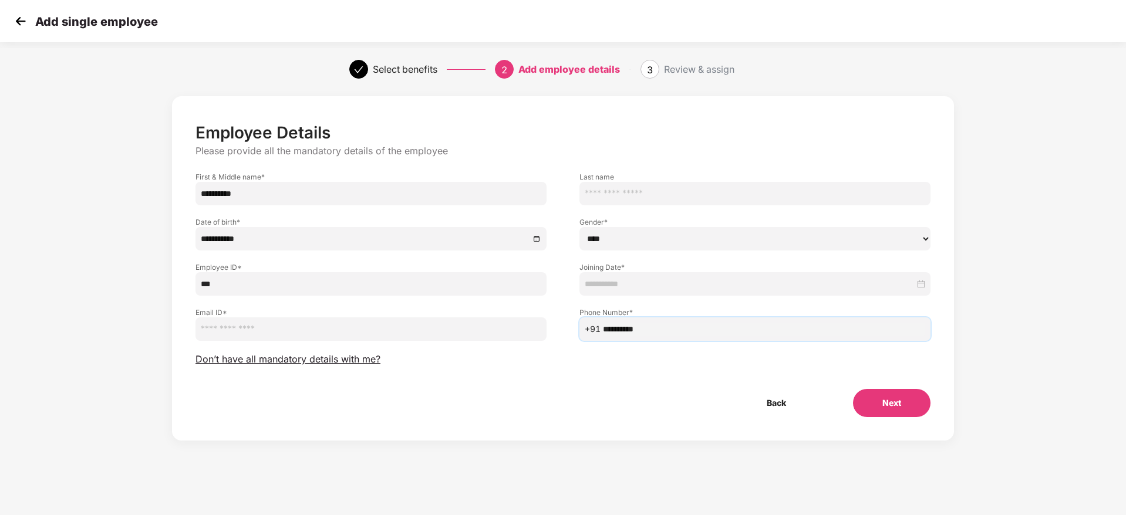
type input "**********"
drag, startPoint x: 782, startPoint y: 414, endPoint x: 591, endPoint y: 479, distance: 202.5
click at [591, 479] on section "**********" at bounding box center [563, 257] width 1126 height 515
click at [379, 329] on input "email" at bounding box center [370, 329] width 351 height 23
paste input "**********"
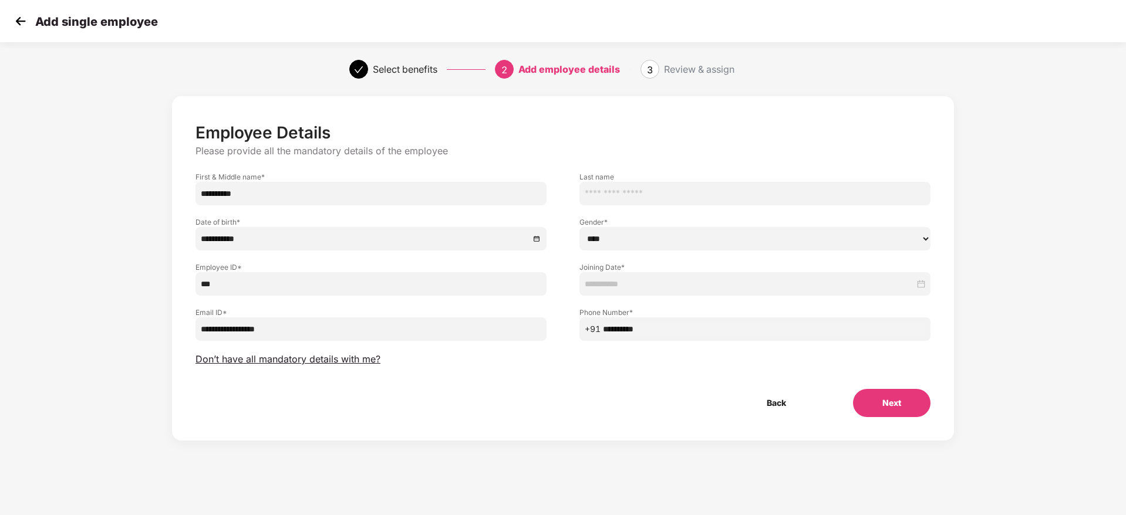
type input "**********"
click at [643, 285] on input at bounding box center [750, 284] width 330 height 13
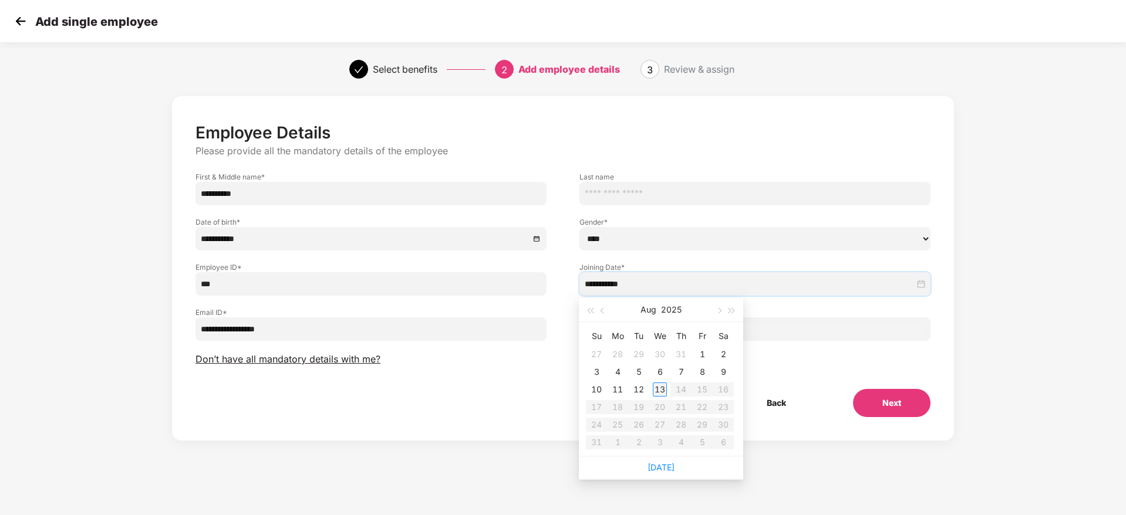
type input "**********"
click at [660, 386] on div "13" at bounding box center [660, 390] width 14 height 14
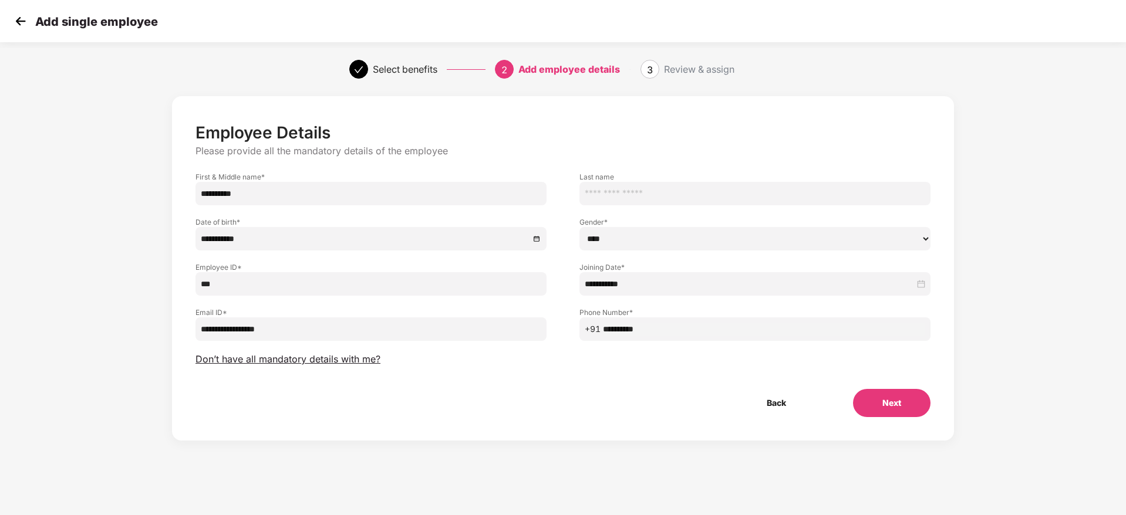
click at [887, 406] on button "Next" at bounding box center [891, 403] width 77 height 28
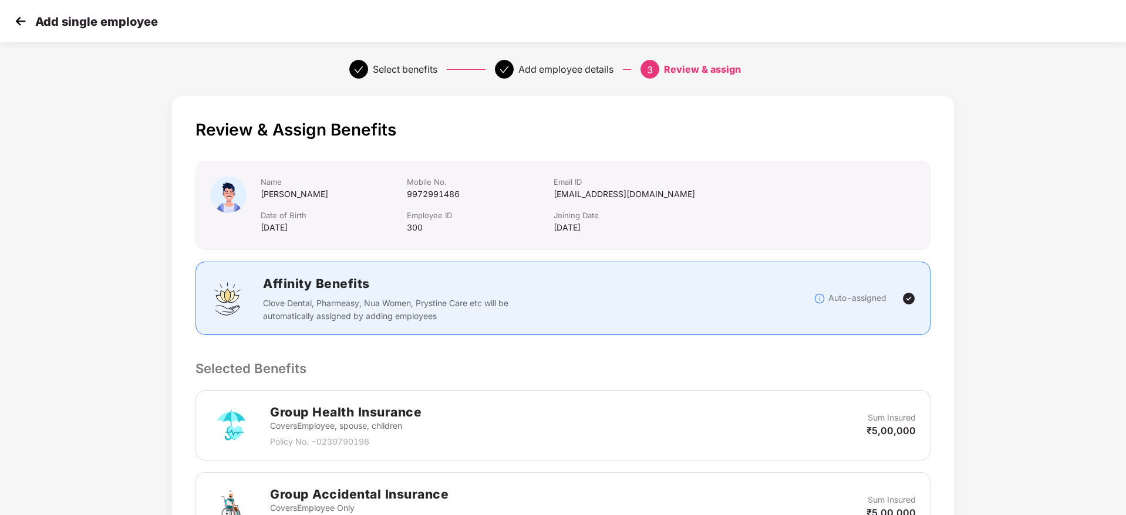
scroll to position [244, 0]
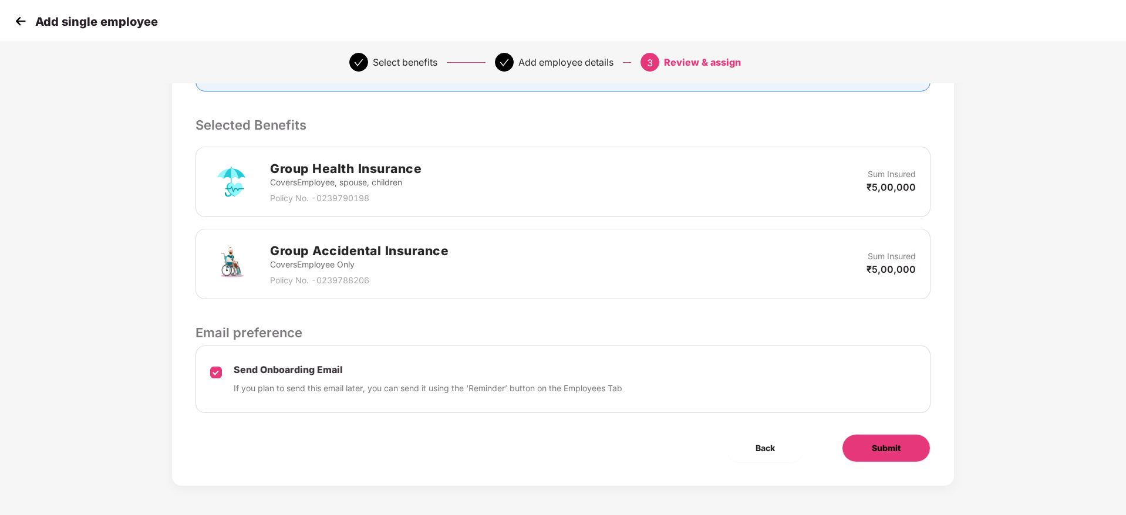
click at [912, 454] on button "Submit" at bounding box center [886, 448] width 89 height 28
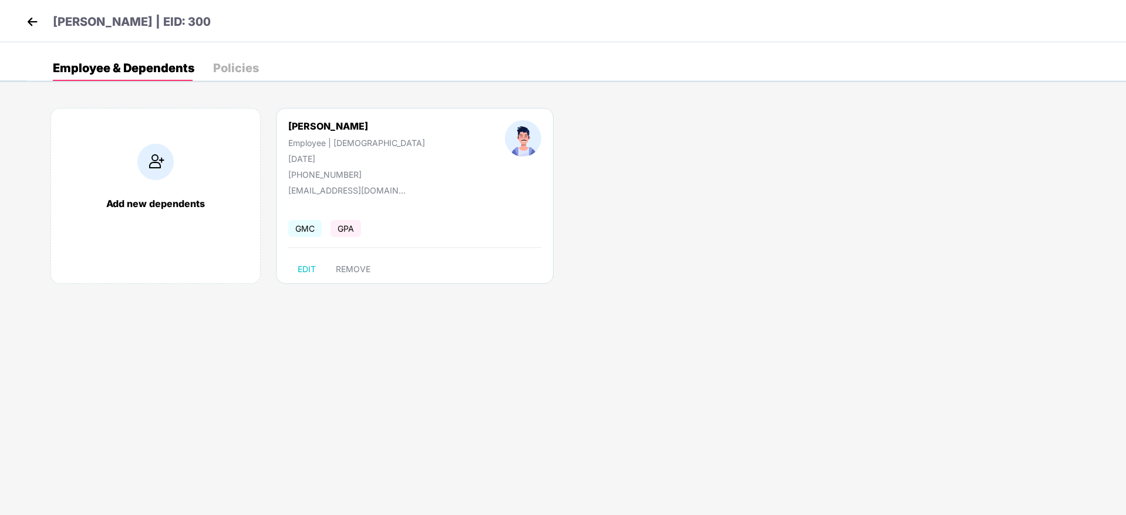
click at [31, 13] on img at bounding box center [32, 22] width 18 height 18
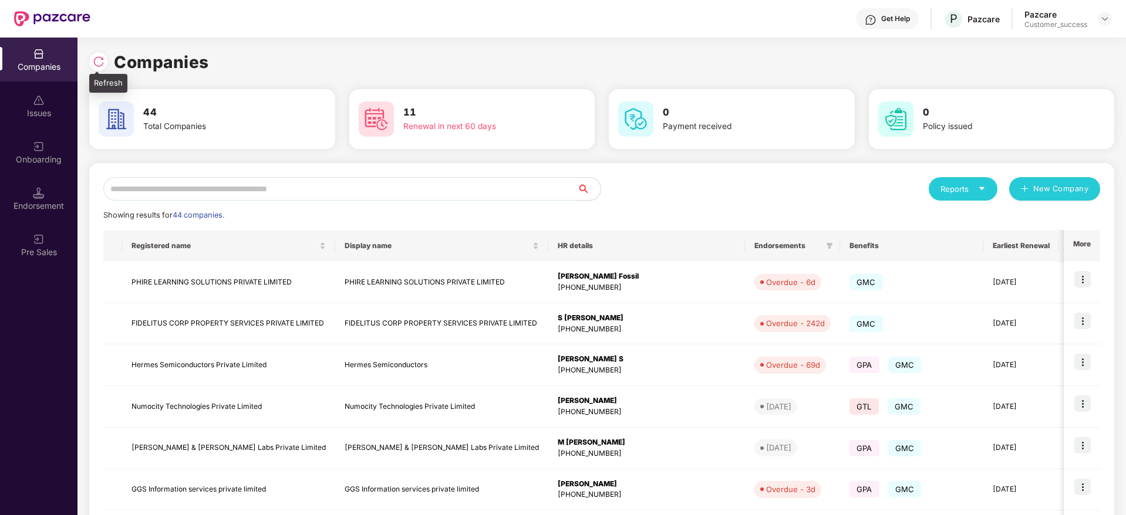
click at [103, 60] on img at bounding box center [99, 62] width 12 height 12
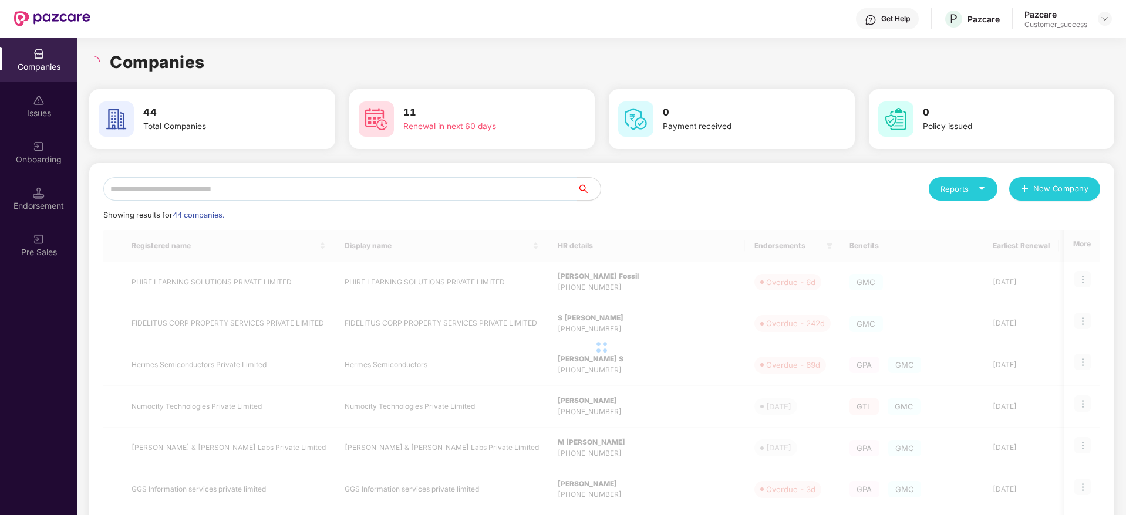
click at [223, 65] on div "Companies" at bounding box center [601, 62] width 1025 height 26
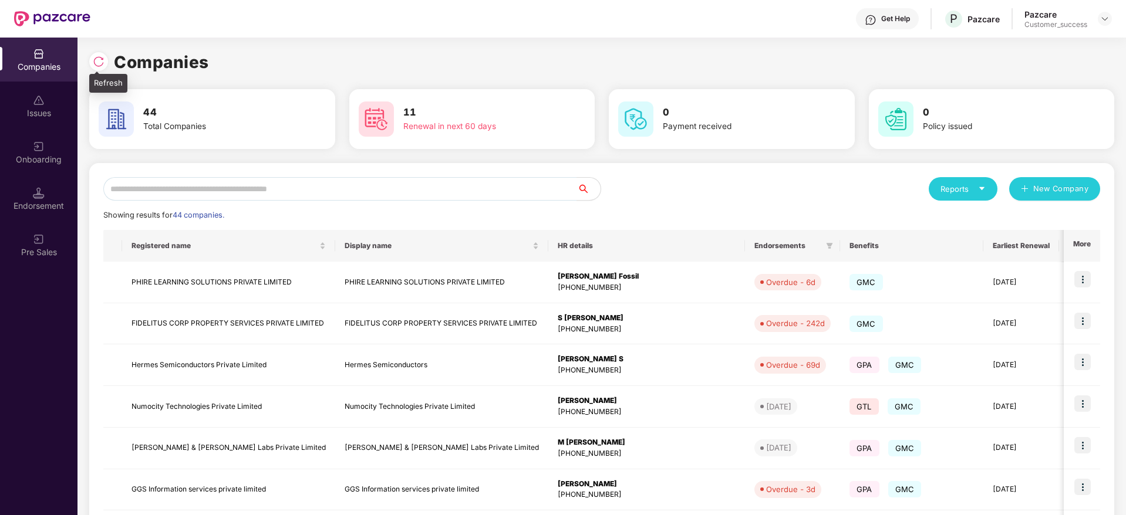
click at [103, 62] on img at bounding box center [99, 62] width 12 height 12
drag, startPoint x: 218, startPoint y: 60, endPoint x: 97, endPoint y: 59, distance: 121.5
click at [97, 59] on div "Companies" at bounding box center [601, 62] width 1025 height 26
click at [97, 59] on img at bounding box center [99, 62] width 12 height 12
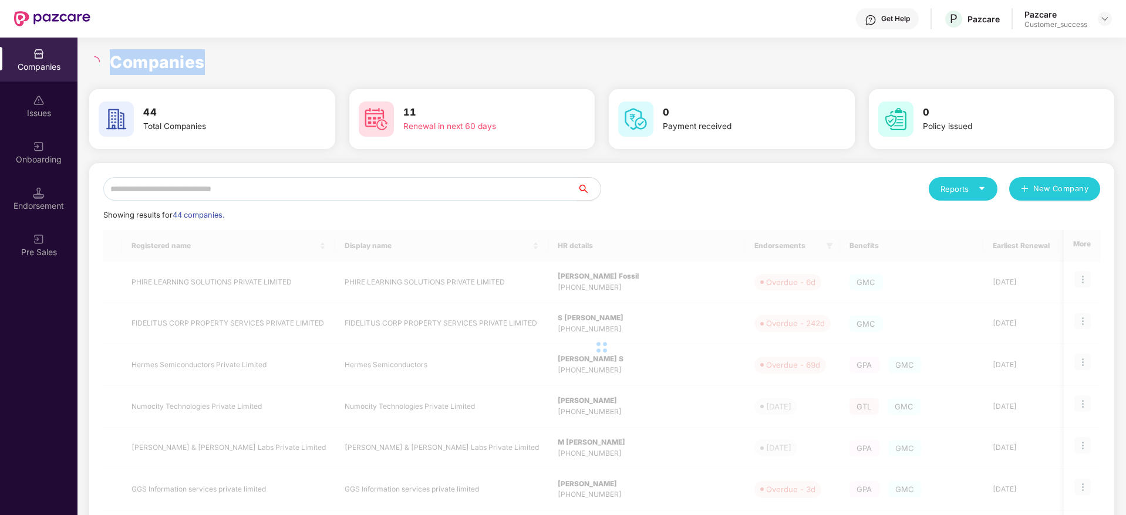
click at [163, 59] on h1 "Companies" at bounding box center [157, 62] width 95 height 26
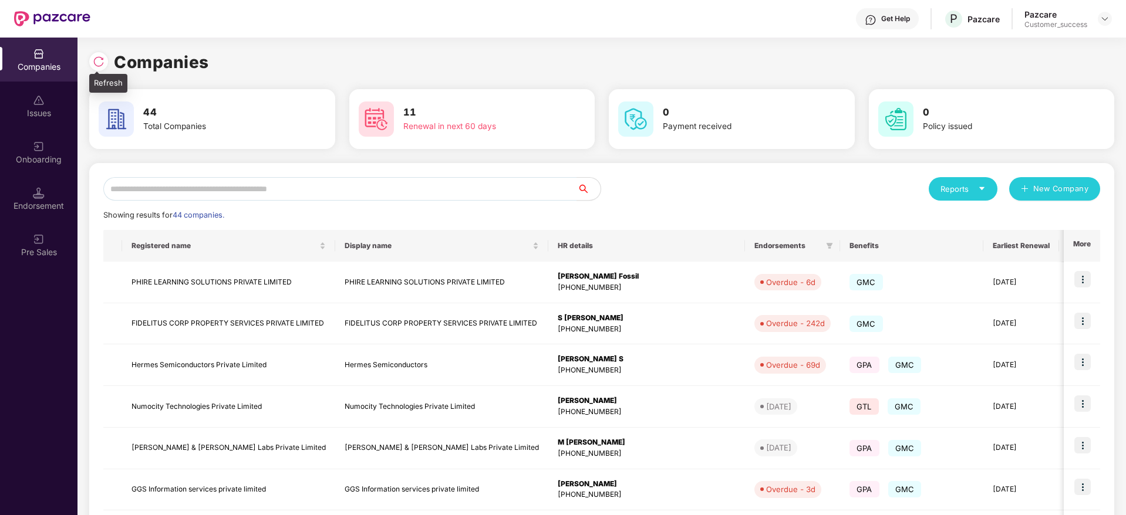
click at [101, 56] on img at bounding box center [99, 62] width 12 height 12
drag, startPoint x: 222, startPoint y: 68, endPoint x: 98, endPoint y: 62, distance: 124.6
click at [98, 62] on div "Companies" at bounding box center [601, 62] width 1025 height 26
click at [98, 62] on img at bounding box center [99, 62] width 12 height 12
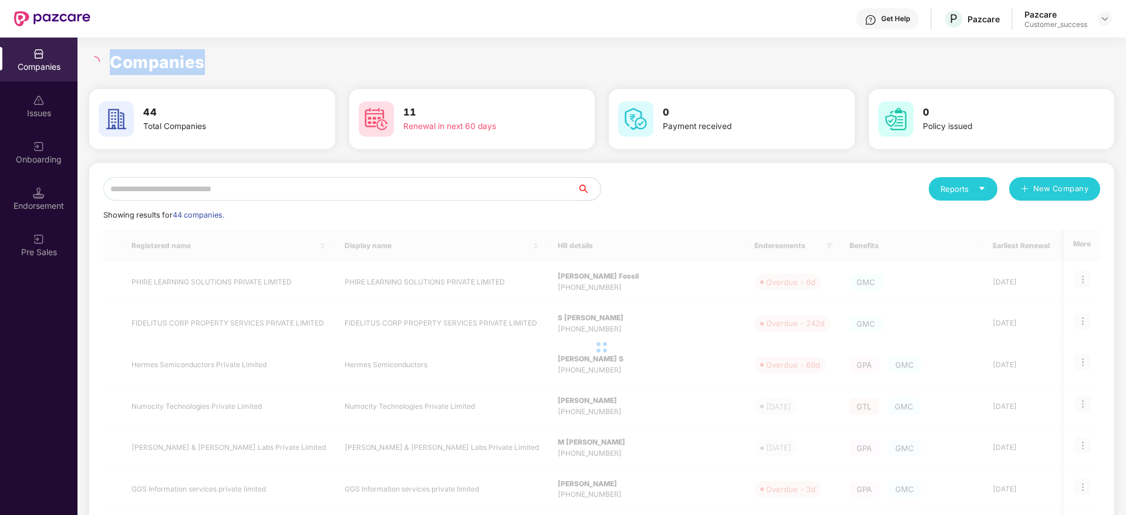
click at [145, 60] on h1 "Companies" at bounding box center [157, 62] width 95 height 26
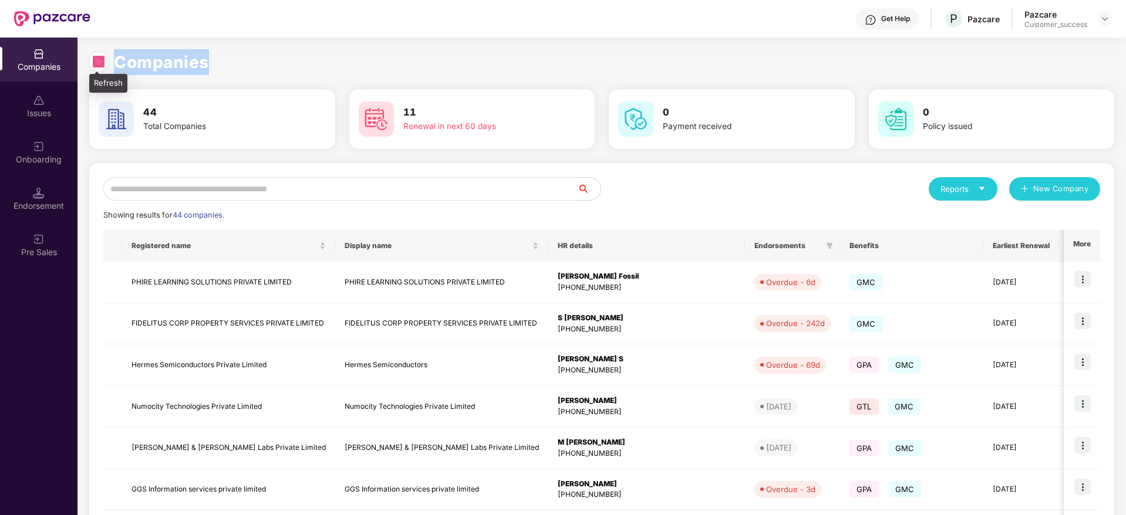
drag, startPoint x: 215, startPoint y: 57, endPoint x: 97, endPoint y: 61, distance: 118.1
click at [97, 61] on div "Companies" at bounding box center [601, 62] width 1025 height 26
click at [97, 61] on img at bounding box center [99, 62] width 12 height 12
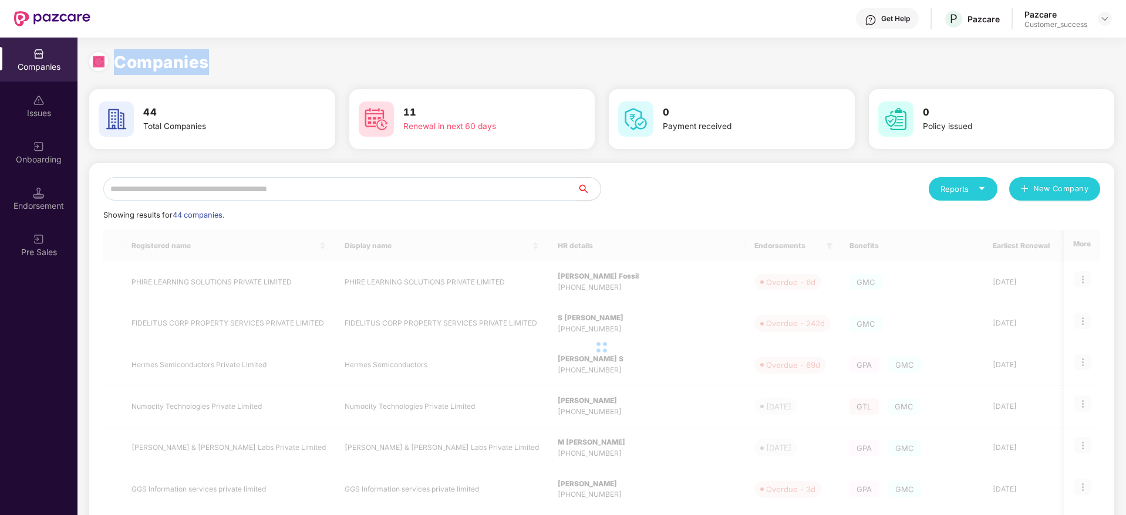
click at [165, 53] on h1 "Companies" at bounding box center [161, 62] width 95 height 26
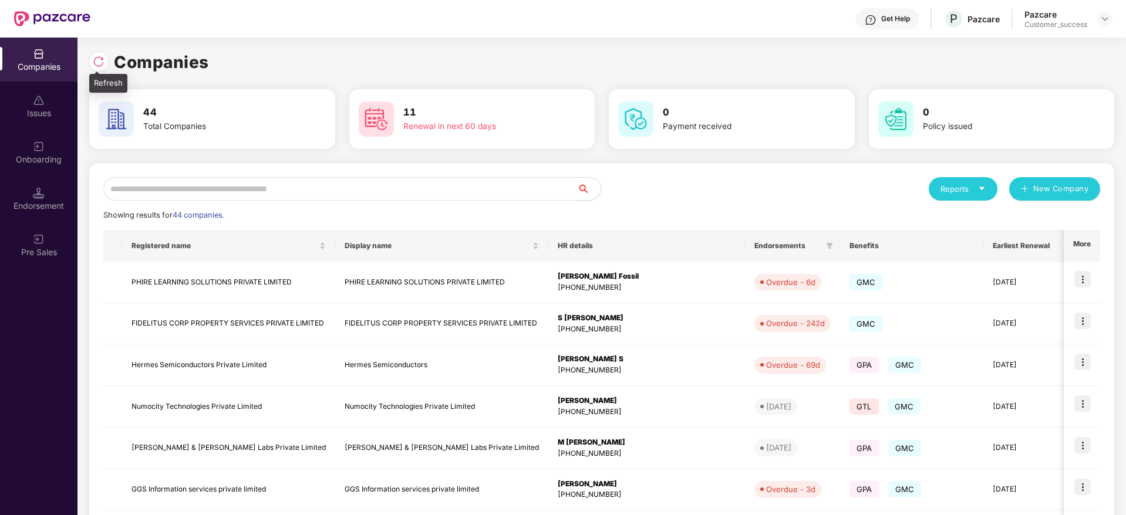
click at [103, 58] on img at bounding box center [99, 62] width 12 height 12
